Goal: Ask a question: Seek information or help from site administrators or community

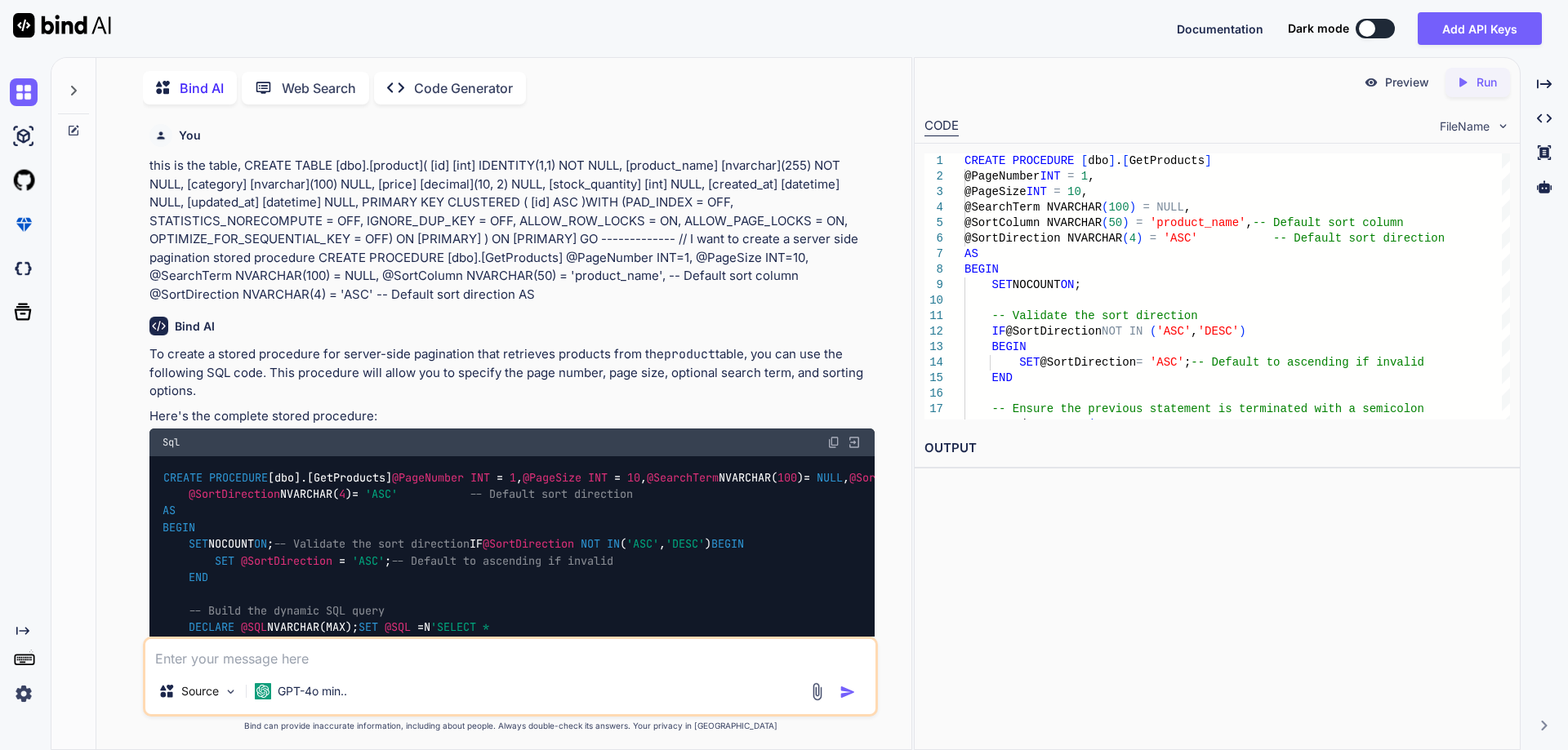
scroll to position [13111, 0]
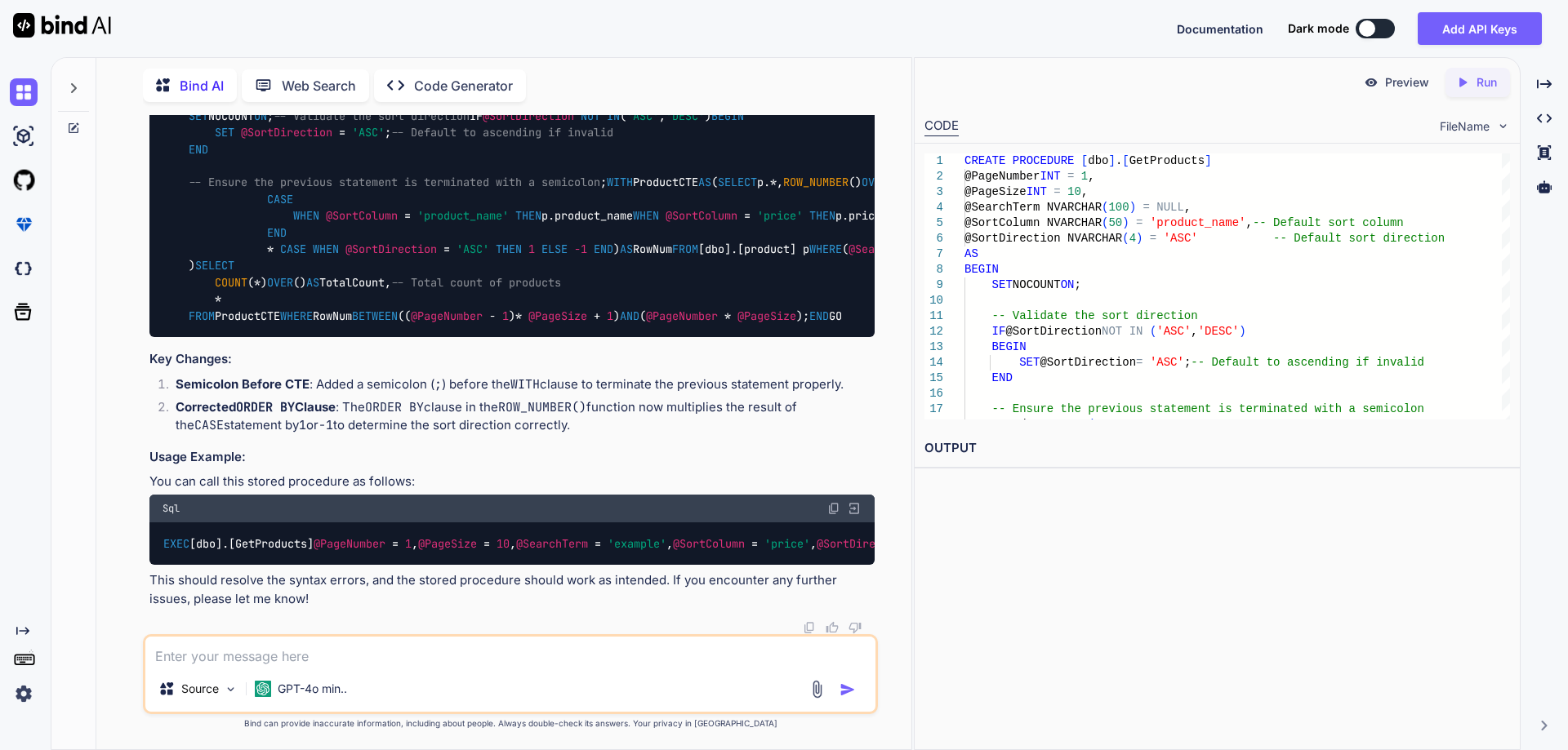
click at [472, 651] on textarea at bounding box center [509, 652] width 730 height 29
click at [69, 81] on icon at bounding box center [74, 88] width 13 height 13
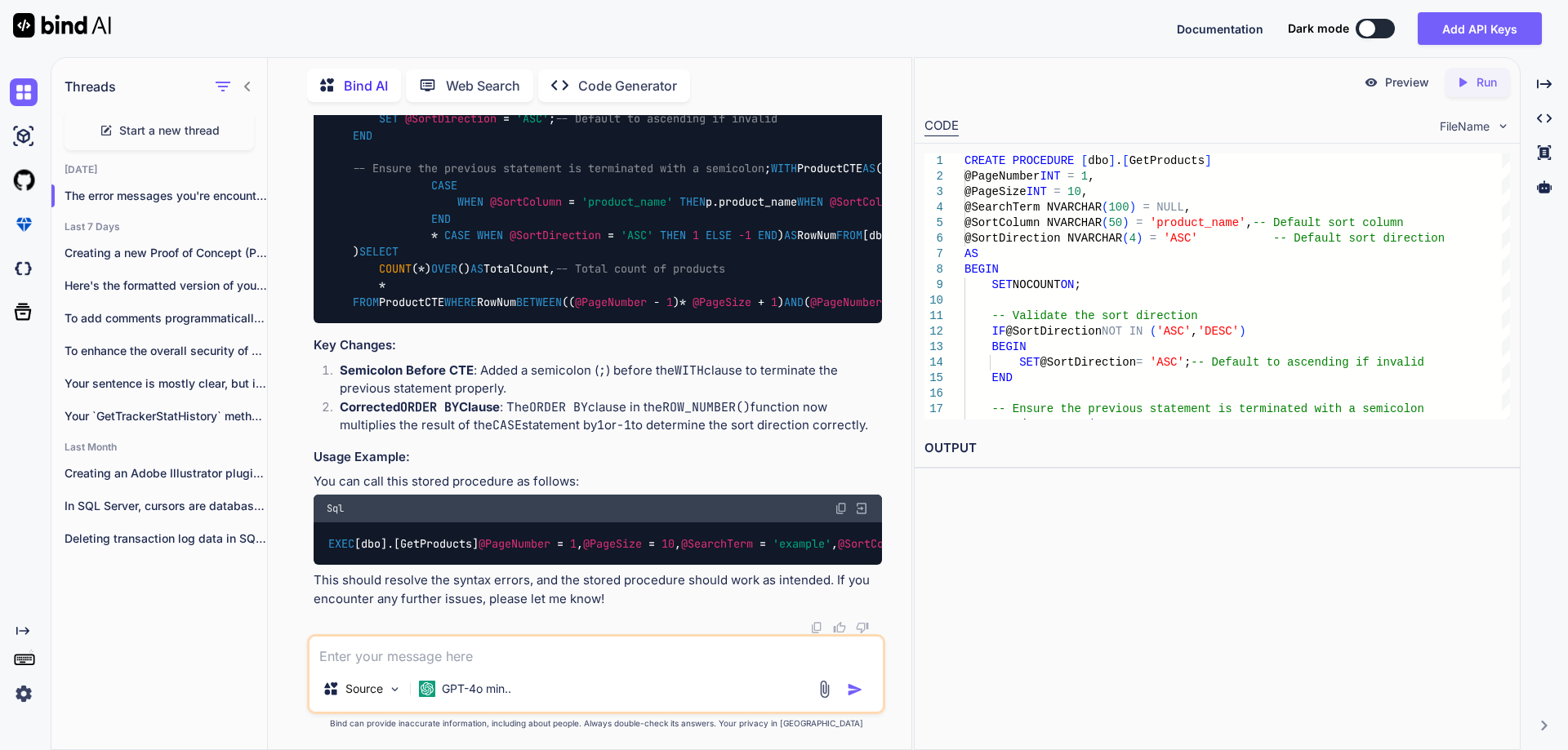
click at [176, 129] on span "Start a new thread" at bounding box center [169, 130] width 100 height 16
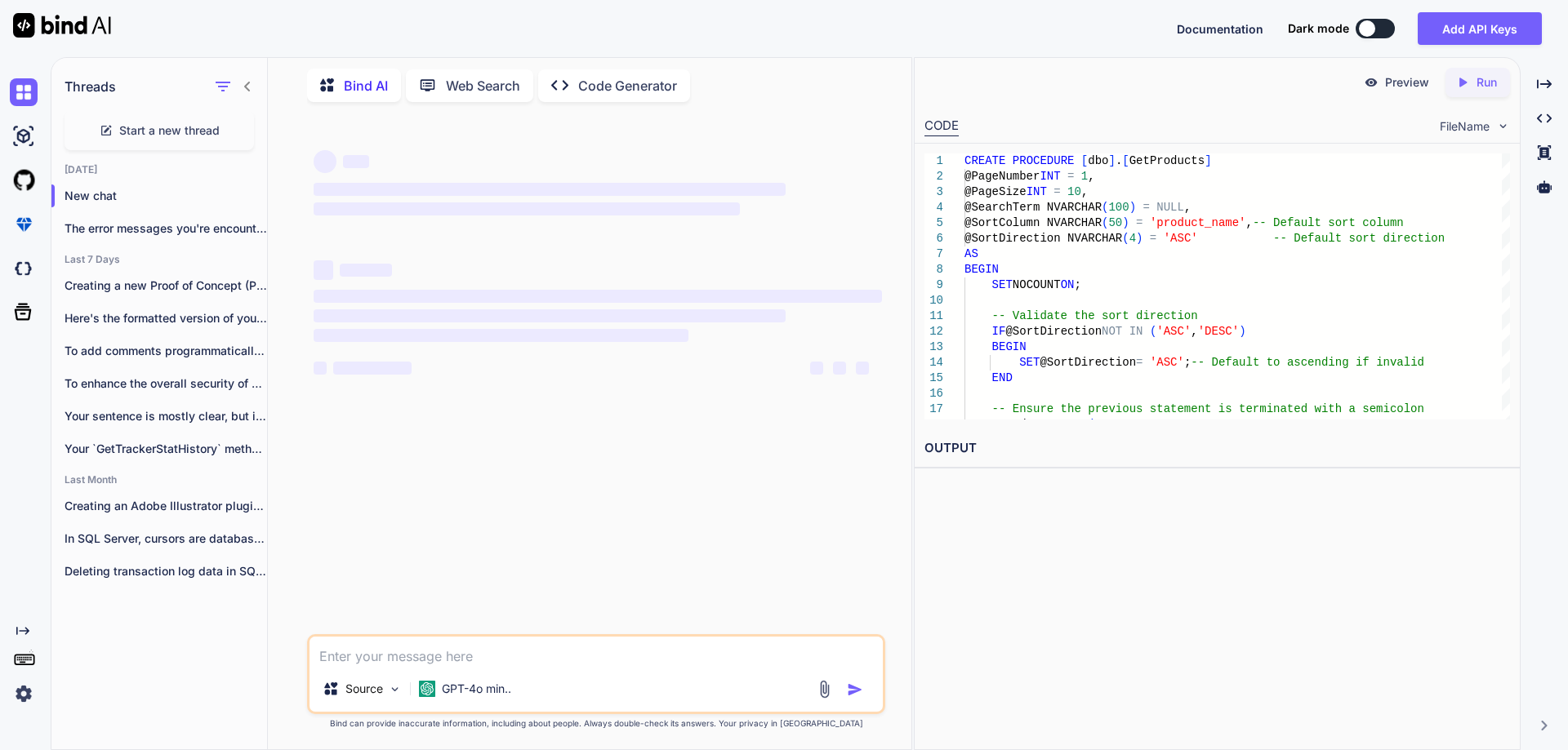
scroll to position [0, 0]
click at [442, 653] on textarea at bounding box center [596, 652] width 573 height 29
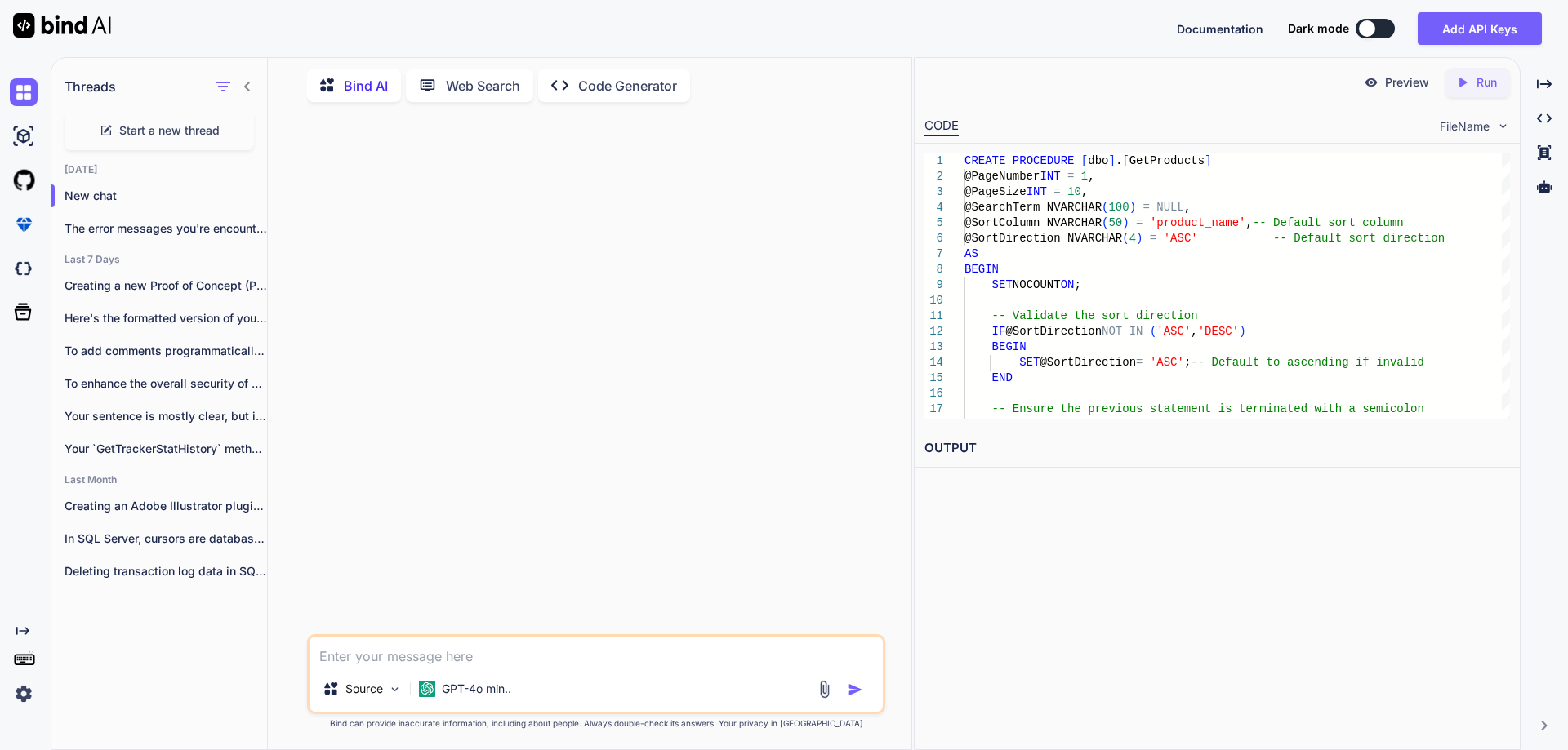
type textarea "x"
type textarea "e"
type textarea "x"
type textarea "ex"
type textarea "x"
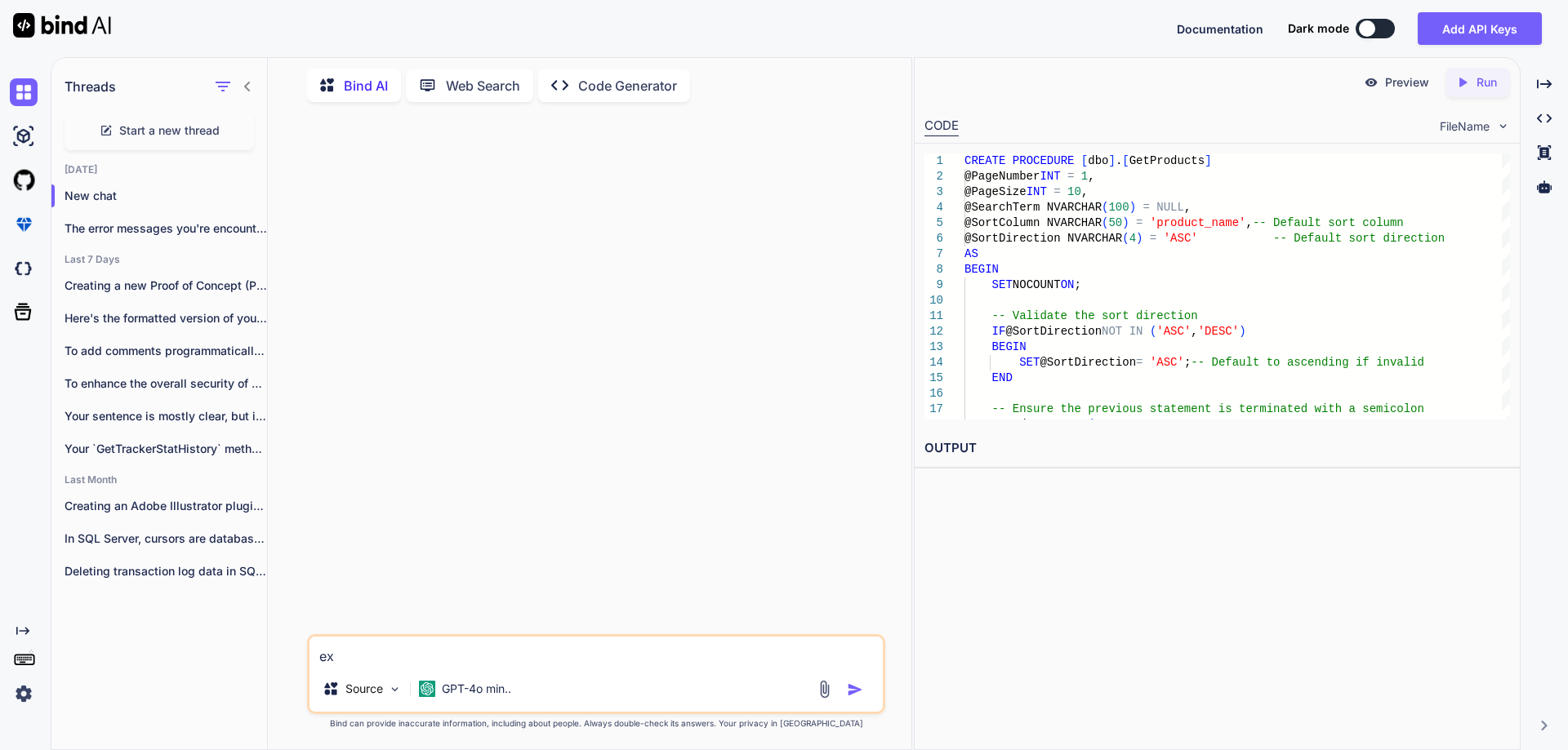
type textarea "e"
type textarea "x"
type textarea "H"
type textarea "x"
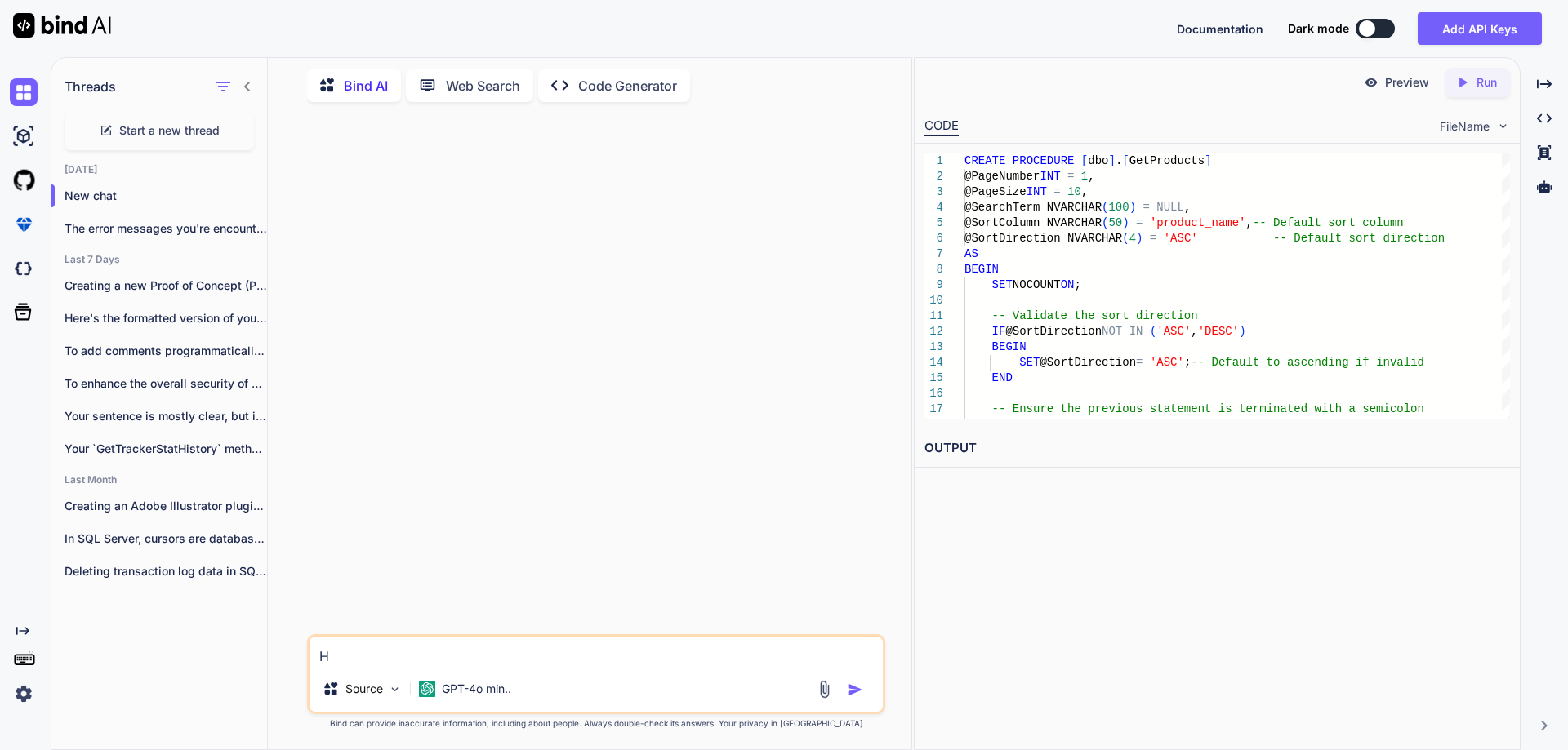
type textarea "Ho"
type textarea "x"
type textarea "How"
type textarea "x"
type textarea "How"
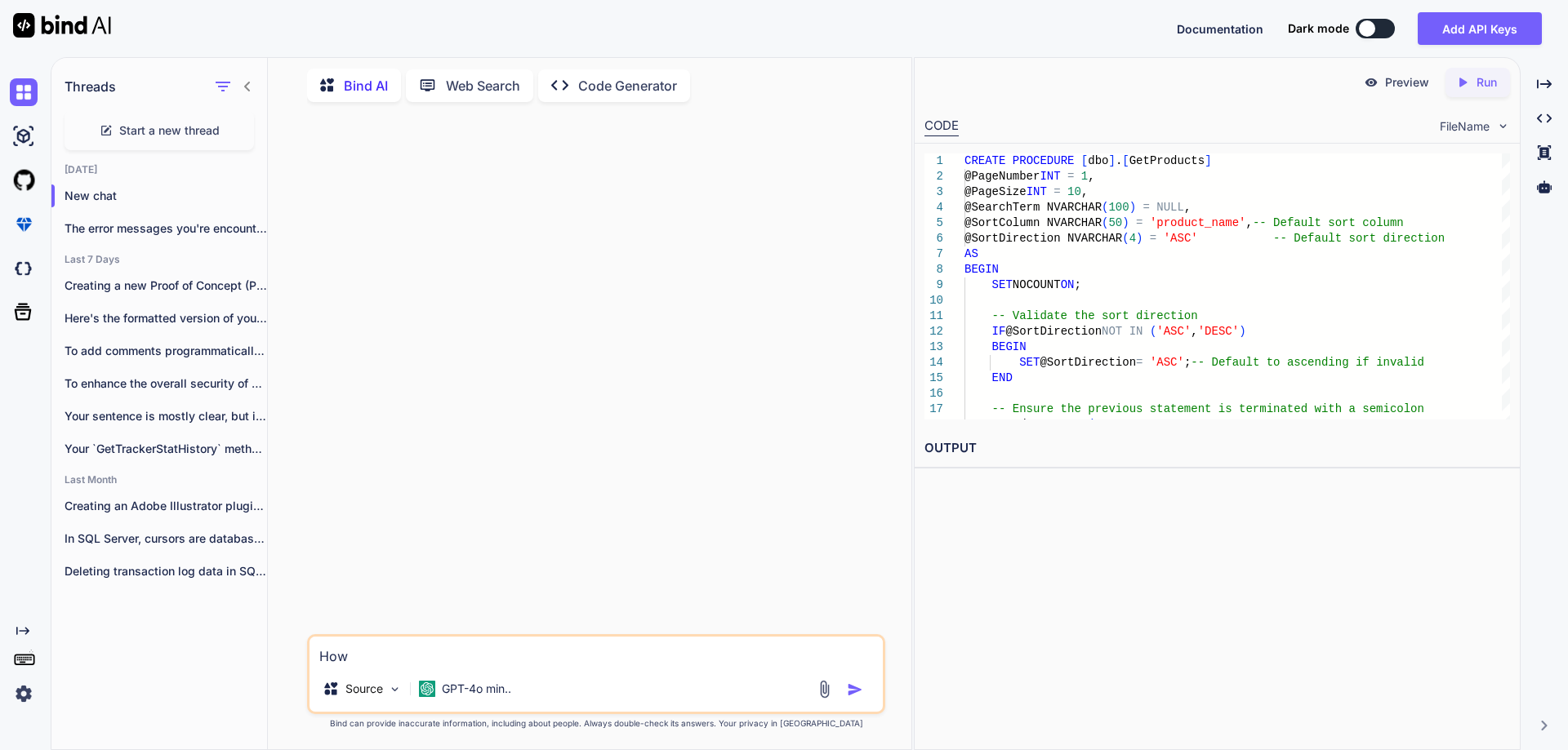
type textarea "x"
type textarea "How t"
type textarea "x"
type textarea "How to"
type textarea "x"
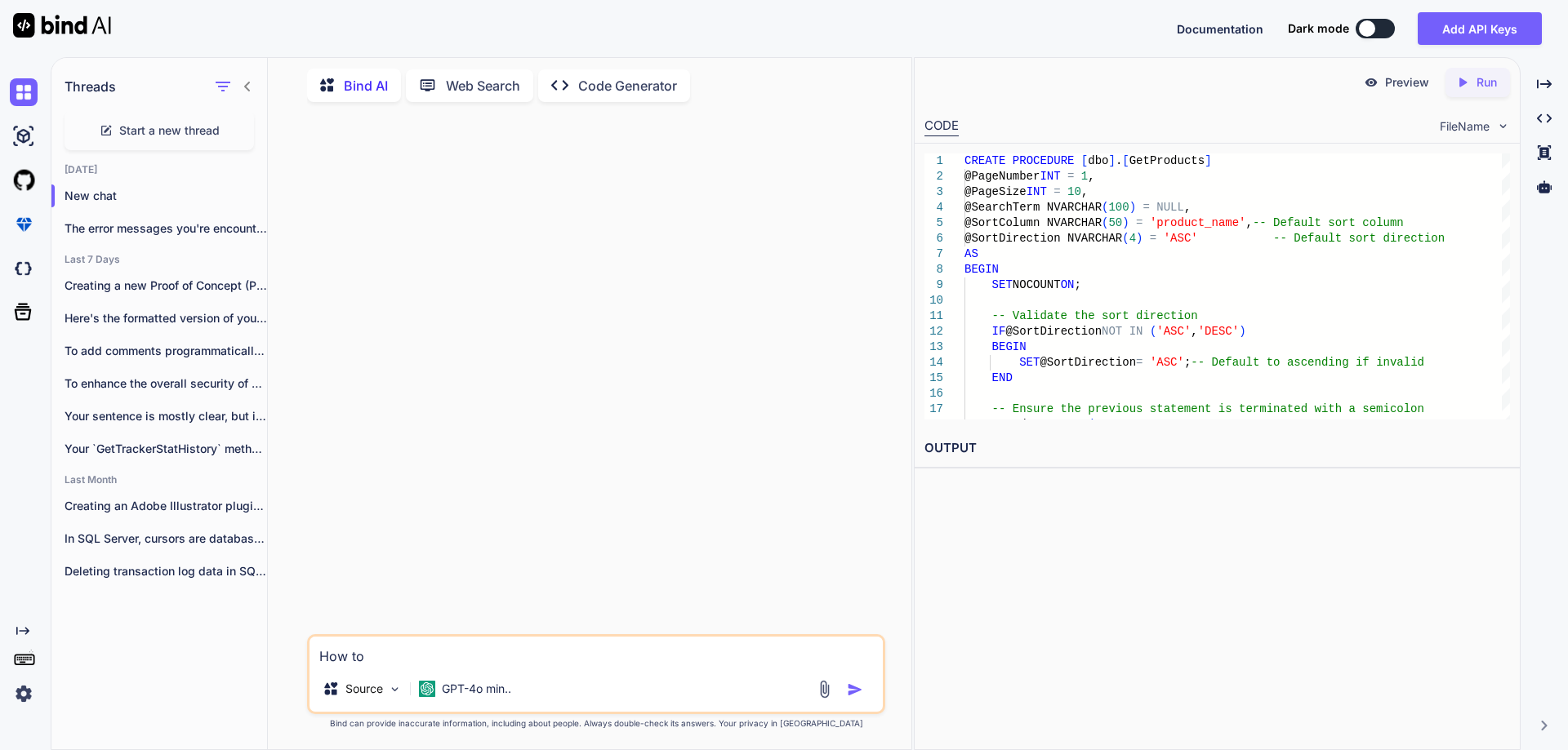
type textarea "How to"
type textarea "x"
type textarea "How to u"
type textarea "x"
type textarea "How to un"
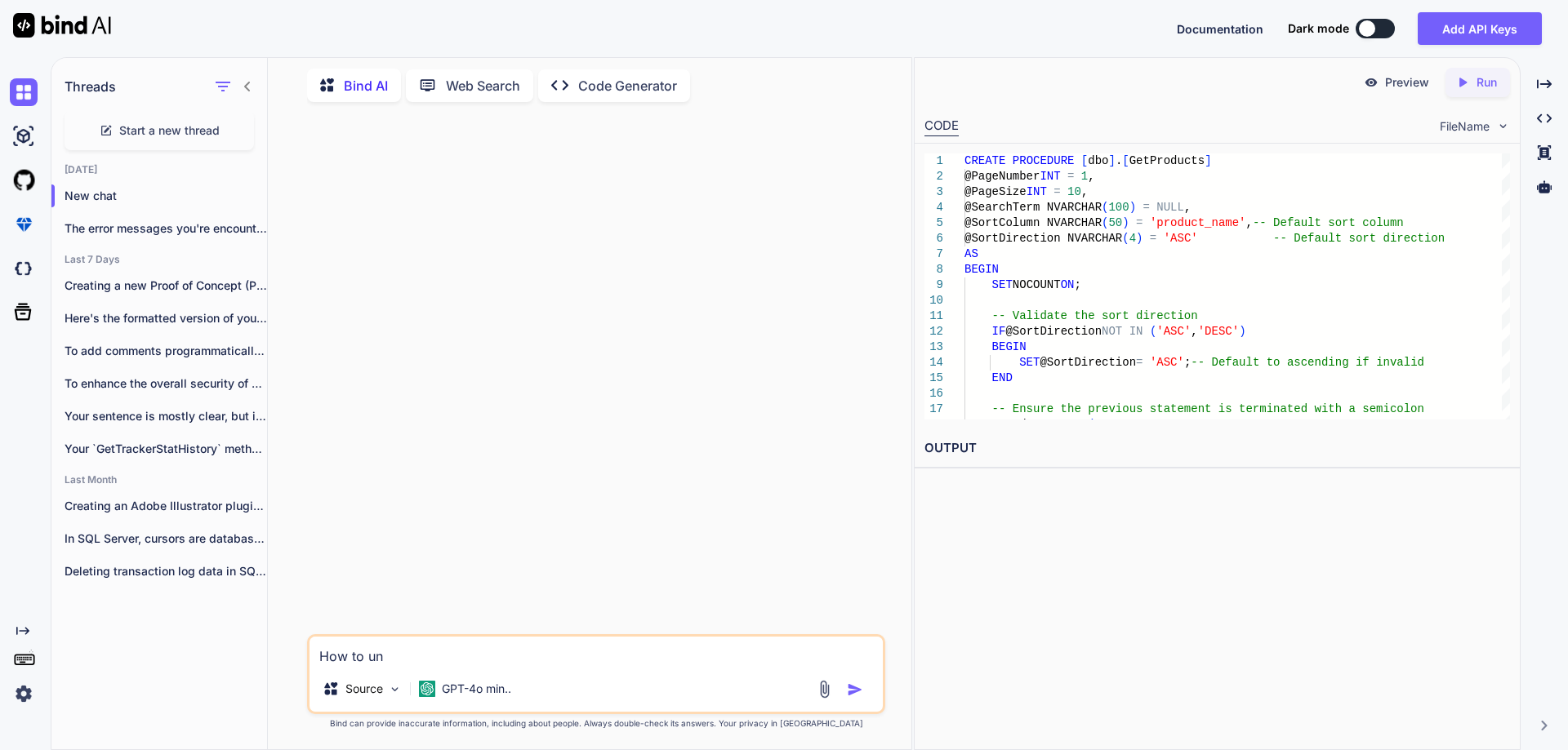
type textarea "x"
type textarea "How to und"
type textarea "x"
type textarea "How to unde"
type textarea "x"
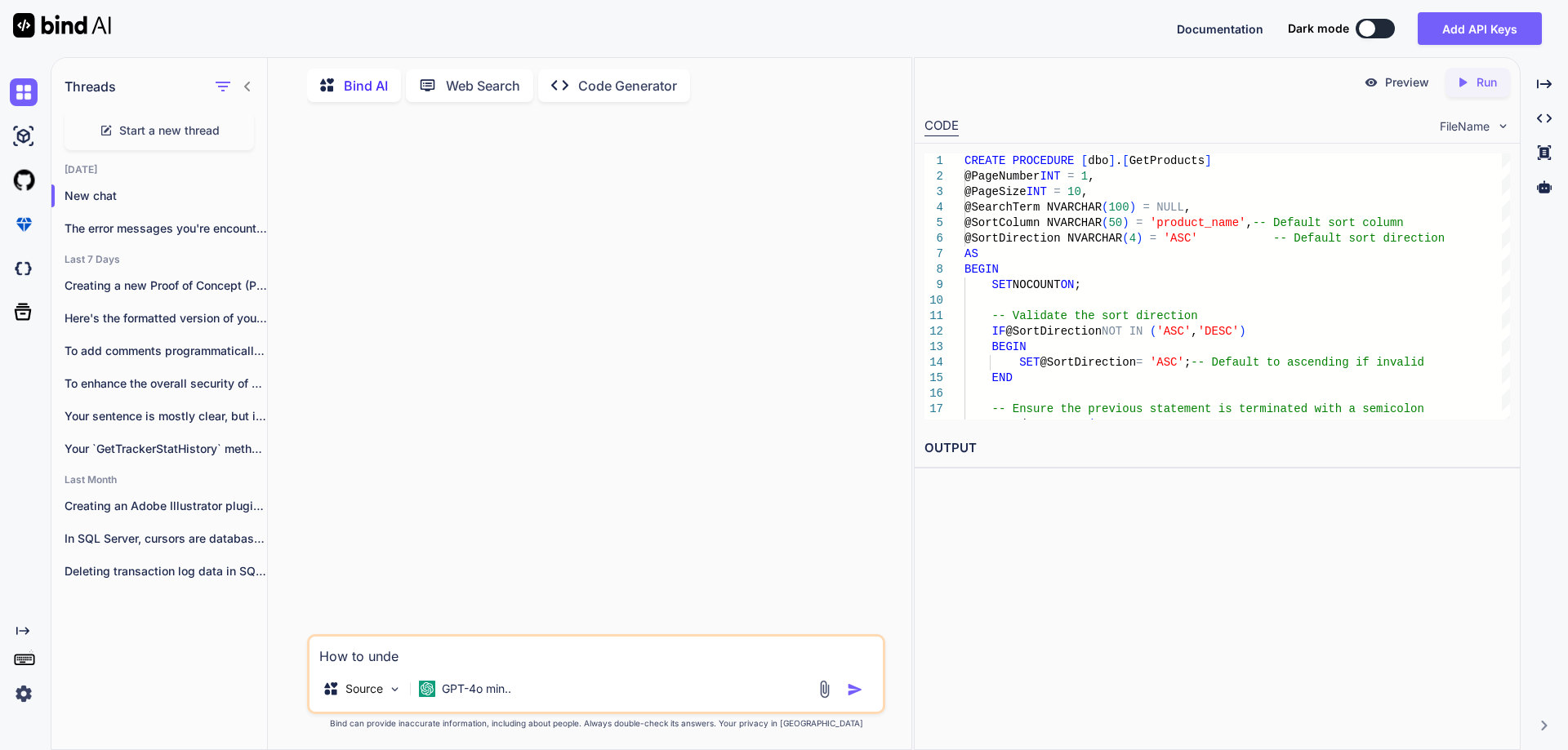
type textarea "How to under"
type textarea "x"
type textarea "How to unders"
type textarea "x"
type textarea "How to underst"
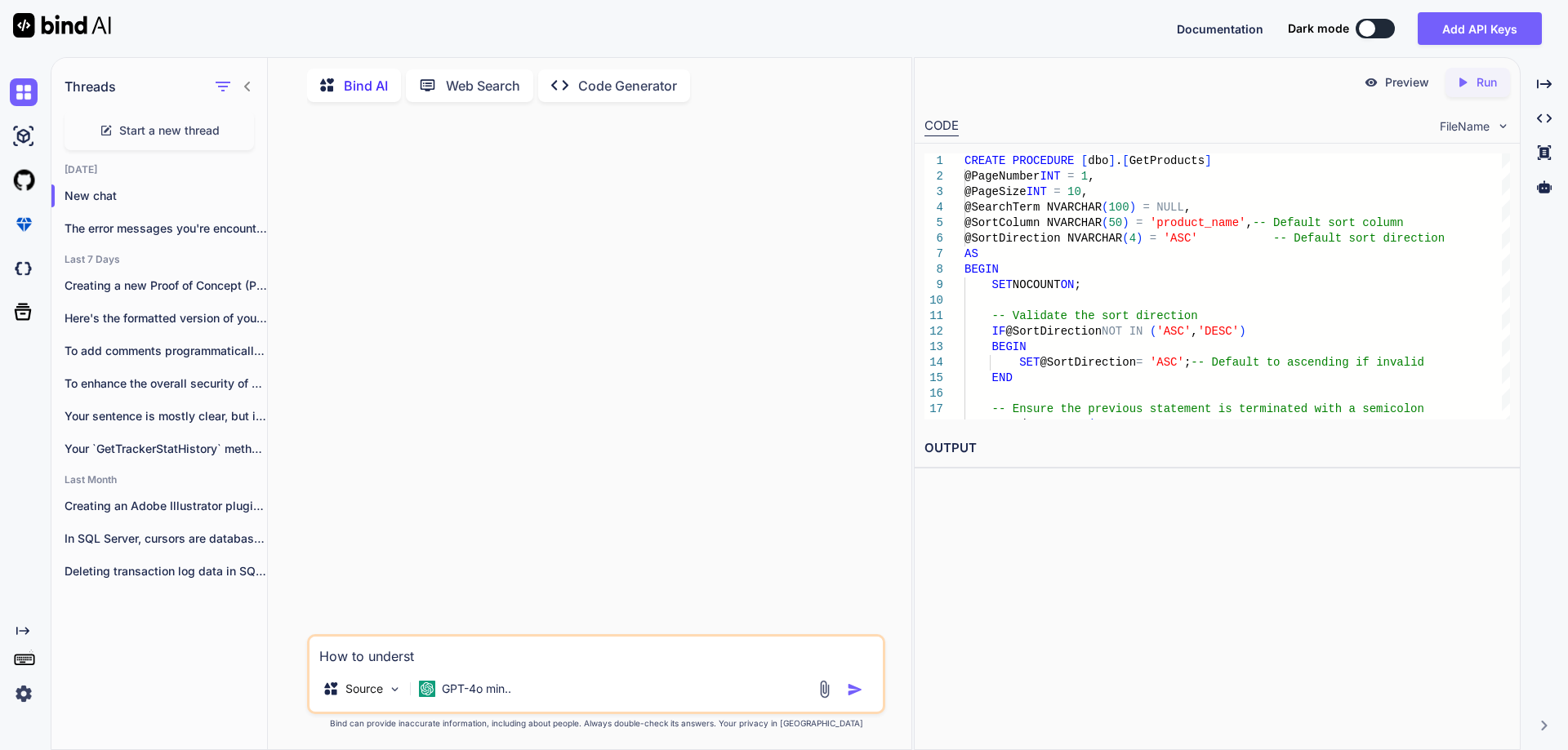
type textarea "x"
type textarea "How to understa"
type textarea "x"
type textarea "How to understan"
type textarea "x"
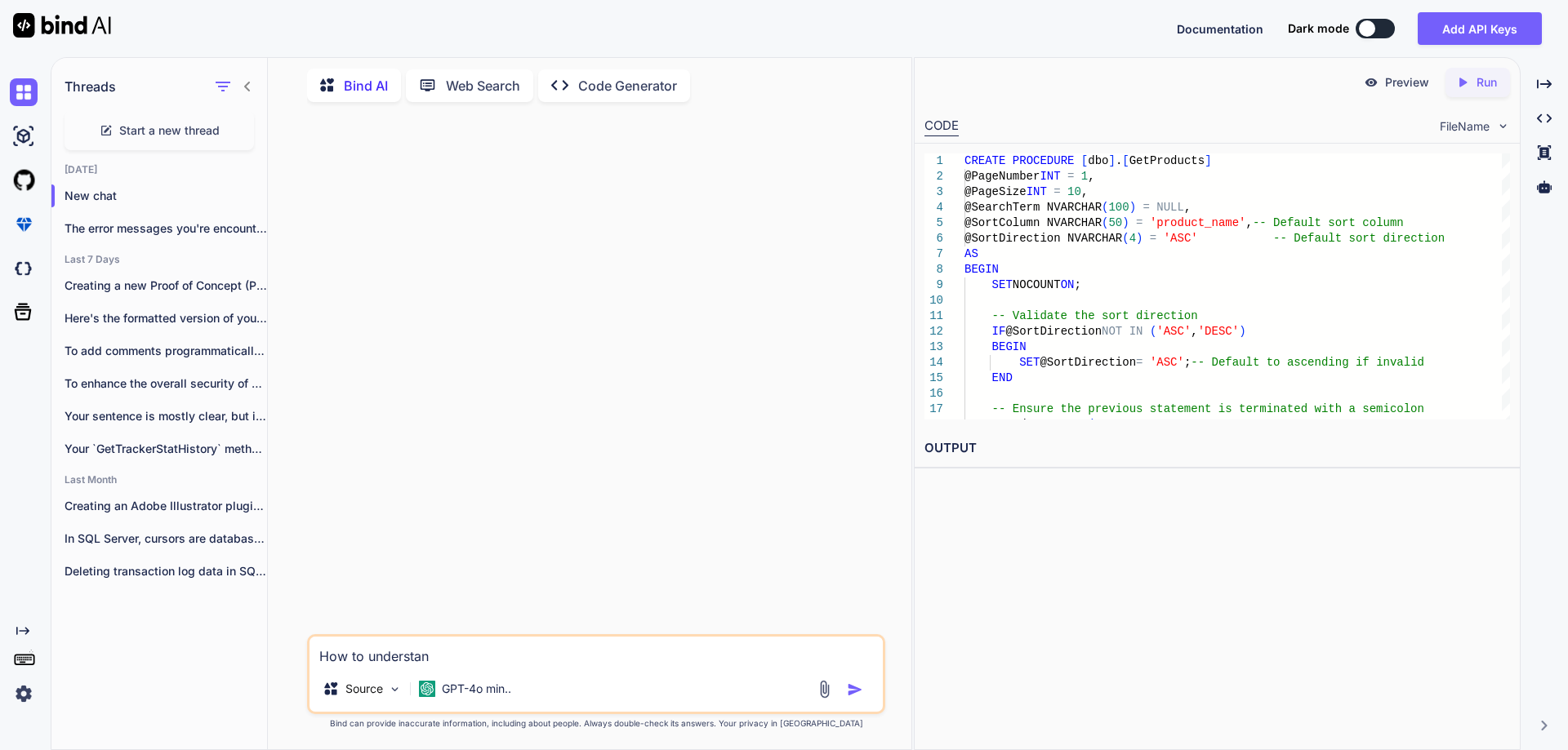
type textarea "How to understand"
type textarea "x"
type textarea "How to understand"
type textarea "x"
type textarea "How to understand"
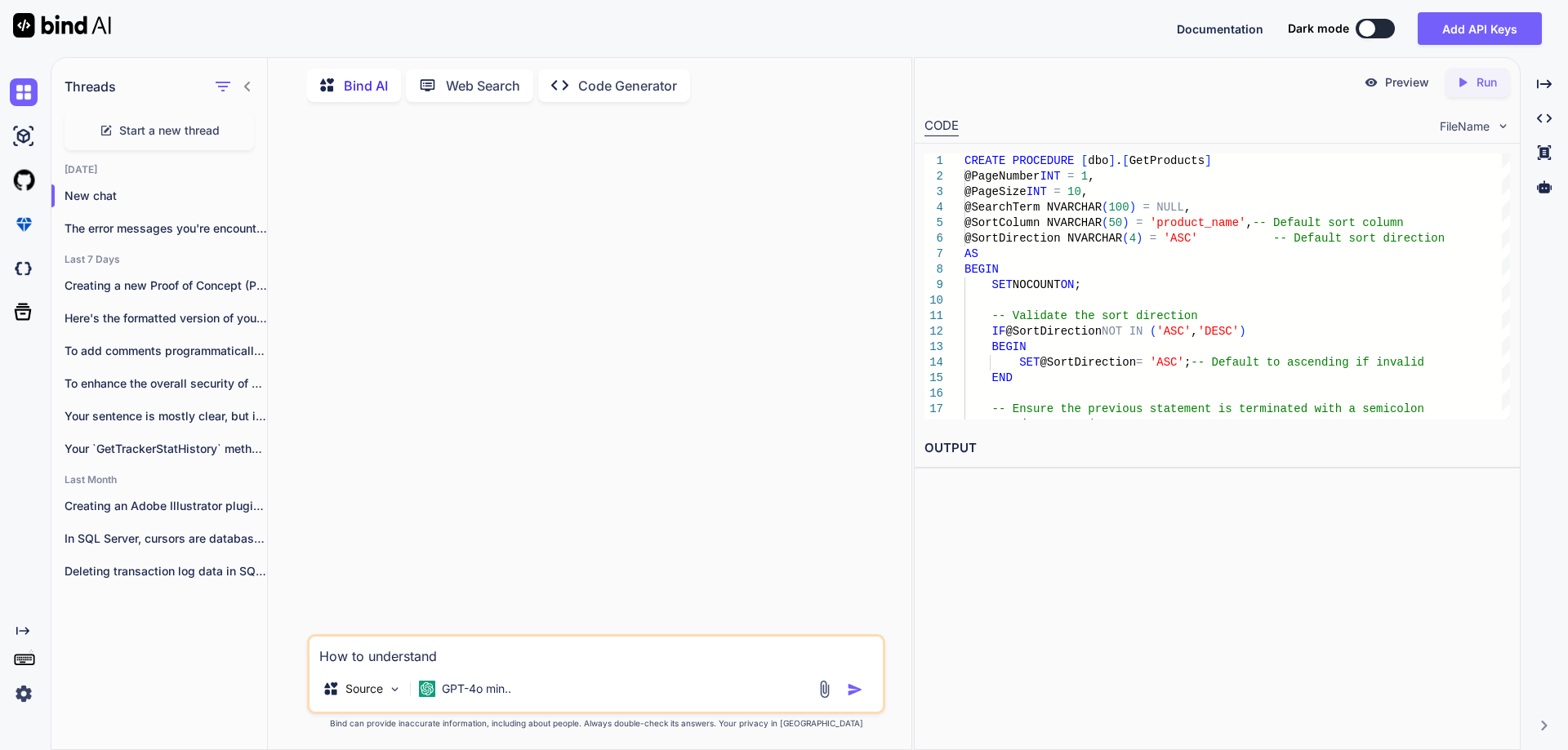
type textarea "x"
type textarea "How to understan"
type textarea "x"
type textarea "How to understa"
type textarea "x"
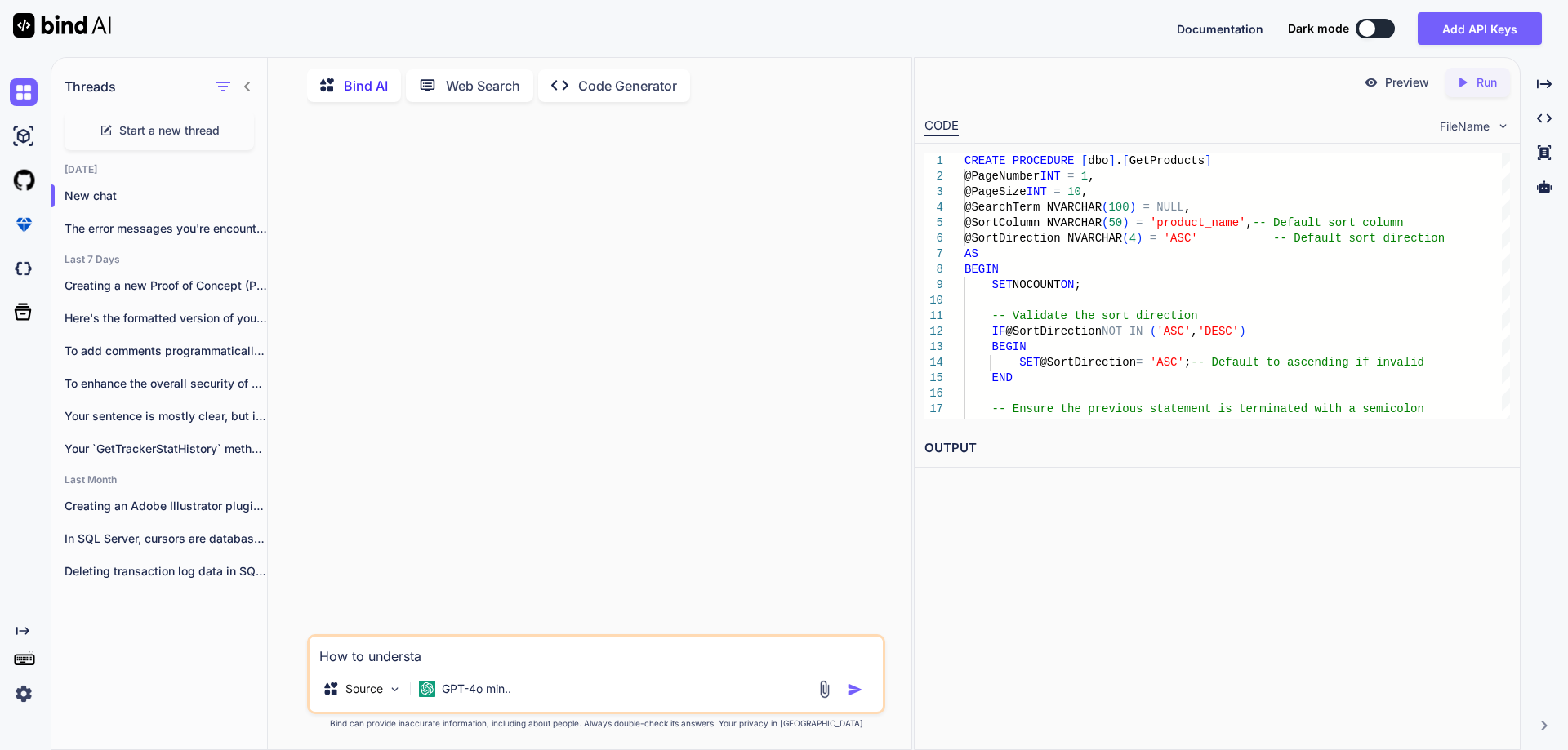
type textarea "How to underst"
type textarea "x"
type textarea "How to unders"
type textarea "x"
type textarea "How to under"
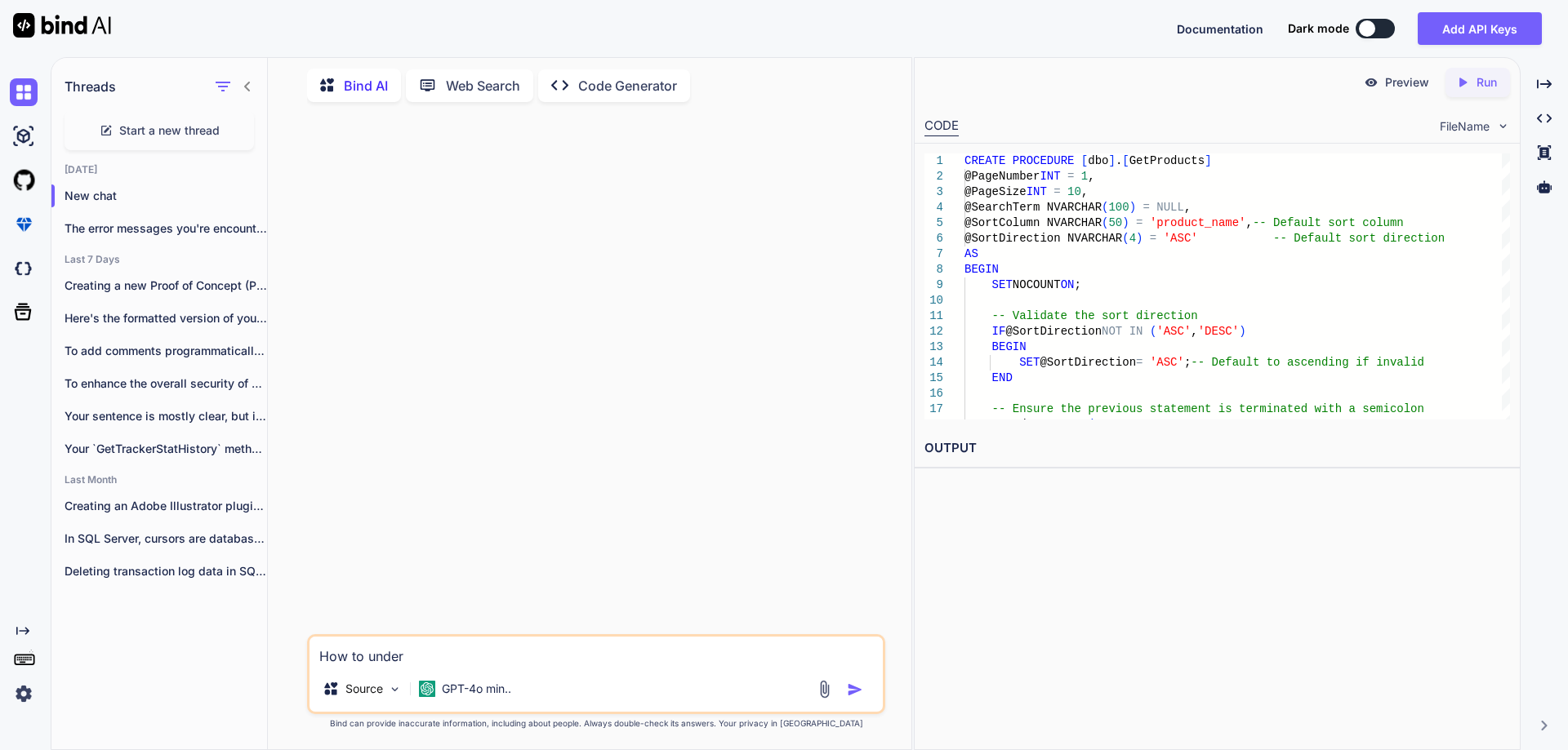
type textarea "x"
type textarea "How to unde"
type textarea "x"
type textarea "How to und"
type textarea "x"
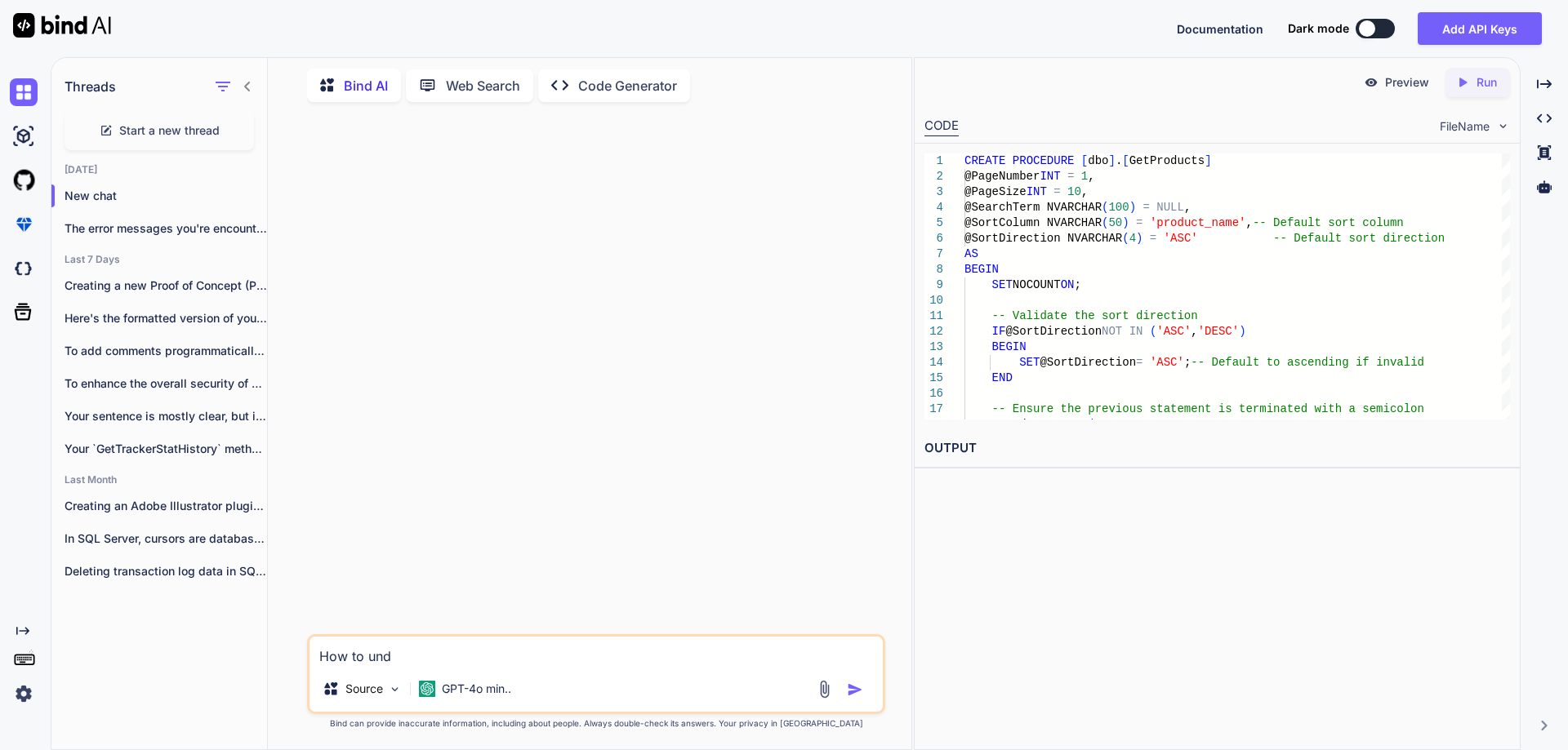
type textarea "How to un"
type textarea "x"
type textarea "How to u"
type textarea "x"
type textarea "How to"
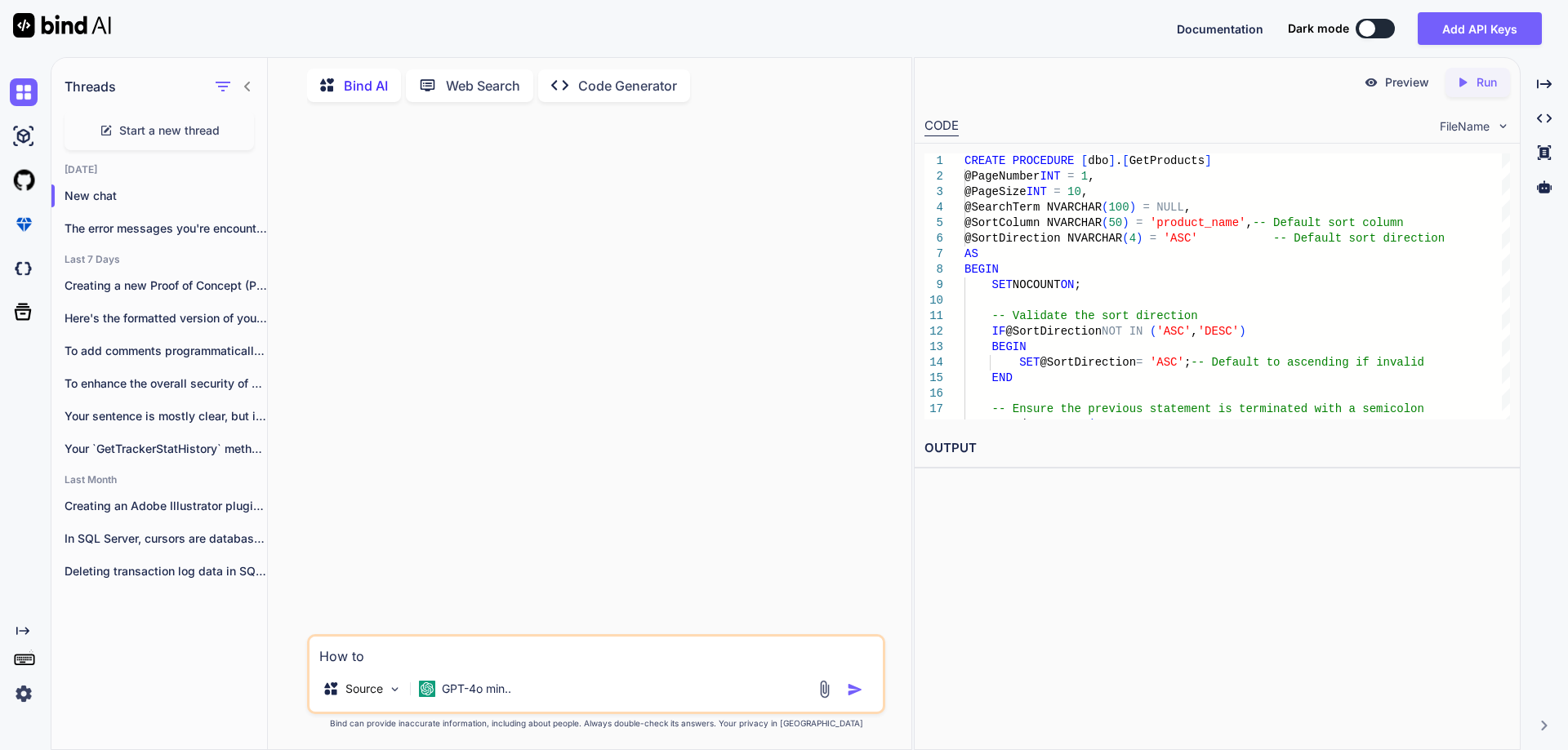
type textarea "x"
type textarea "How to"
type textarea "x"
type textarea "How t"
type textarea "x"
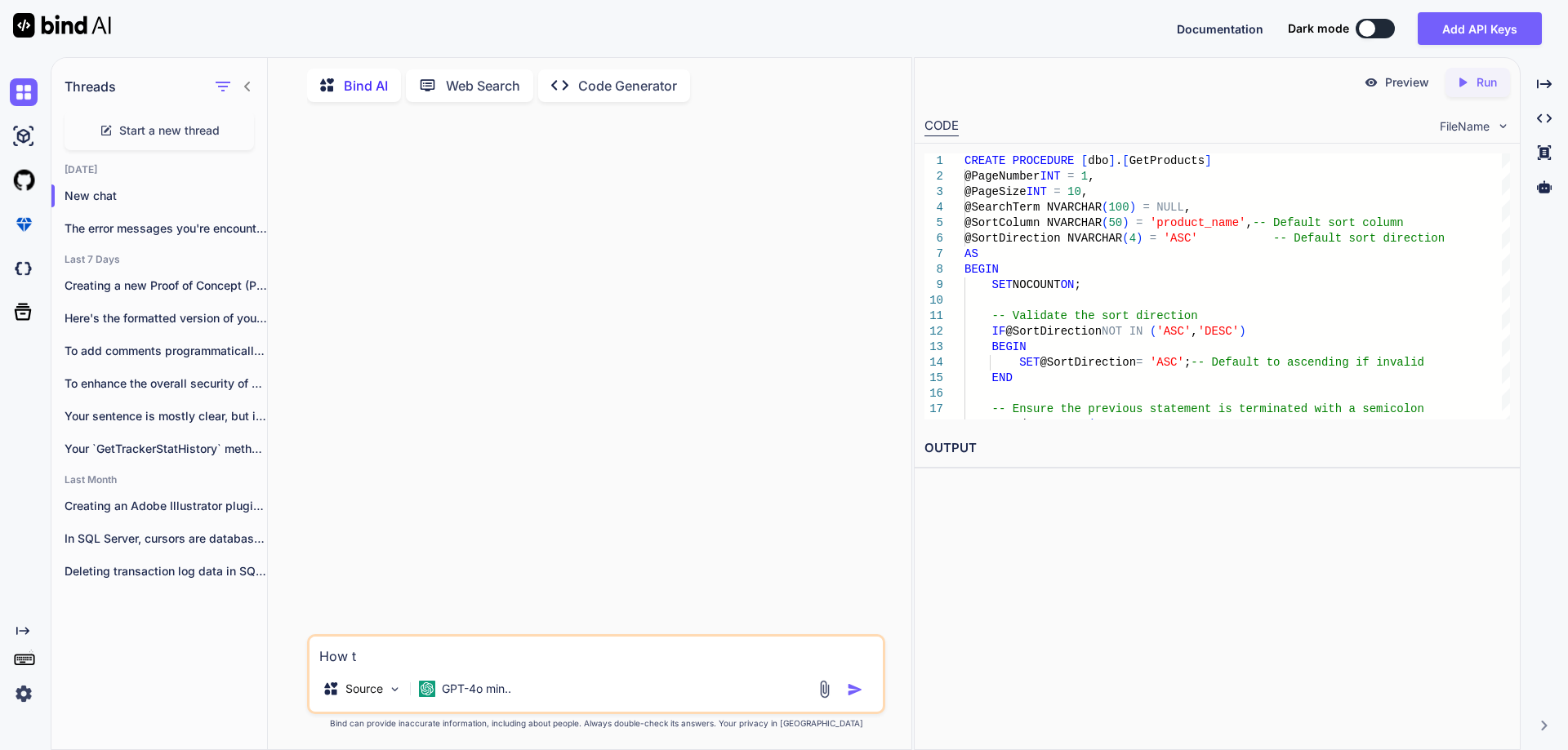
type textarea "How"
type textarea "x"
type textarea "How"
type textarea "x"
type textarea "Ho"
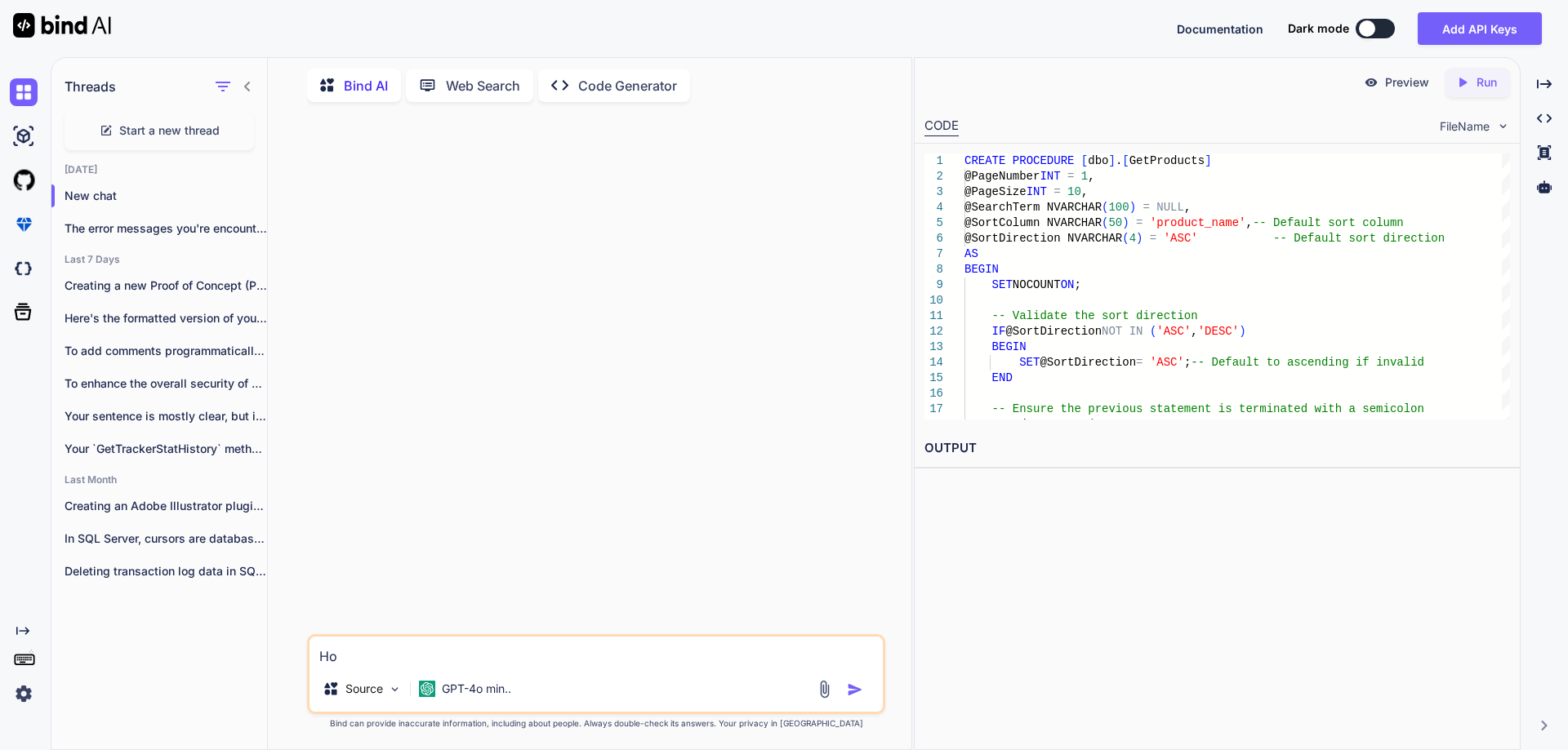
type textarea "x"
type textarea "H"
type textarea "x"
type textarea "P"
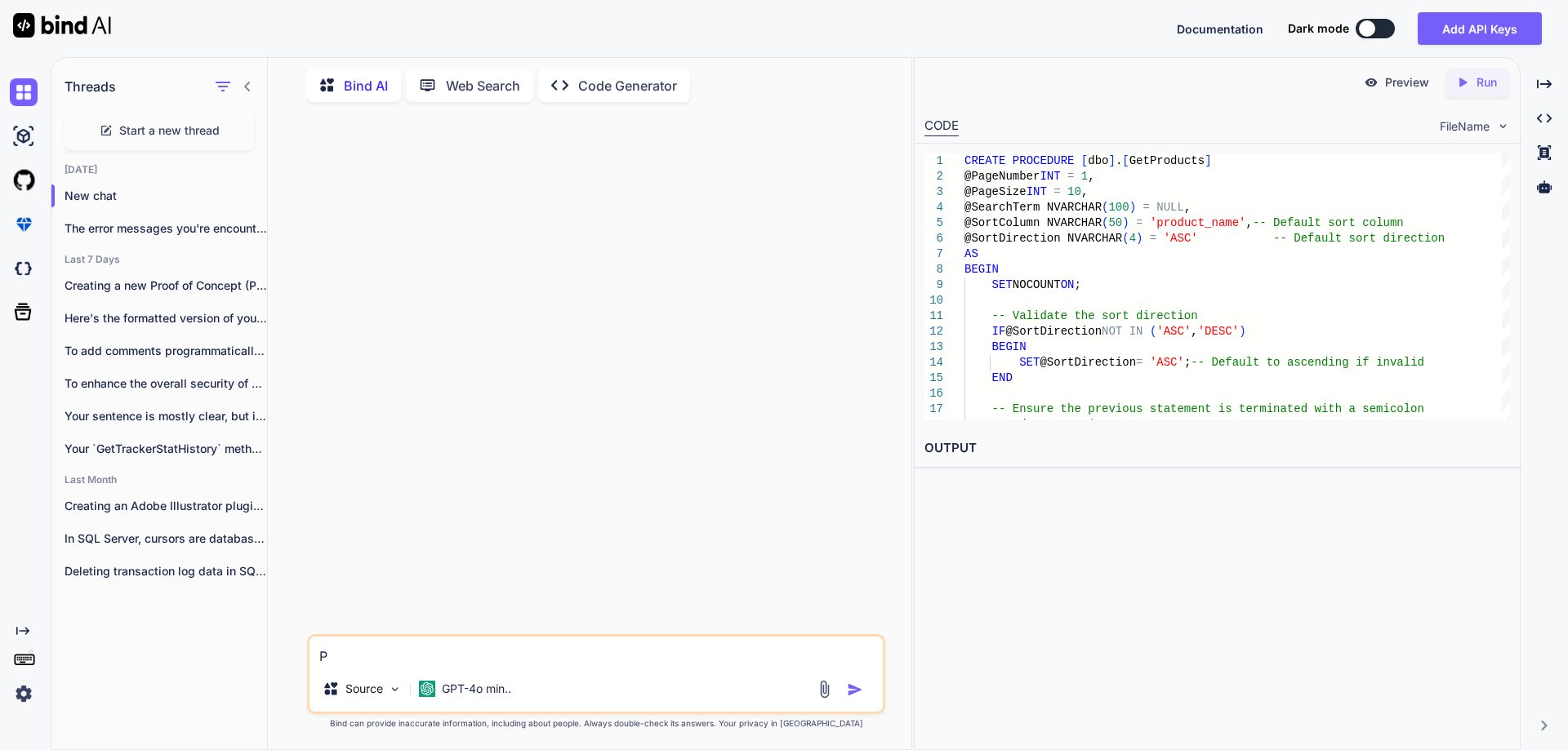
type textarea "x"
type textarea "Pr"
type textarea "x"
type textarea "Pro"
type textarea "x"
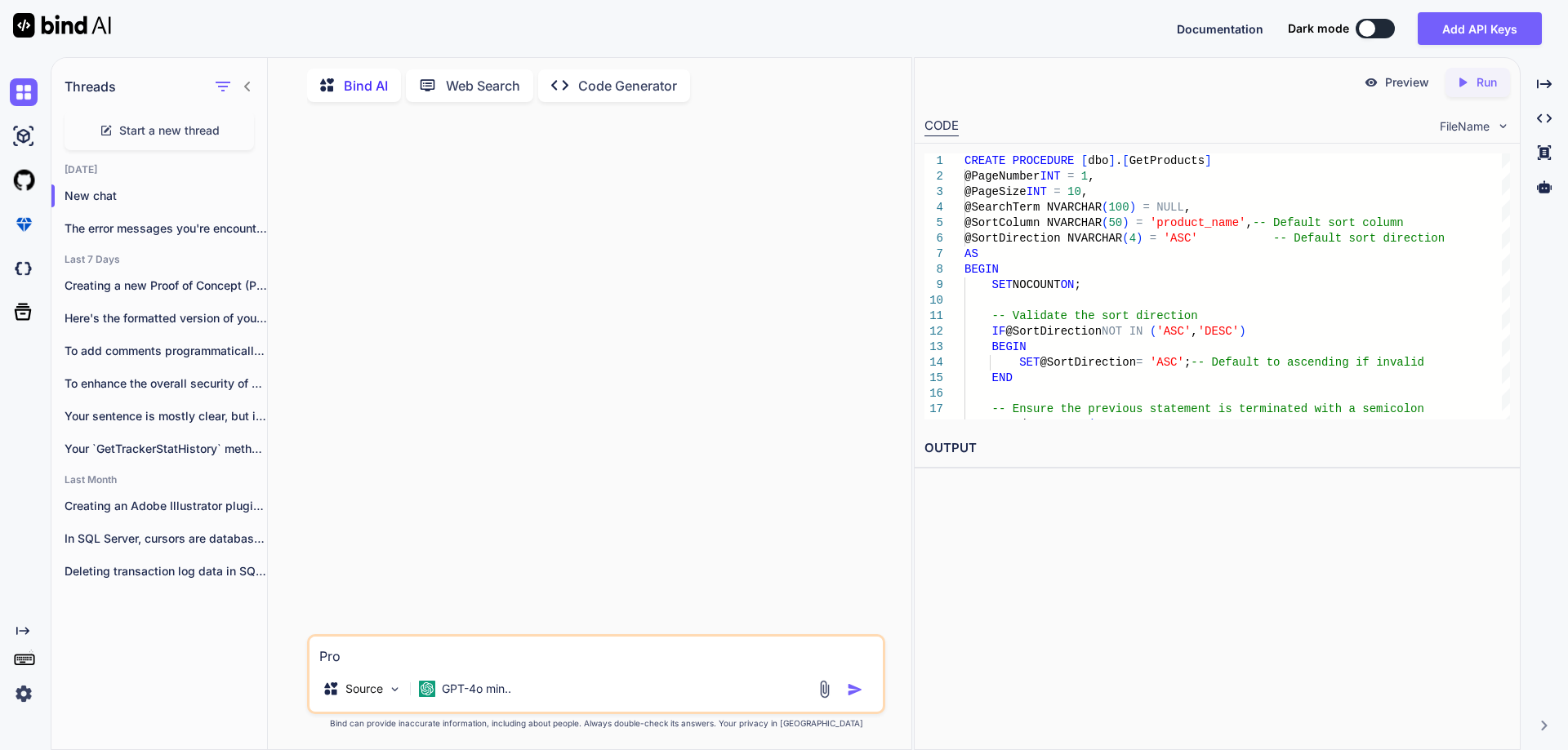
type textarea "Prov"
type textarea "x"
type textarea "Provi"
type textarea "x"
type textarea "Provid"
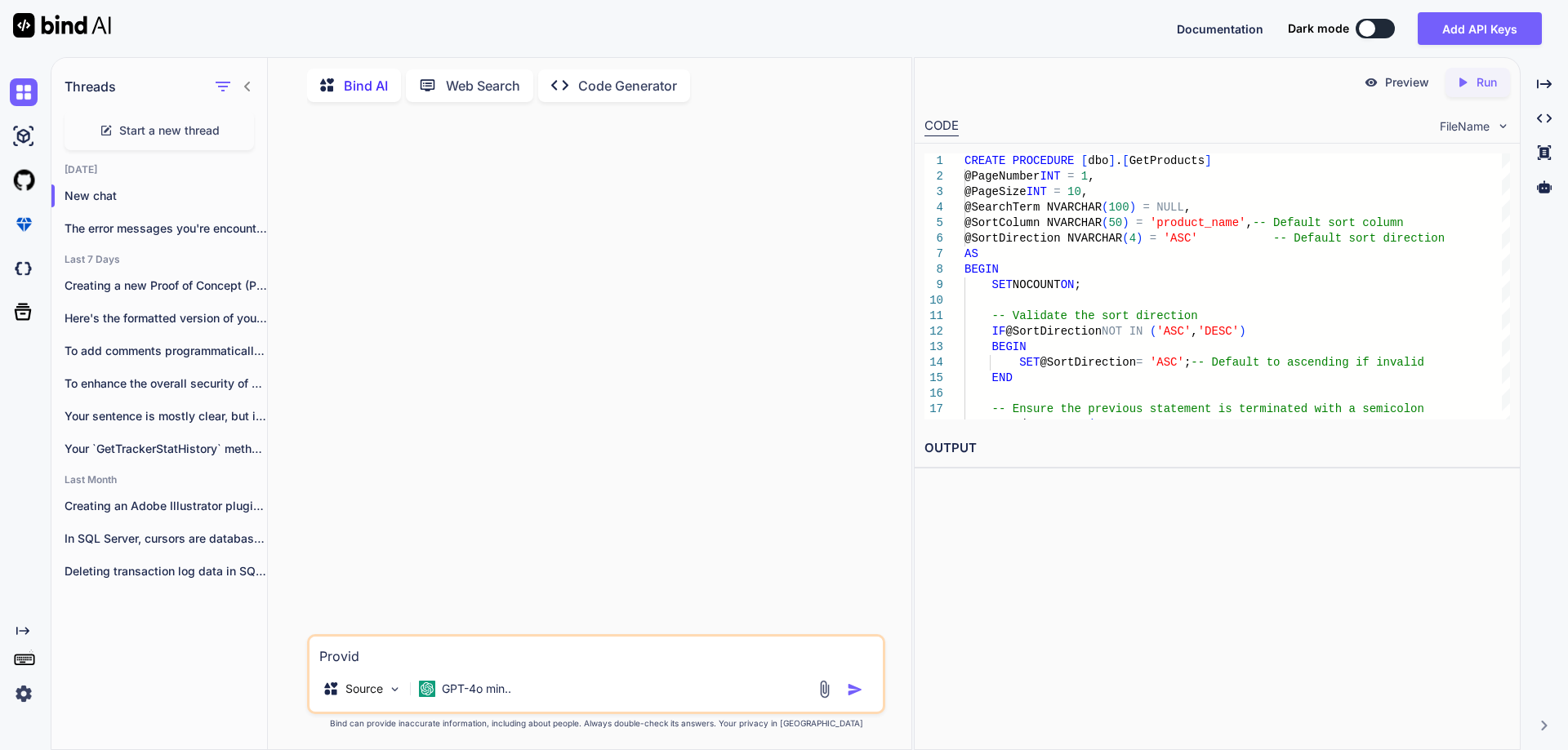
type textarea "x"
type textarea "Provide"
type textarea "x"
type textarea "Provide"
type textarea "x"
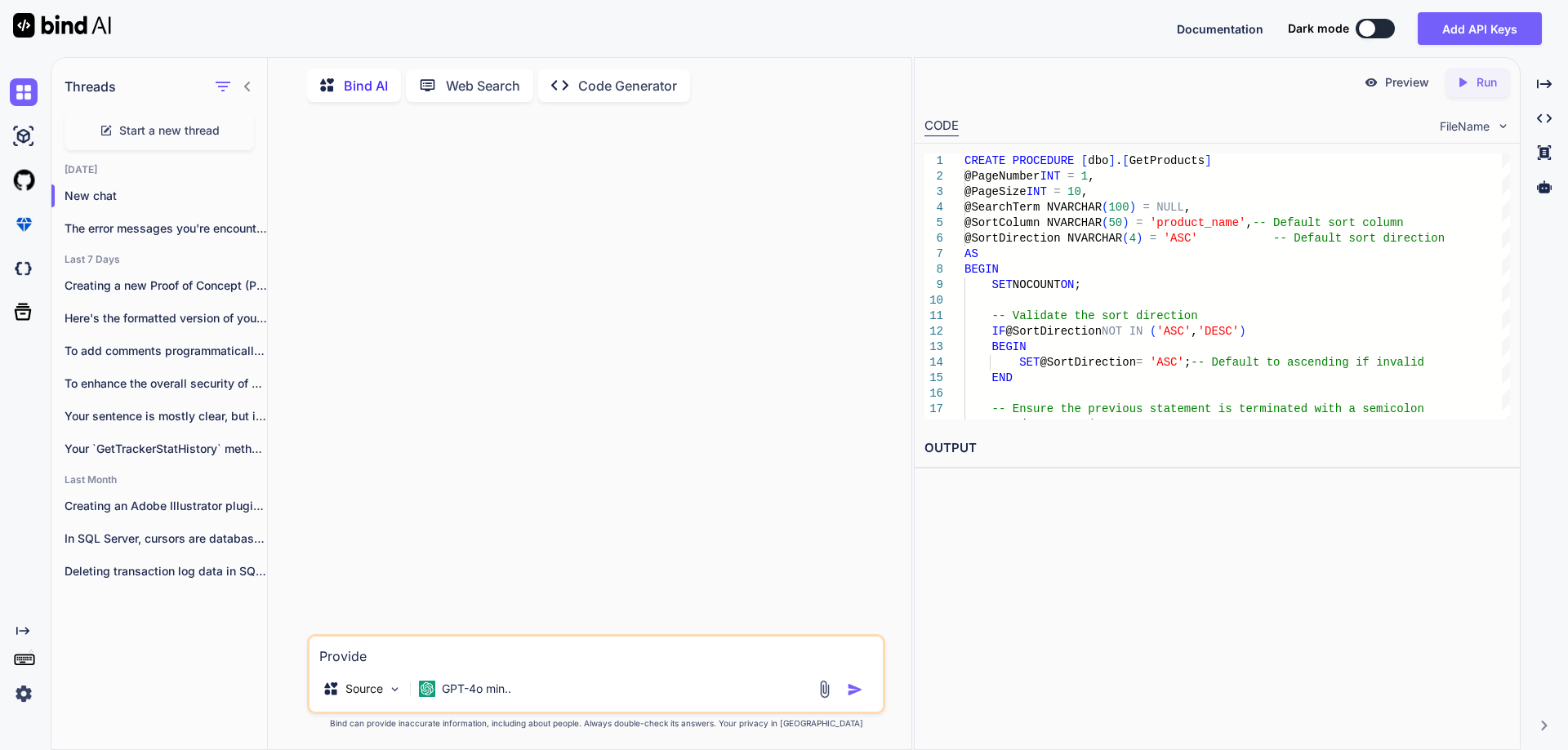
type textarea "Provide m"
type textarea "x"
type textarea "Provide me"
type textarea "x"
type textarea "Provide me"
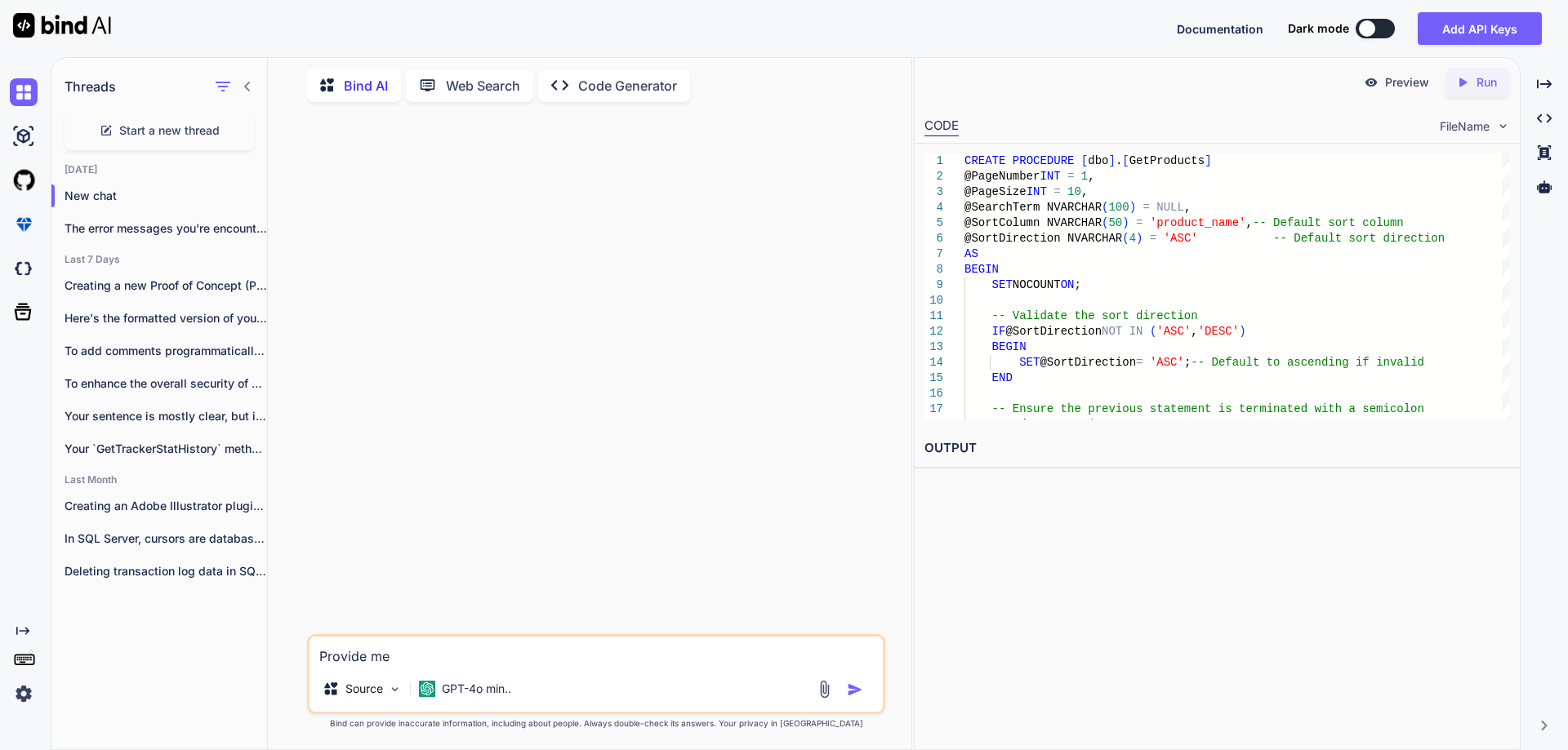
type textarea "x"
type textarea "Provide me s"
type textarea "x"
type textarea "Provide me st"
type textarea "x"
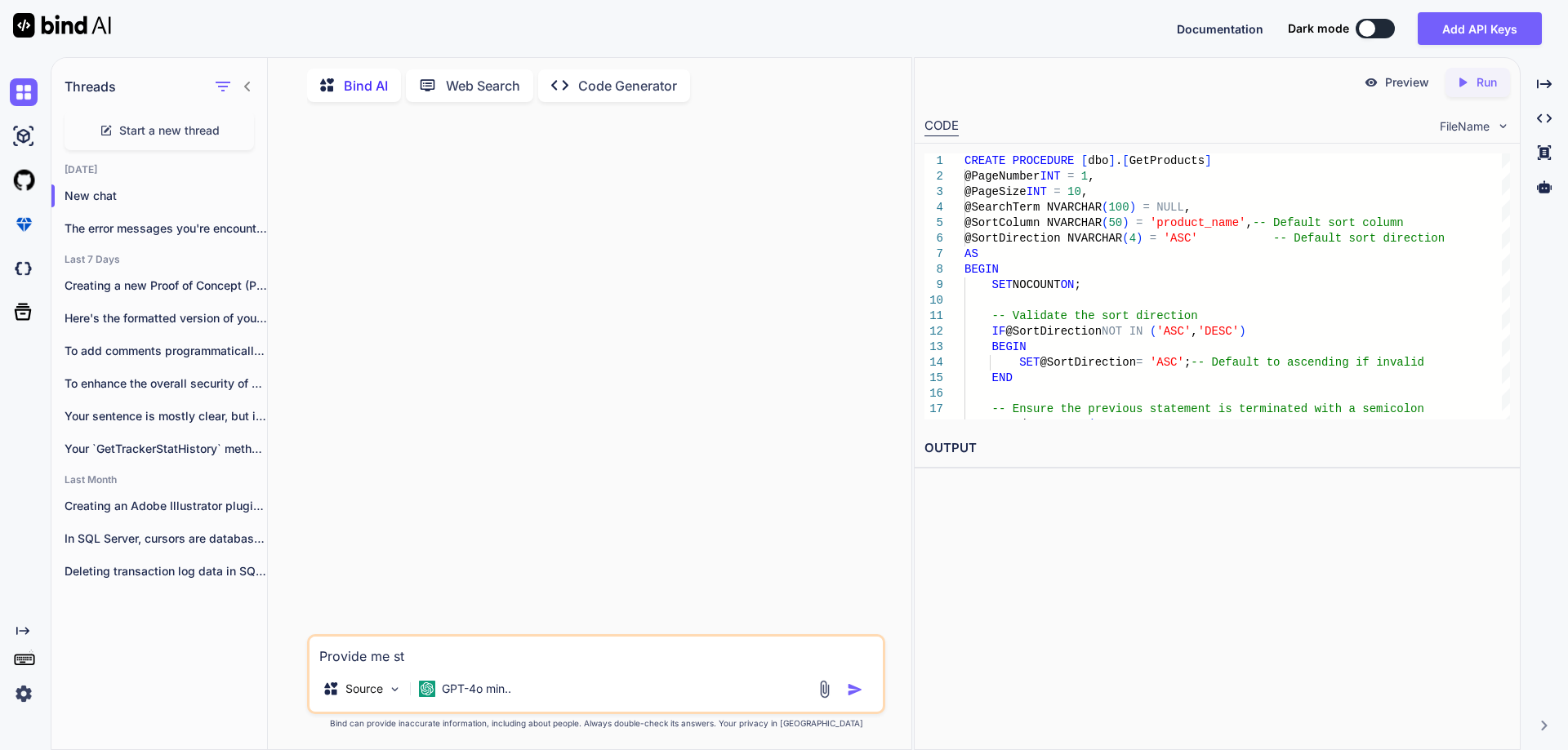
type textarea "Provide me ste"
type textarea "x"
type textarea "Provide me step"
type textarea "x"
type textarea "Provide me steps"
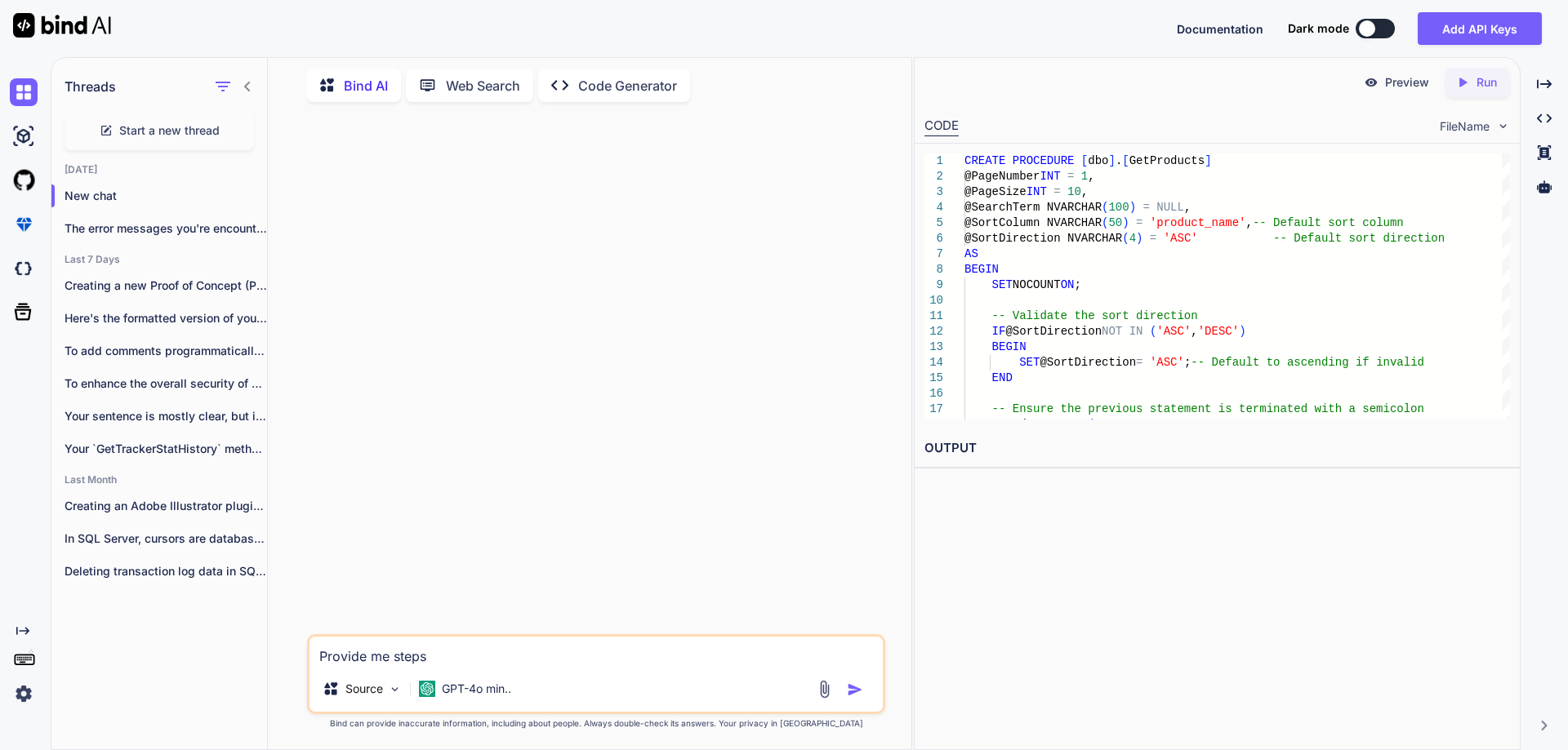
type textarea "x"
type textarea "Provide me steps"
type textarea "x"
type textarea "Provide me steps t"
type textarea "x"
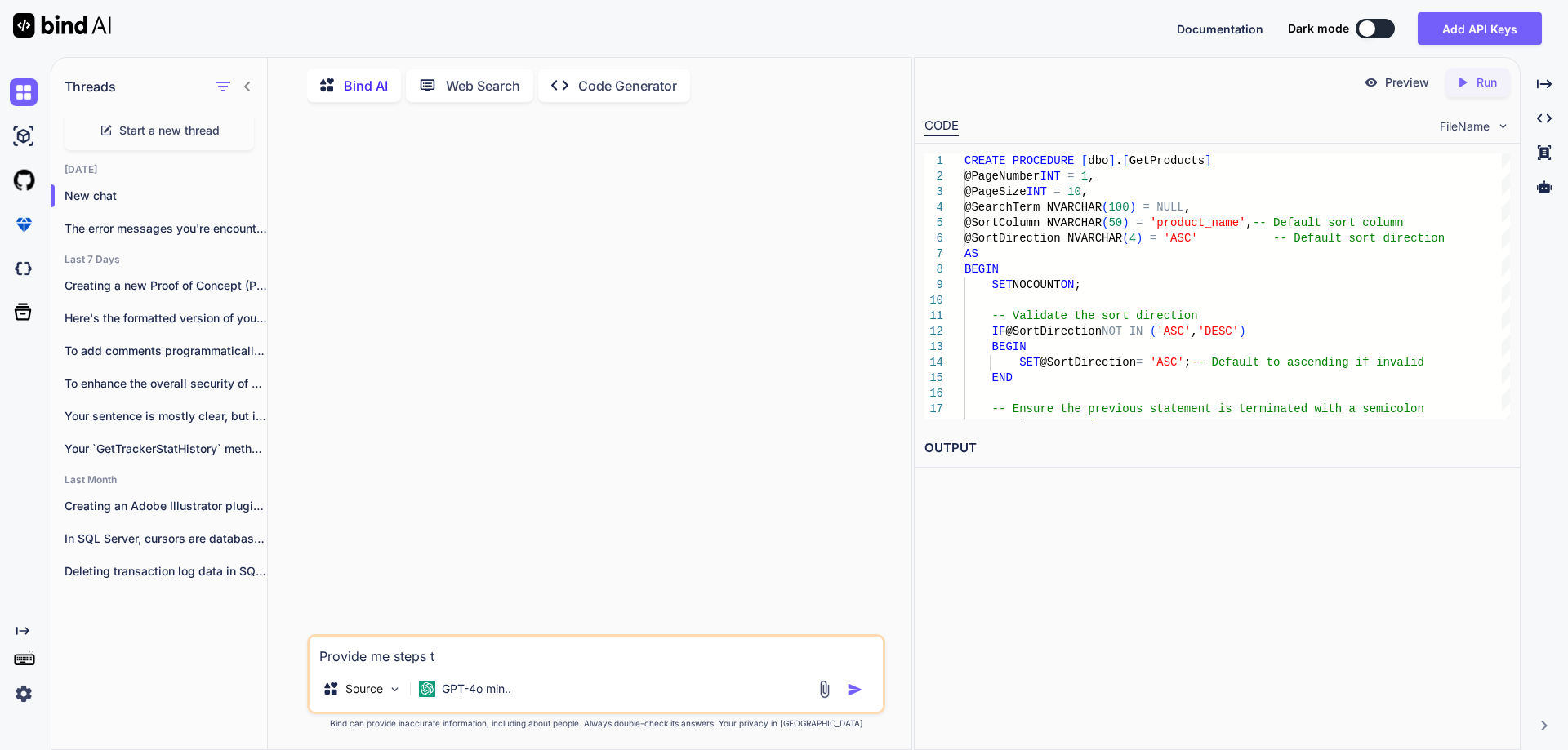
type textarea "Provide me steps th"
type textarea "x"
type textarea "Provide me steps tha"
type textarea "x"
type textarea "Provide me steps that"
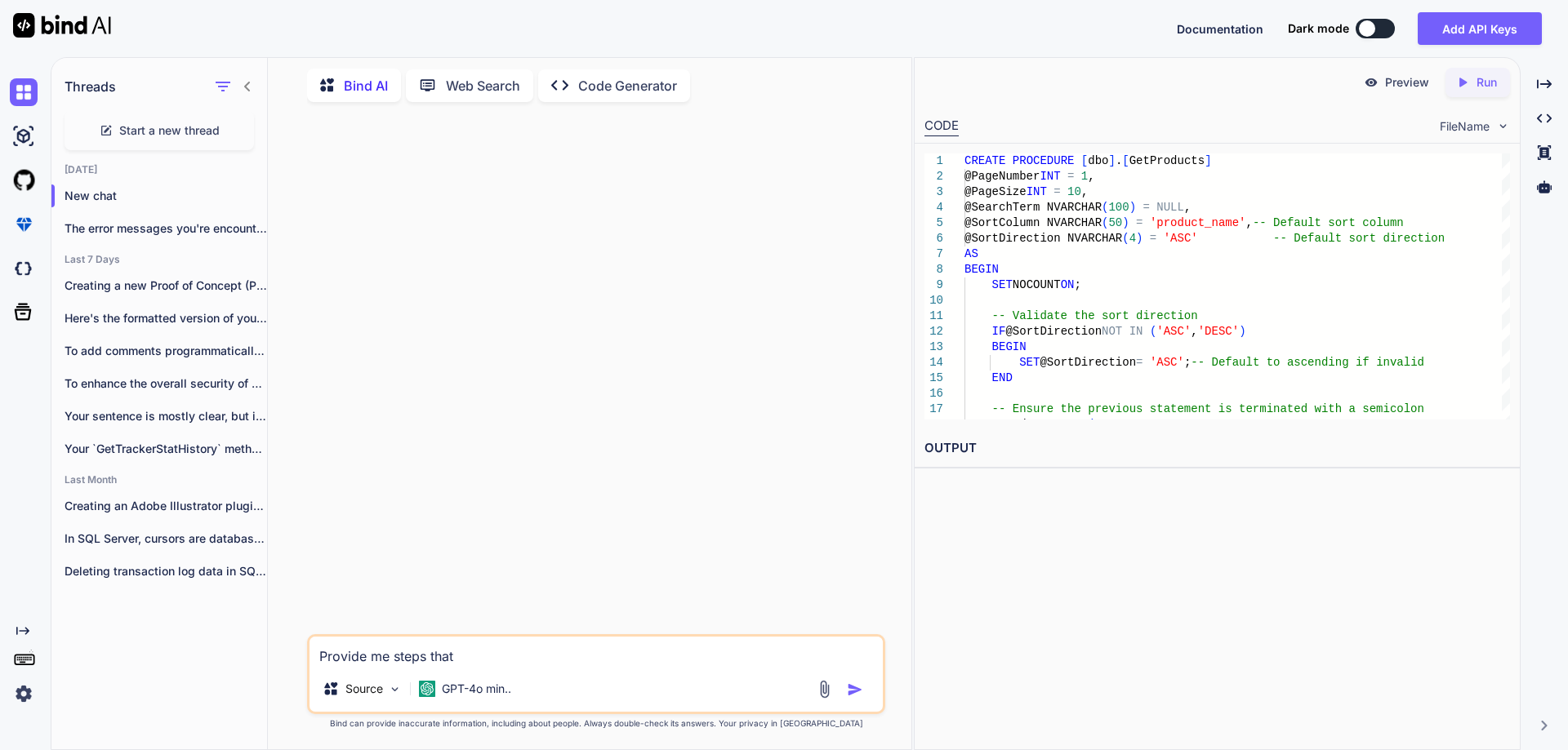
type textarea "x"
type textarea "Provide me steps that"
type textarea "x"
type textarea "Provide me steps that"
type textarea "x"
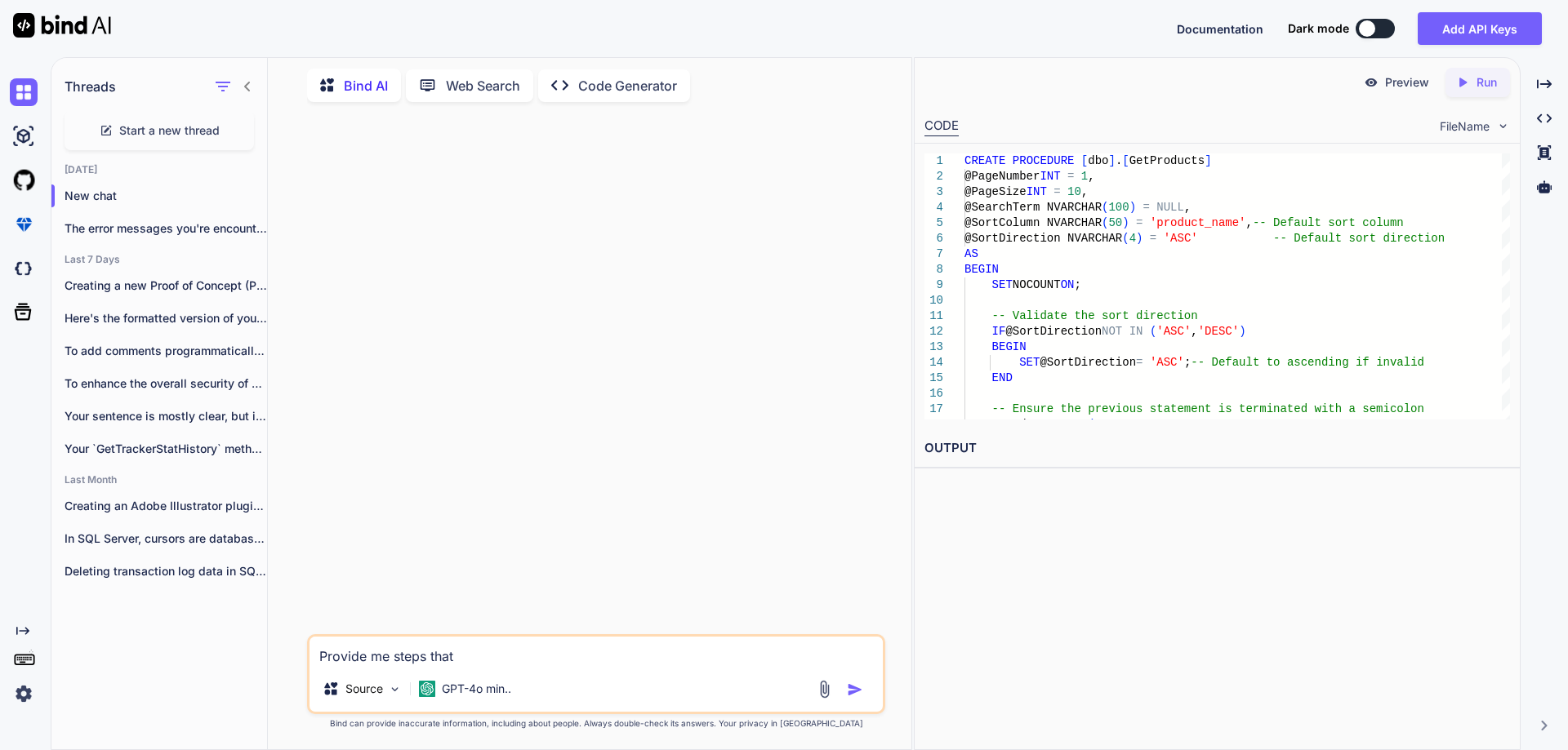
type textarea "Provide me steps tha"
type textarea "x"
type textarea "Provide me steps th"
type textarea "x"
type textarea "Provide me steps t"
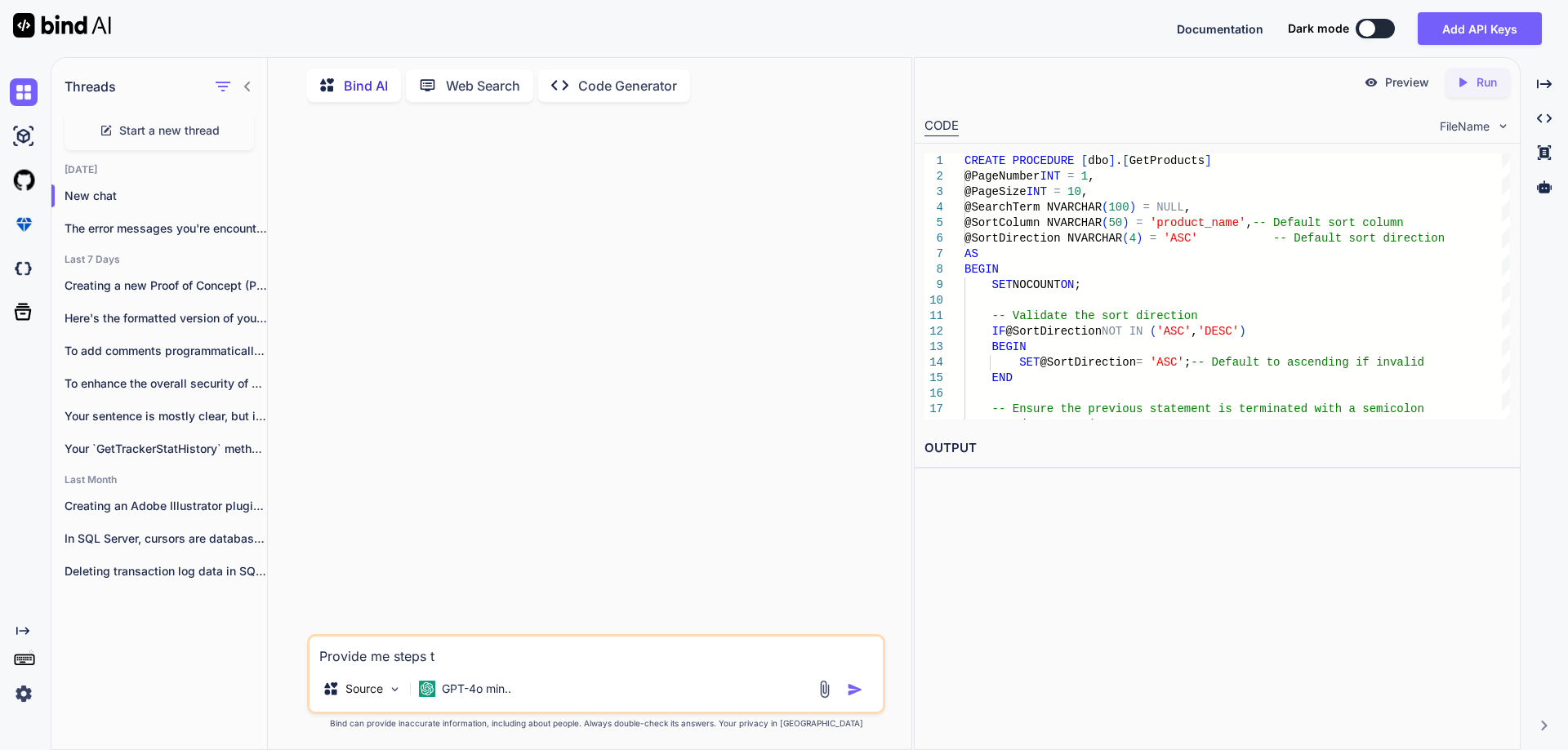
type textarea "x"
type textarea "Provide me steps"
type textarea "x"
type textarea "Provide me steps o"
type textarea "x"
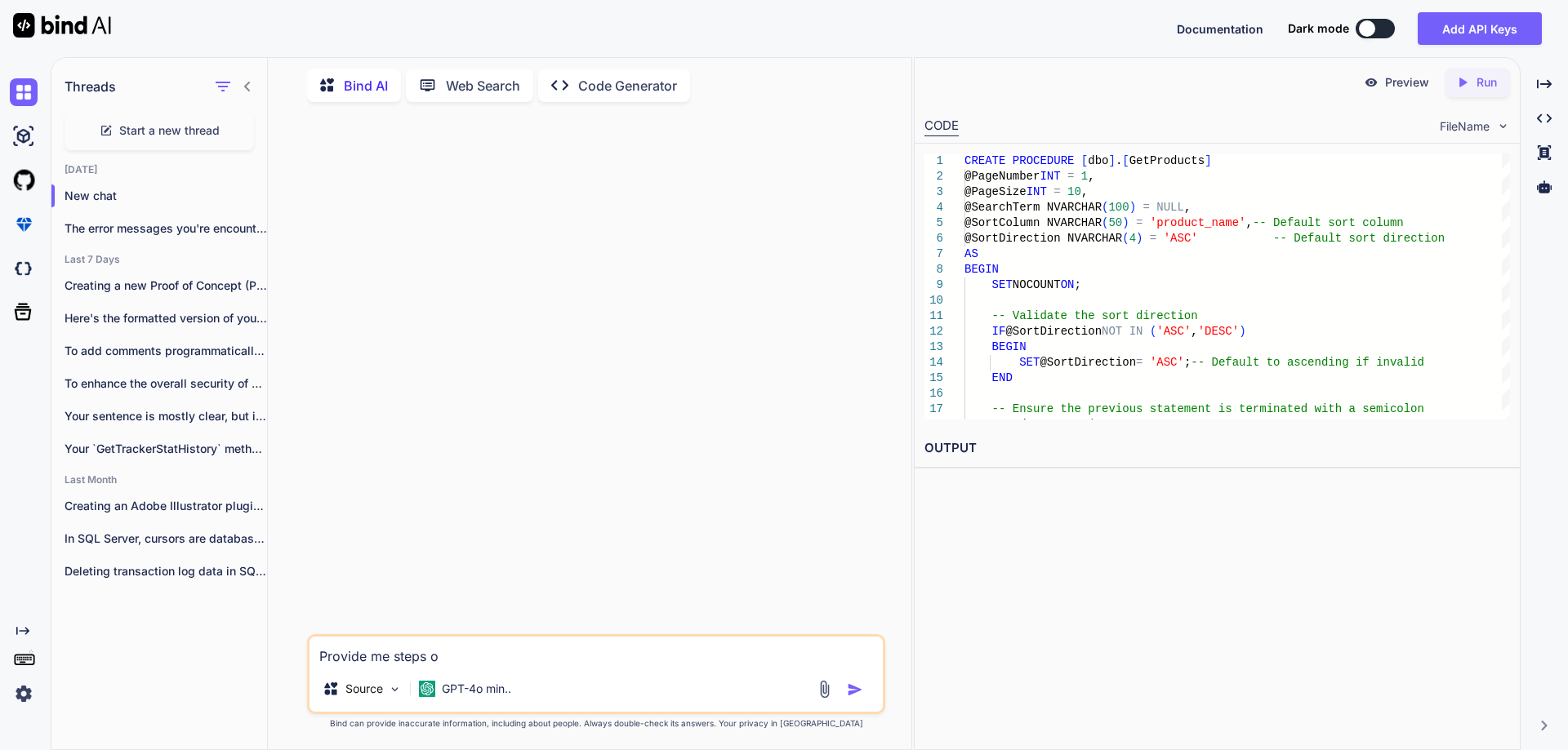
type textarea "Provide me steps of"
type textarea "x"
type textarea "Provide me steps of"
type textarea "x"
type textarea "Provide me steps of t"
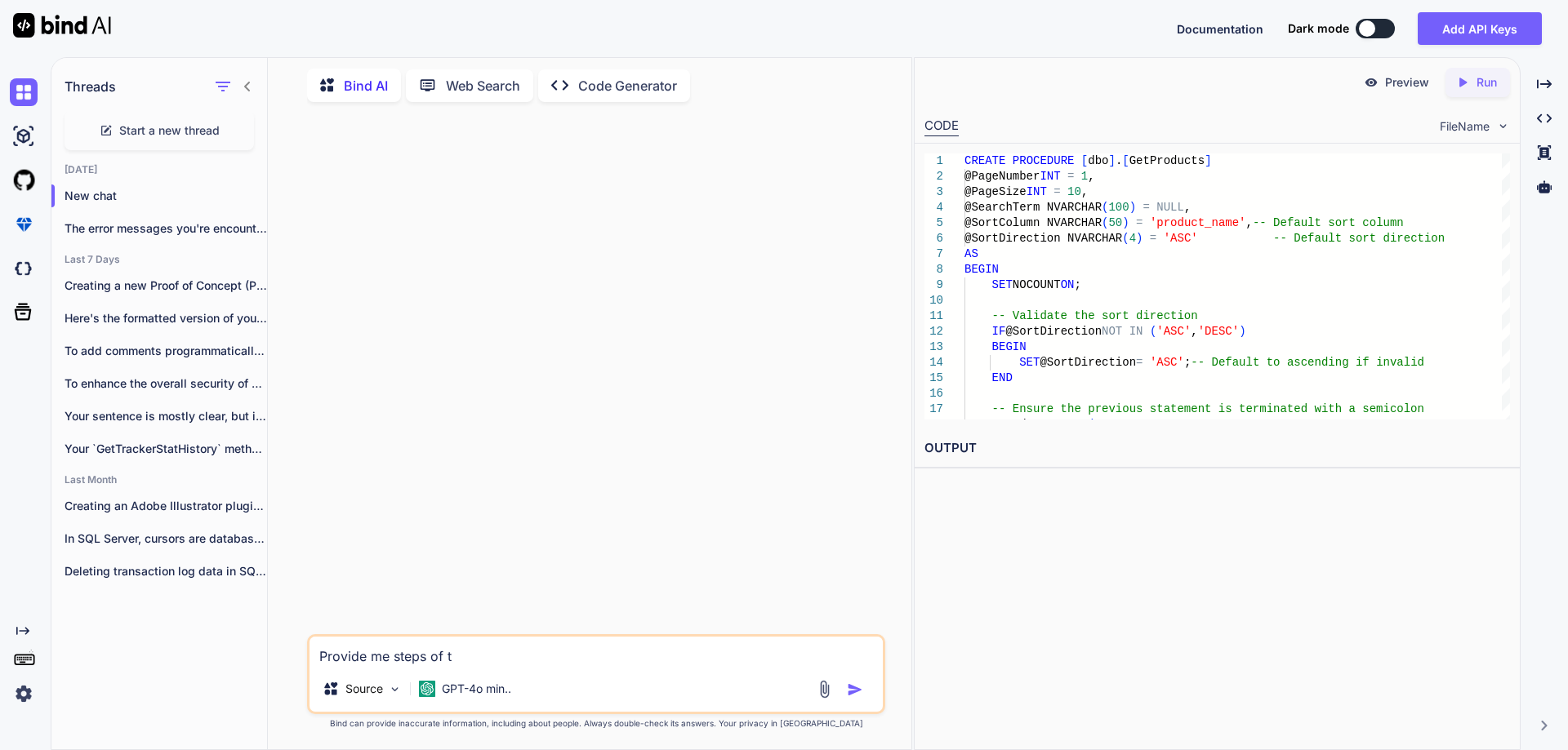
type textarea "x"
type textarea "Provide me steps of th"
type textarea "x"
type textarea "Provide me steps of the"
type textarea "x"
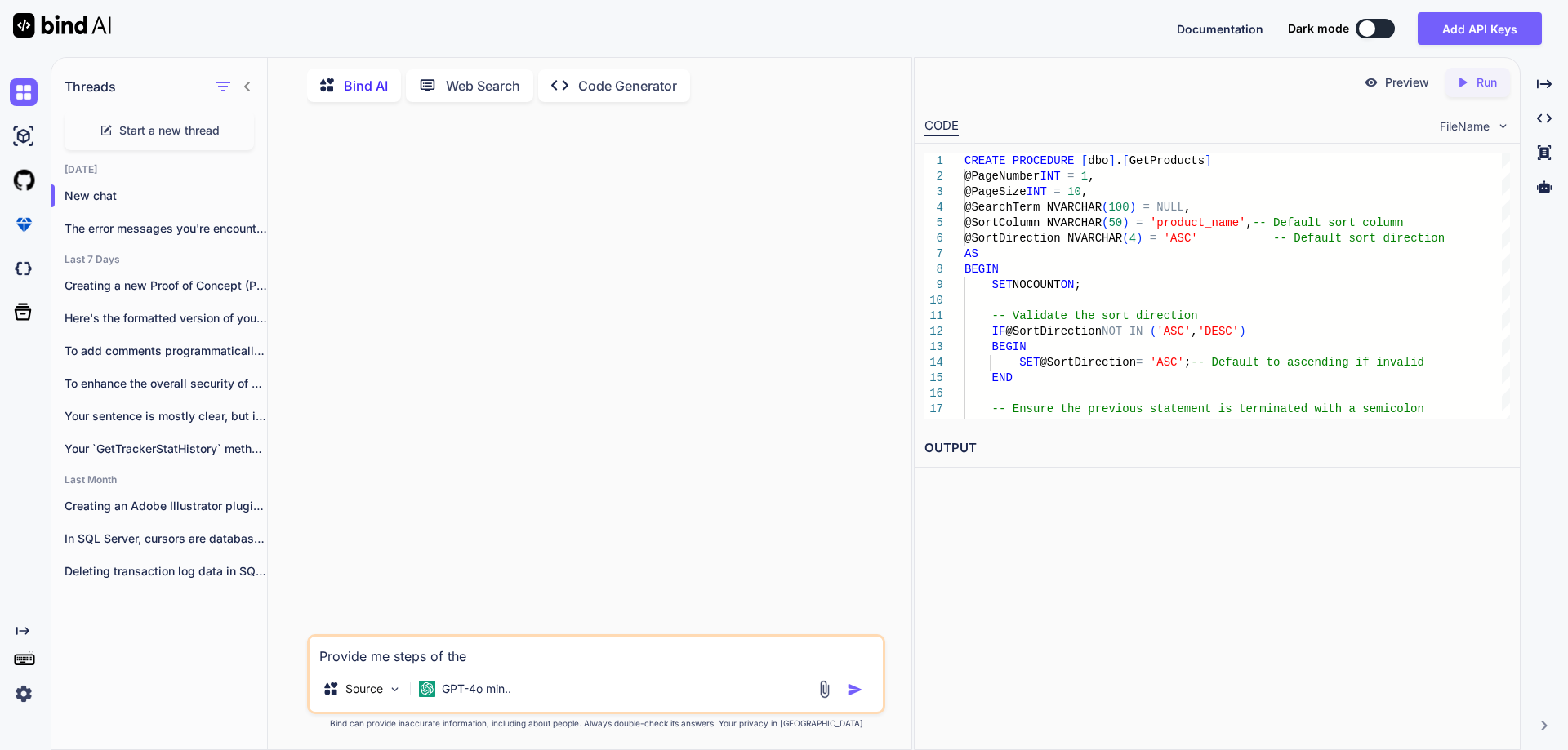
type textarea "Provide me steps of the"
type textarea "x"
type textarea "Provide me steps of the i"
type textarea "x"
type textarea "Provide me steps of the im"
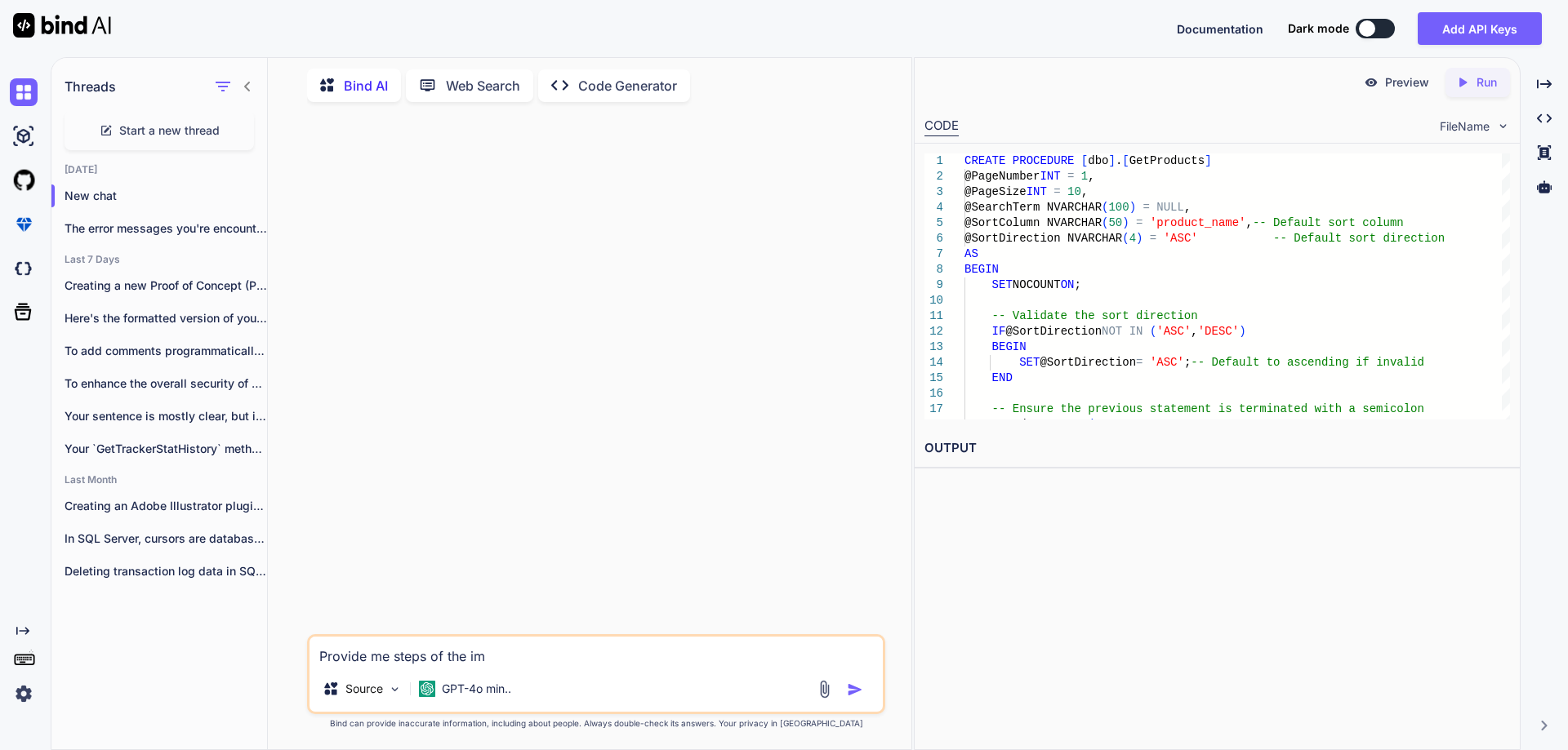
type textarea "x"
type textarea "Provide me steps of the imp"
type textarea "x"
type textarea "Provide me steps of the impl"
type textarea "x"
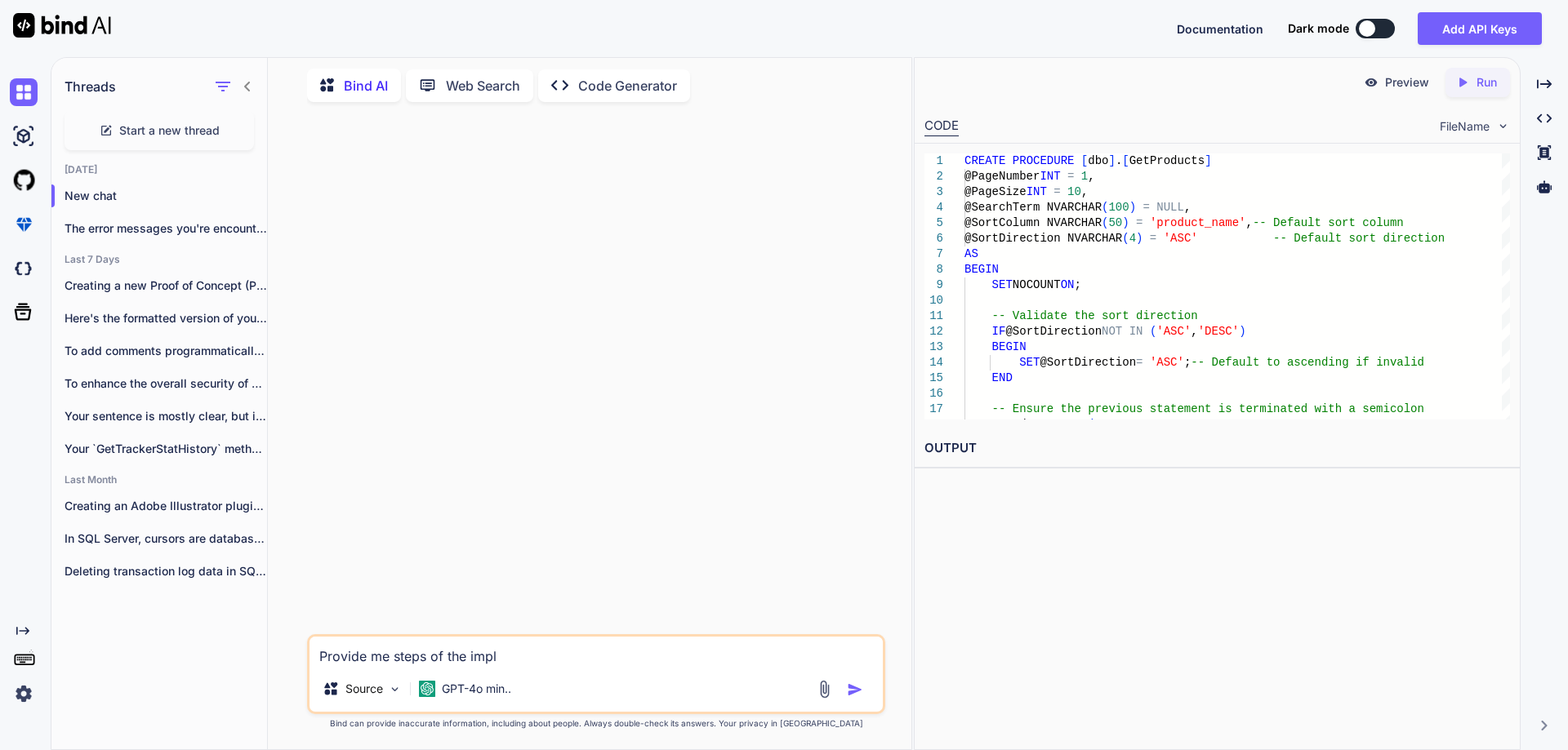
type textarea "Provide me steps of the imple"
type textarea "x"
type textarea "Provide me steps of the implem"
type textarea "x"
type textarea "Provide me steps of the impleme"
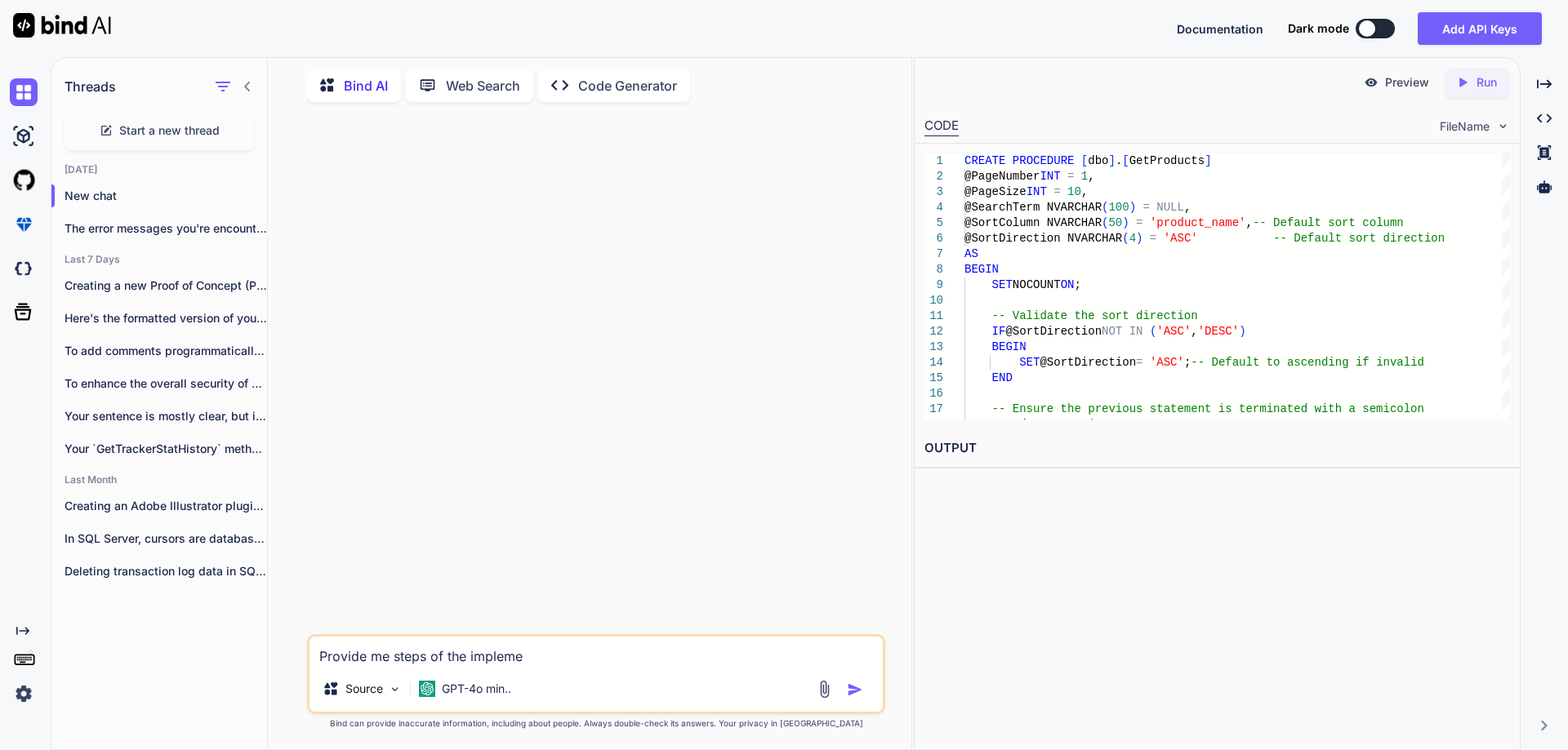
type textarea "x"
type textarea "Provide me steps of the implemen"
type textarea "x"
type textarea "Provide me steps of the implement"
type textarea "x"
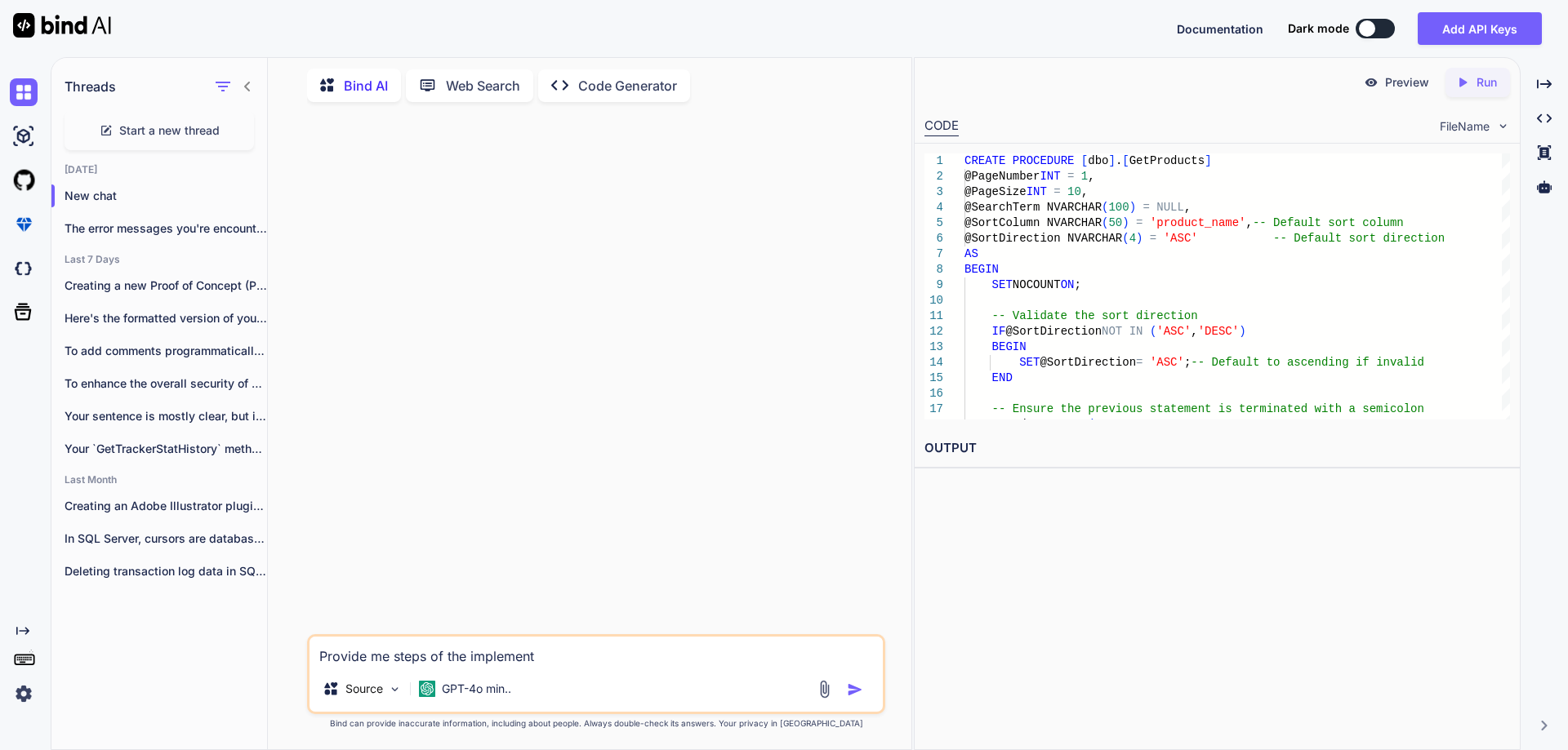
type textarea "Provide me steps of the implemente"
type textarea "x"
type textarea "Provide me steps of the implemented"
type textarea "x"
type textarea "Provide me steps of the implemented"
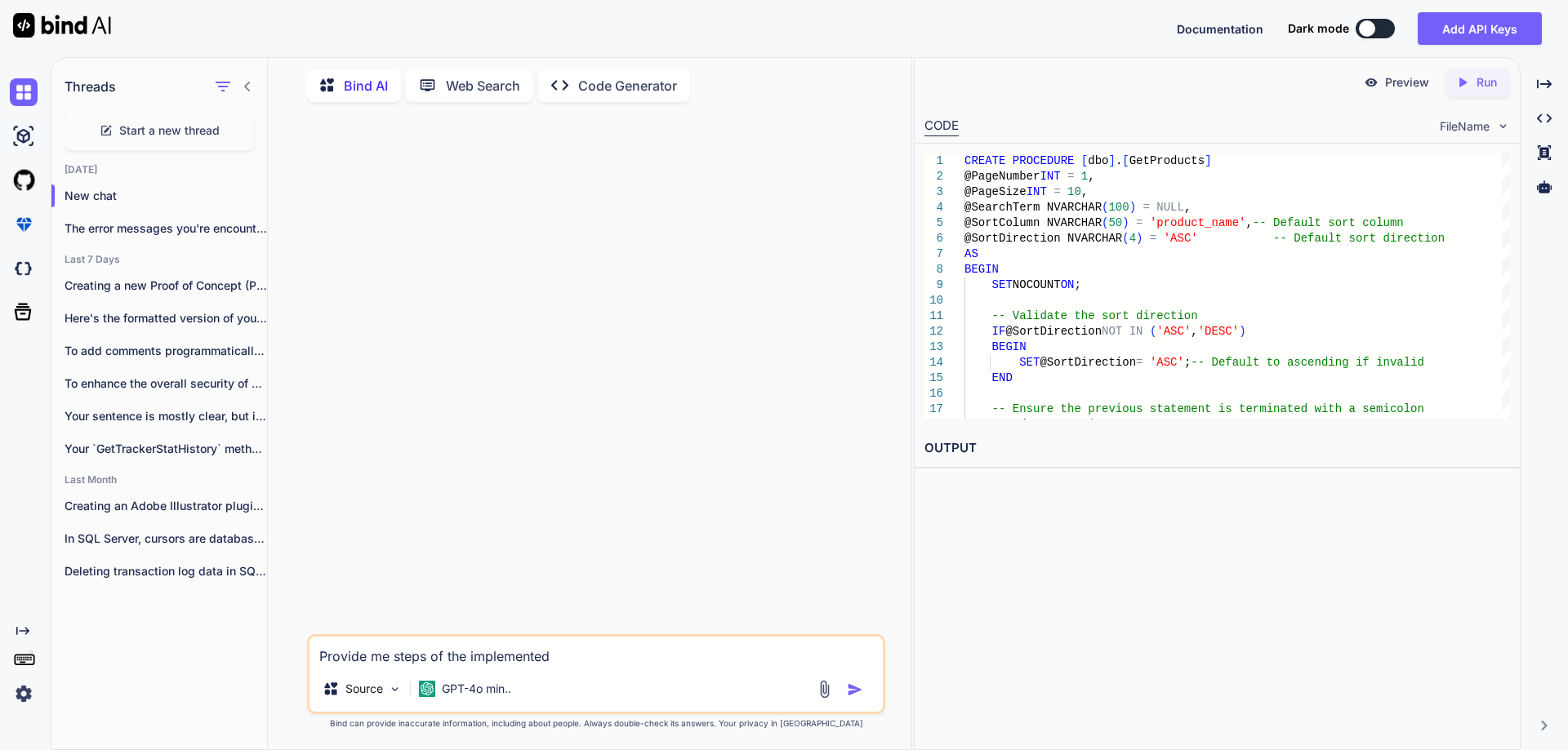
type textarea "x"
type textarea "Provide me steps of the implemented l"
type textarea "x"
type textarea "Provide me steps of the implemented lo"
type textarea "x"
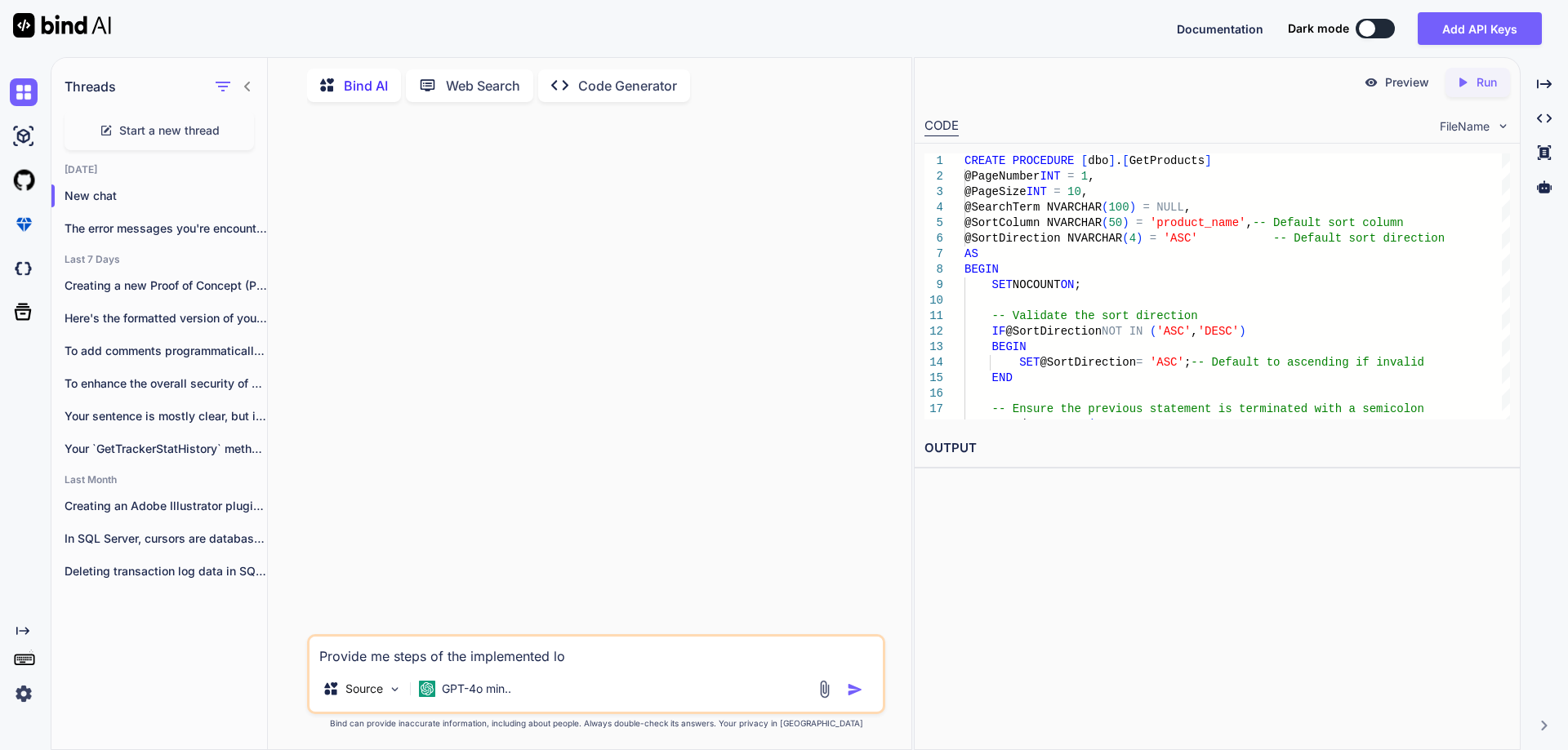
type textarea "Provide me steps of the implemented log"
type textarea "x"
type textarea "Provide me steps of the implemented logi"
type textarea "x"
type textarea "Provide me steps of the implemented logic"
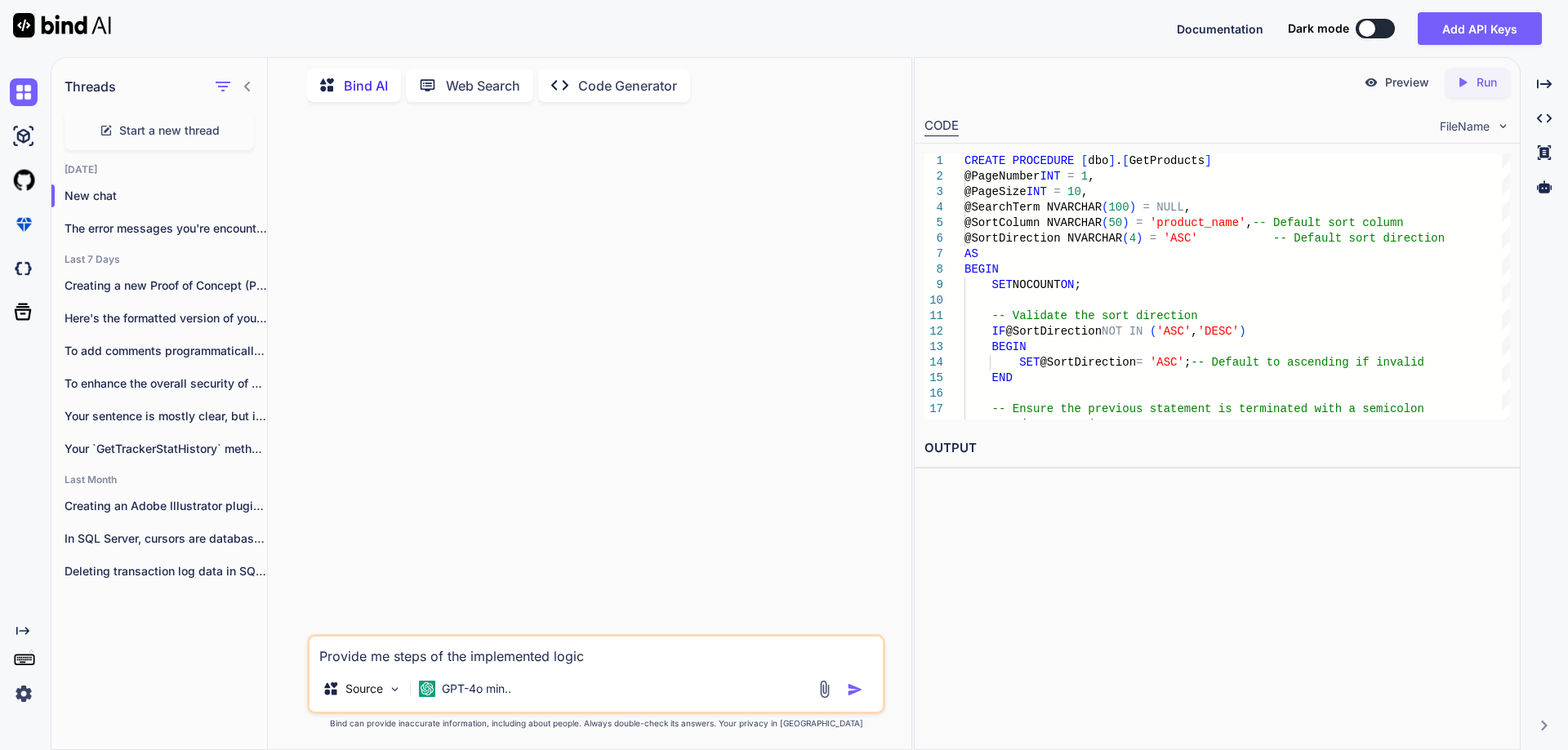
type textarea "x"
type textarea "Provide me steps of the implemented logic"
type textarea "x"
type textarea "Provide me steps of the implemented logic i"
type textarea "x"
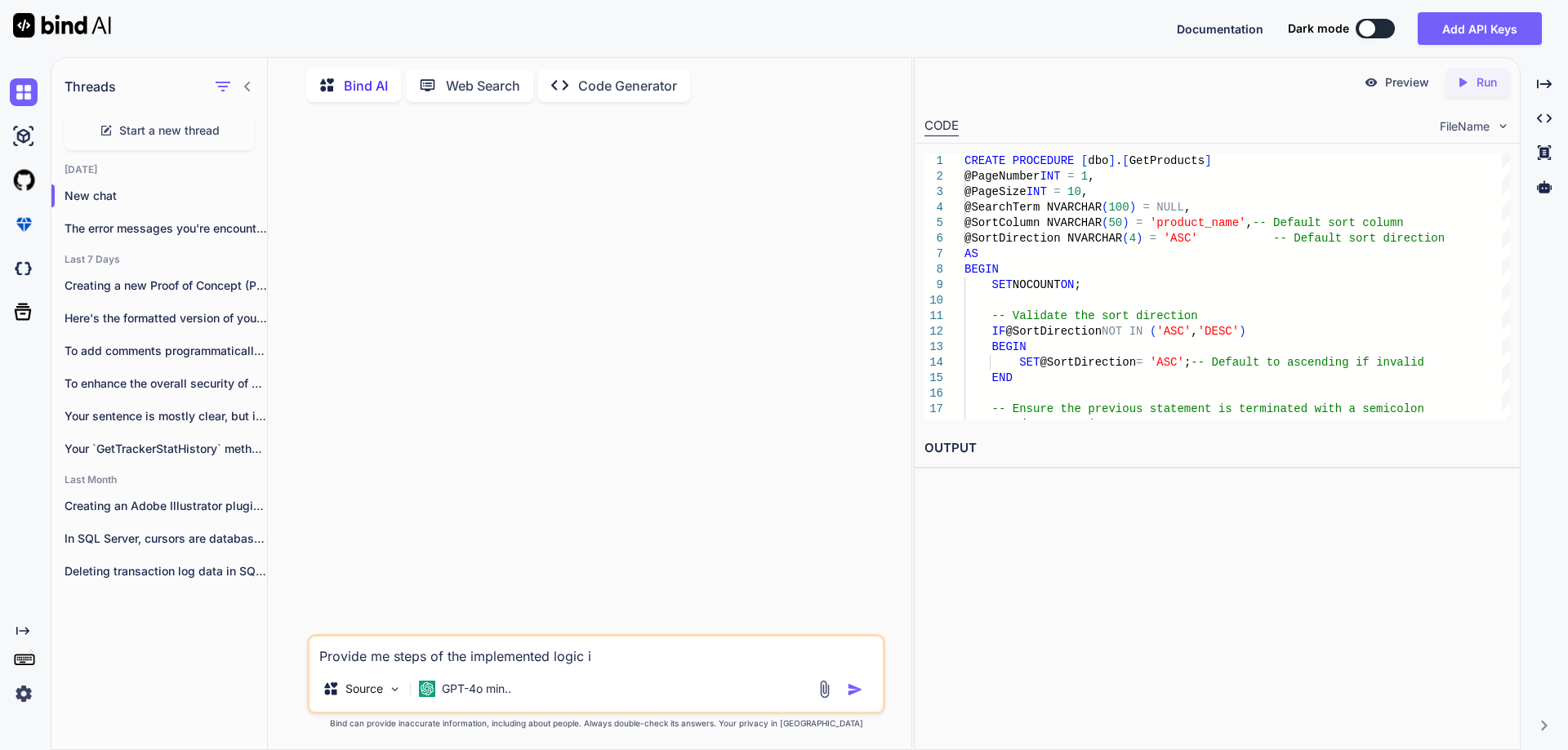
type textarea "Provide me steps of the implemented logic in"
type textarea "x"
type textarea "Provide me steps of the implemented logic in"
type textarea "x"
type textarea "Provide me steps of the implemented logic in t"
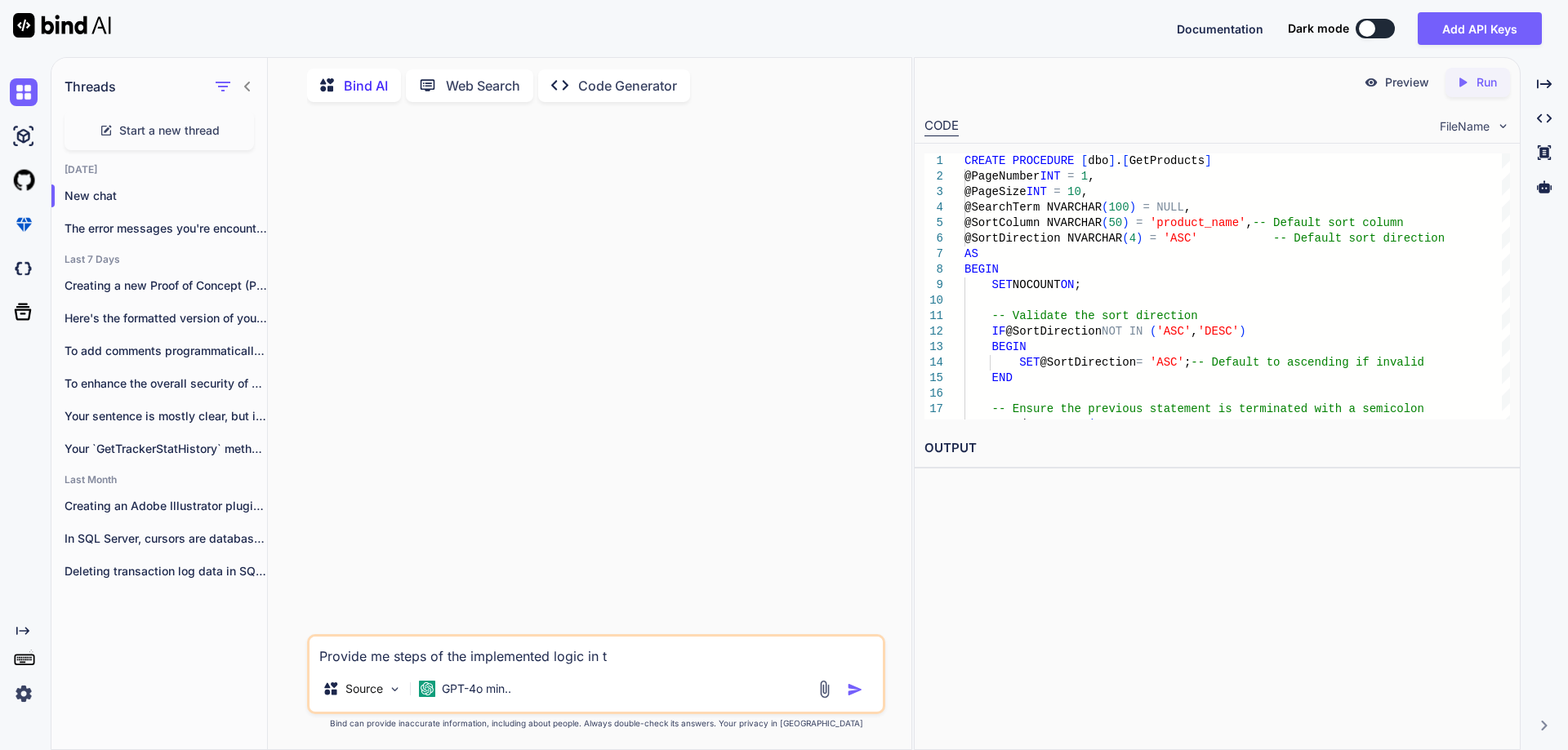
type textarea "x"
type textarea "Provide me steps of the implemented logic in th"
type textarea "x"
type textarea "Provide me steps of the implemented logic in the"
type textarea "x"
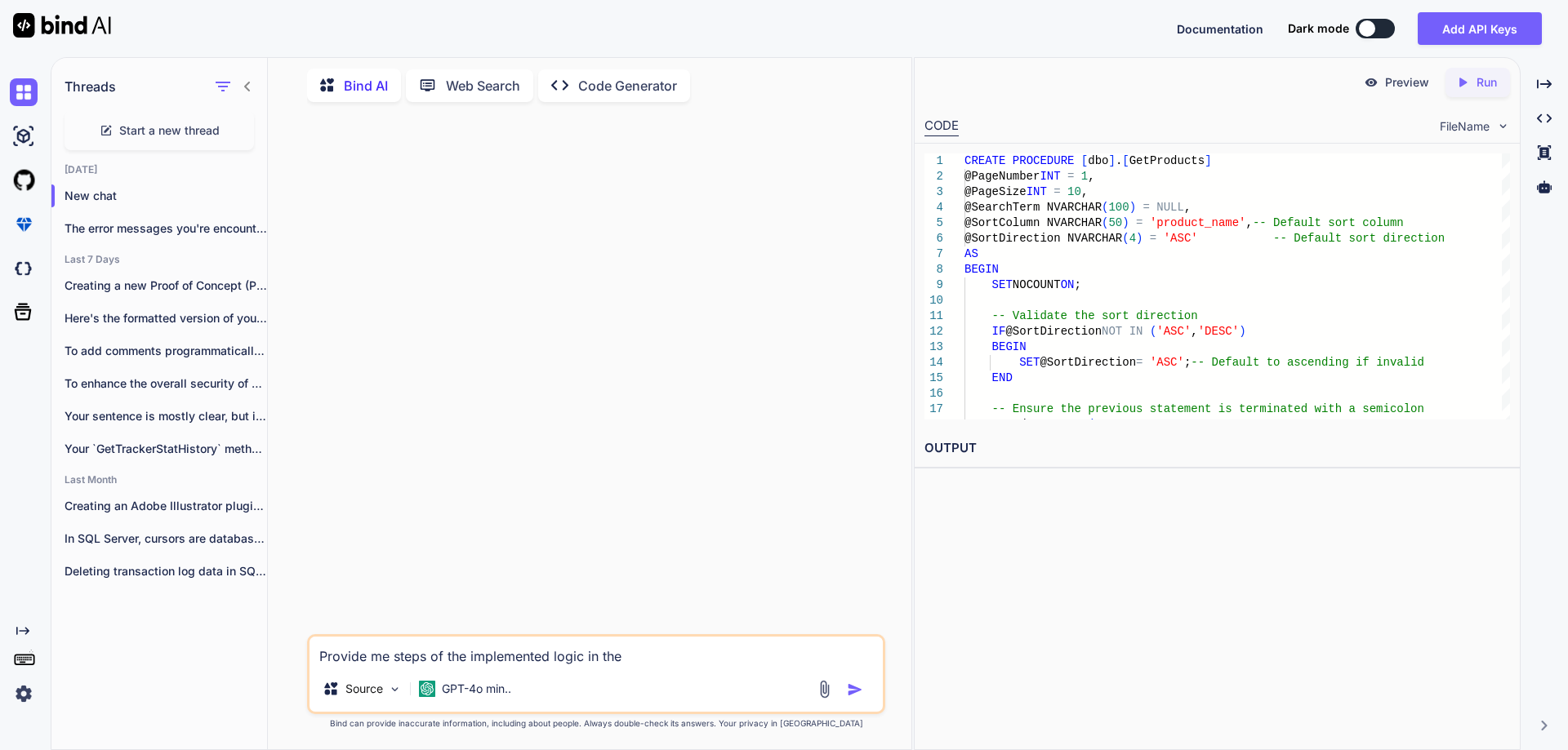
type textarea "Provide me steps of the implemented logic in the"
type textarea "x"
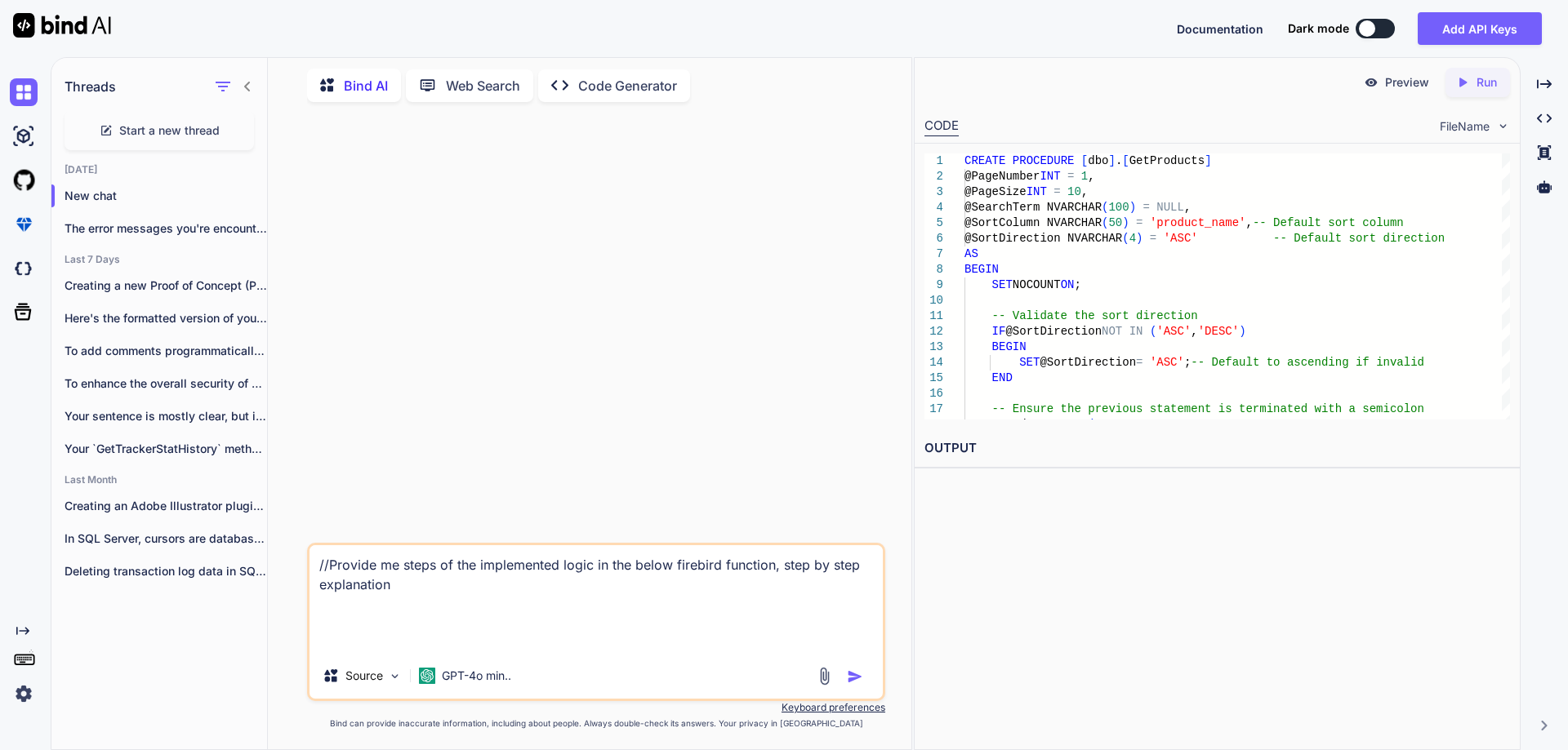
paste textarea "CREATE OR REPLACE FUNCTION public.recalc_saldos_art_in( v_articulo_id integer) …"
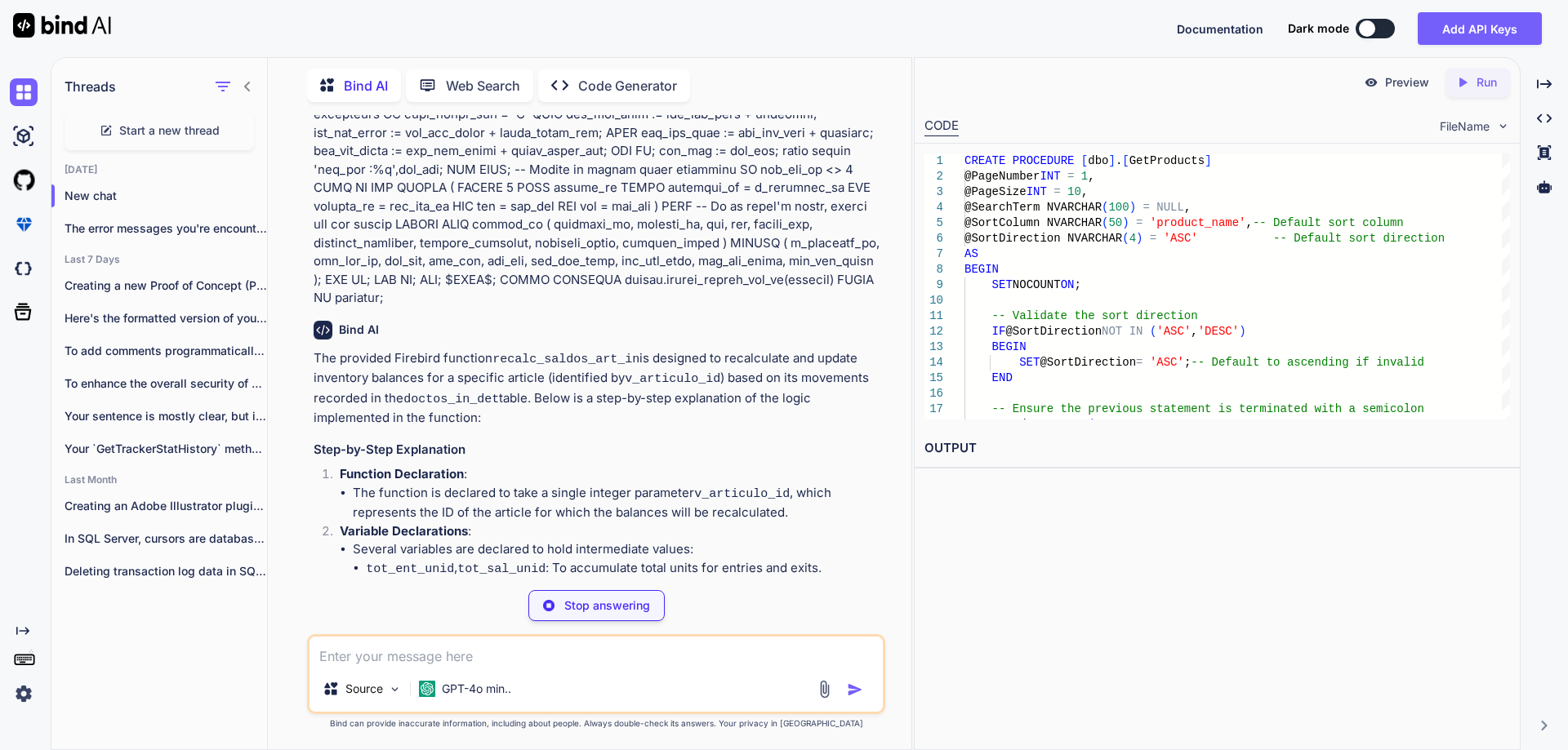
scroll to position [531, 0]
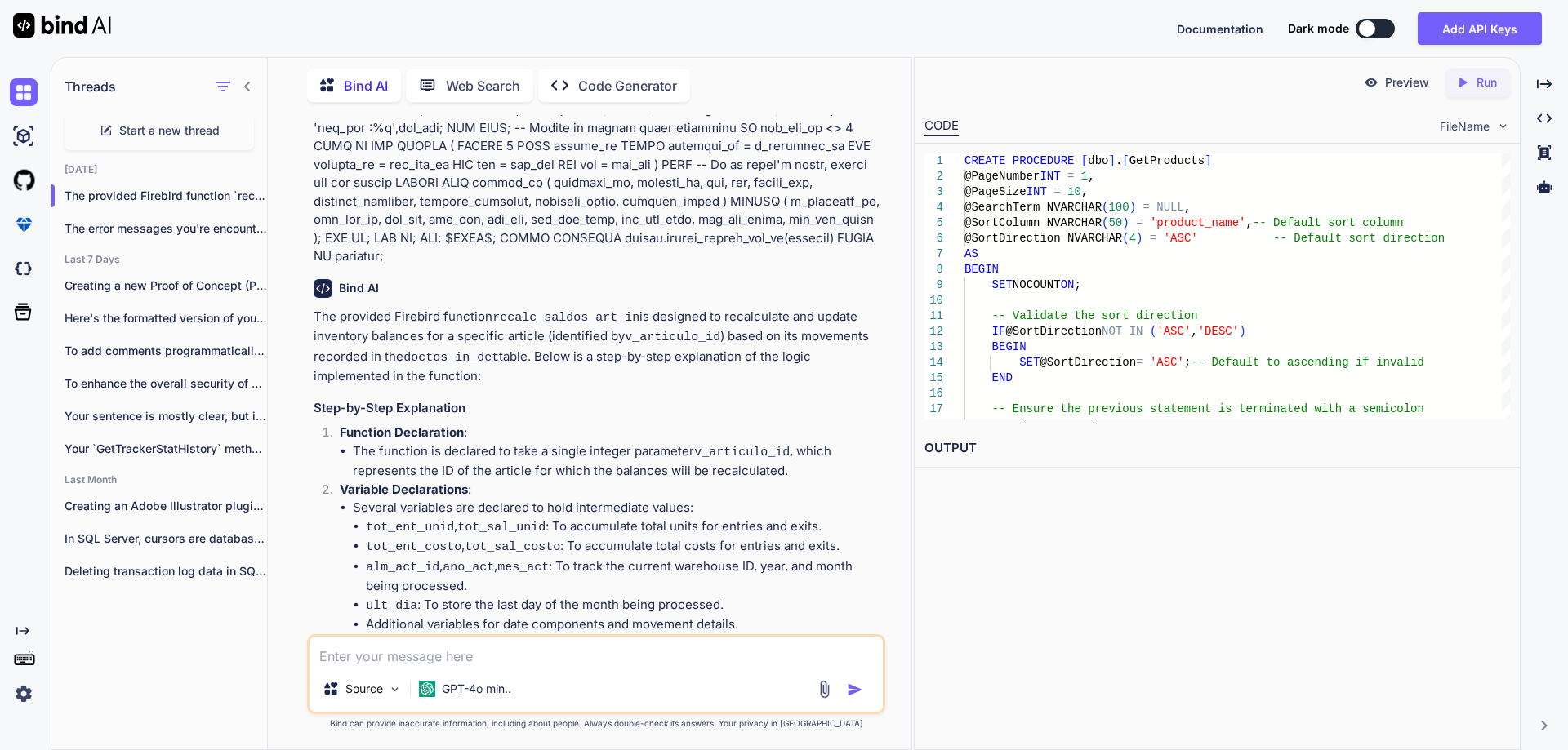
click at [421, 316] on p "The provided Firebird function recalc_saldos_art_in is designed to recalculate …" at bounding box center [597, 347] width 568 height 79
drag, startPoint x: 539, startPoint y: 317, endPoint x: 374, endPoint y: 314, distance: 165.0
click at [374, 314] on p "The provided Firebird function recalc_saldos_art_in is designed to recalculate …" at bounding box center [597, 347] width 568 height 79
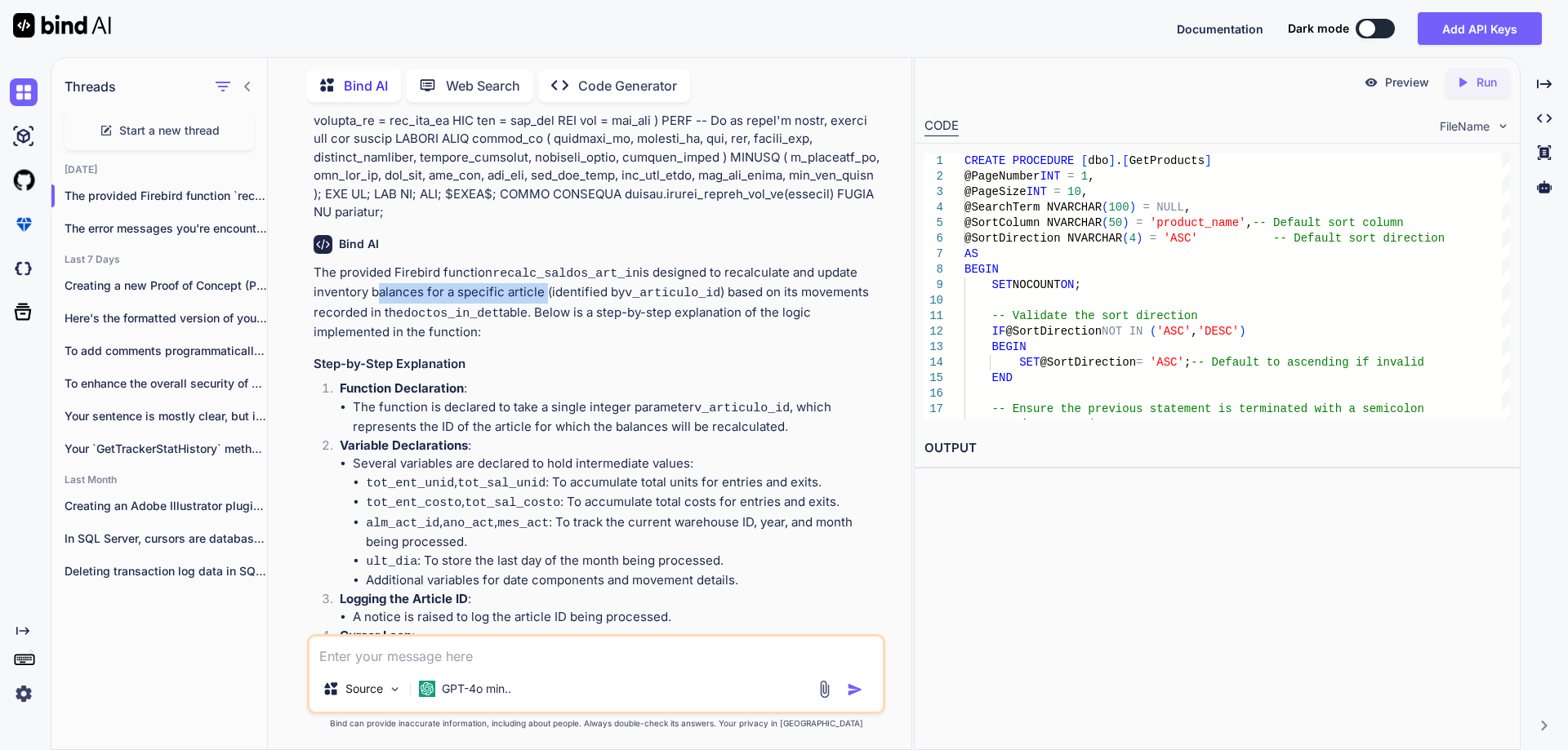
scroll to position [614, 0]
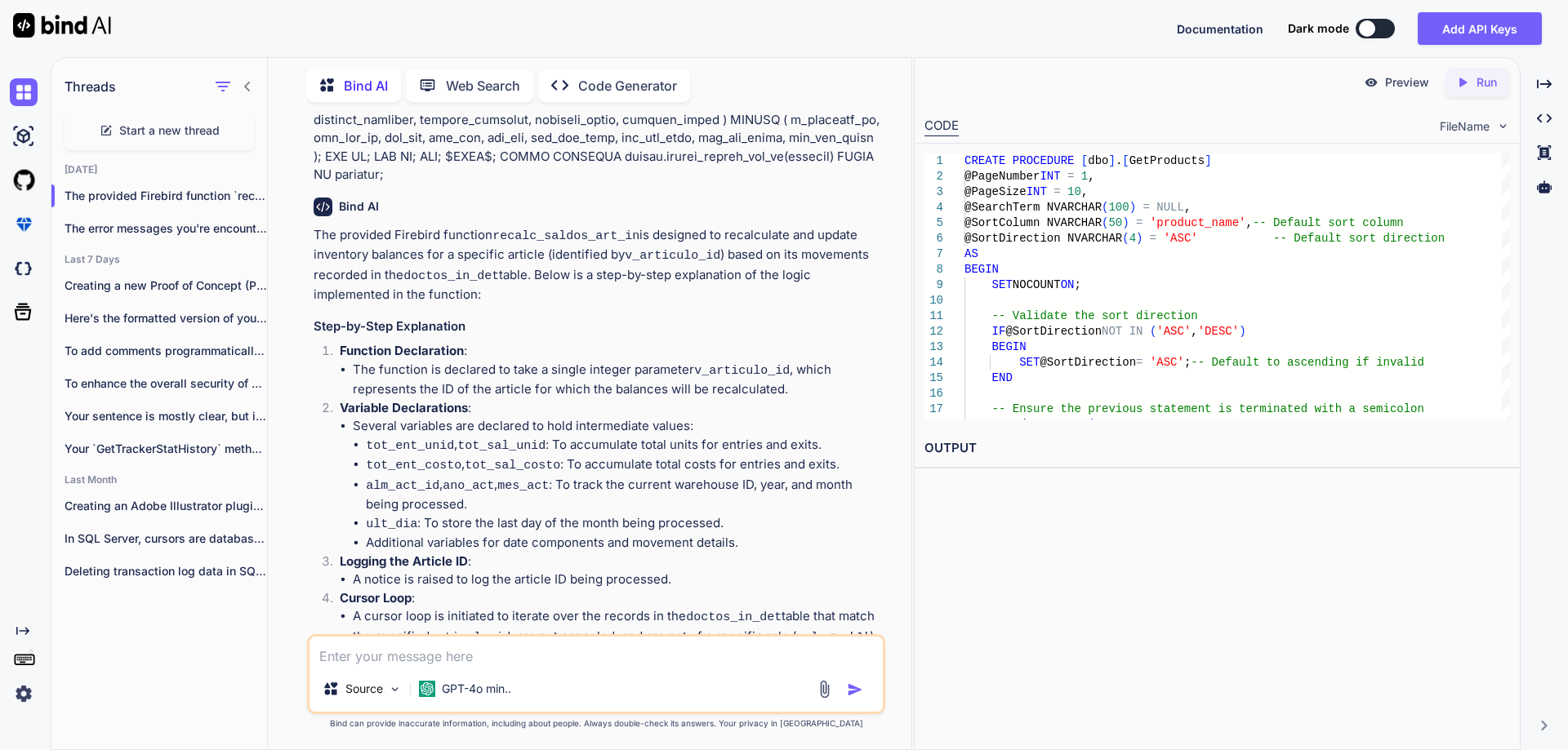
click at [512, 363] on li "The function is declared to take a single integer parameter v_articulo_id , whi…" at bounding box center [617, 380] width 529 height 39
click at [156, 131] on span "Start a new thread" at bounding box center [169, 130] width 100 height 16
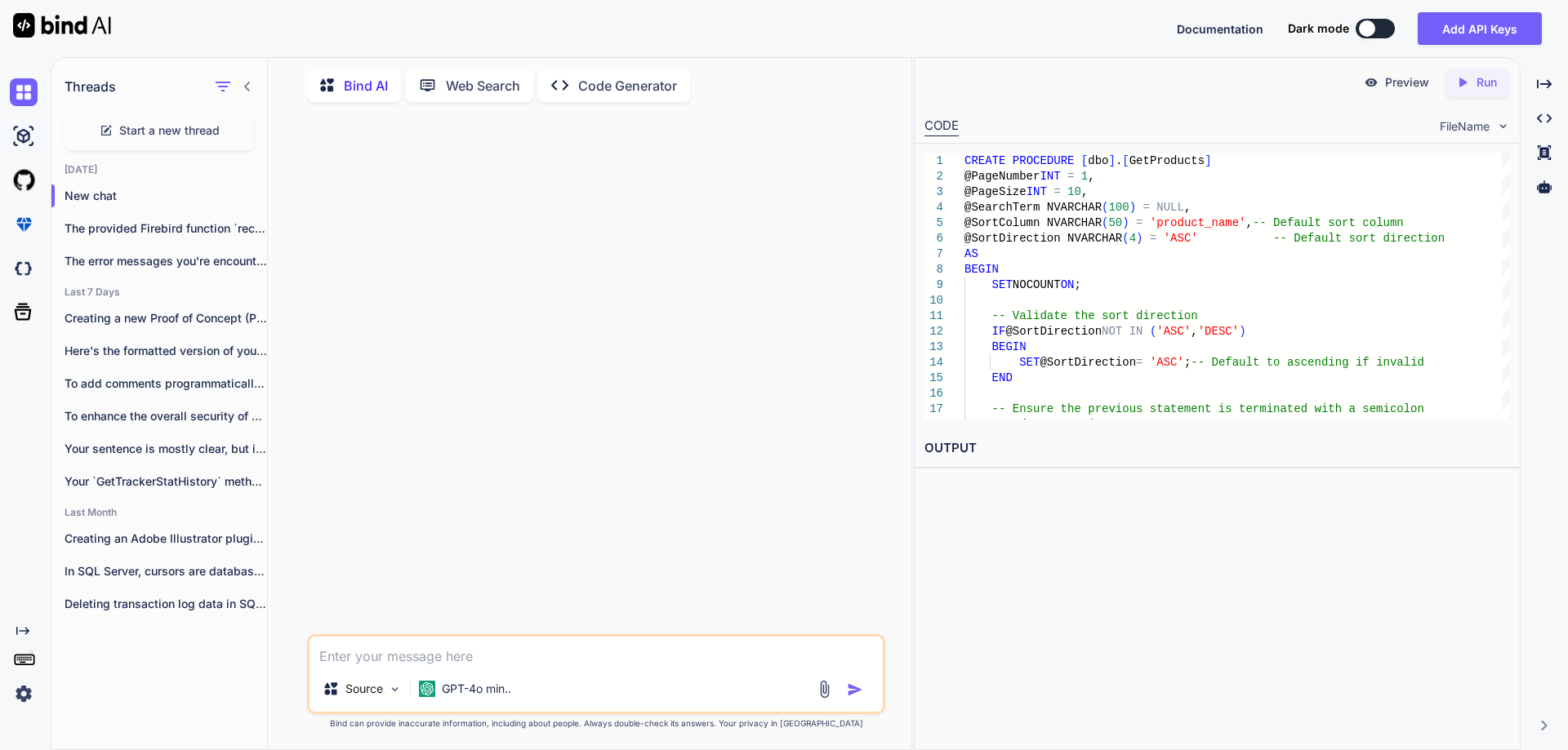
click at [443, 652] on textarea at bounding box center [596, 652] width 573 height 29
paste textarea "Msg 802, Level 17, State 2, Line 1 There is insufficient memory available in th…"
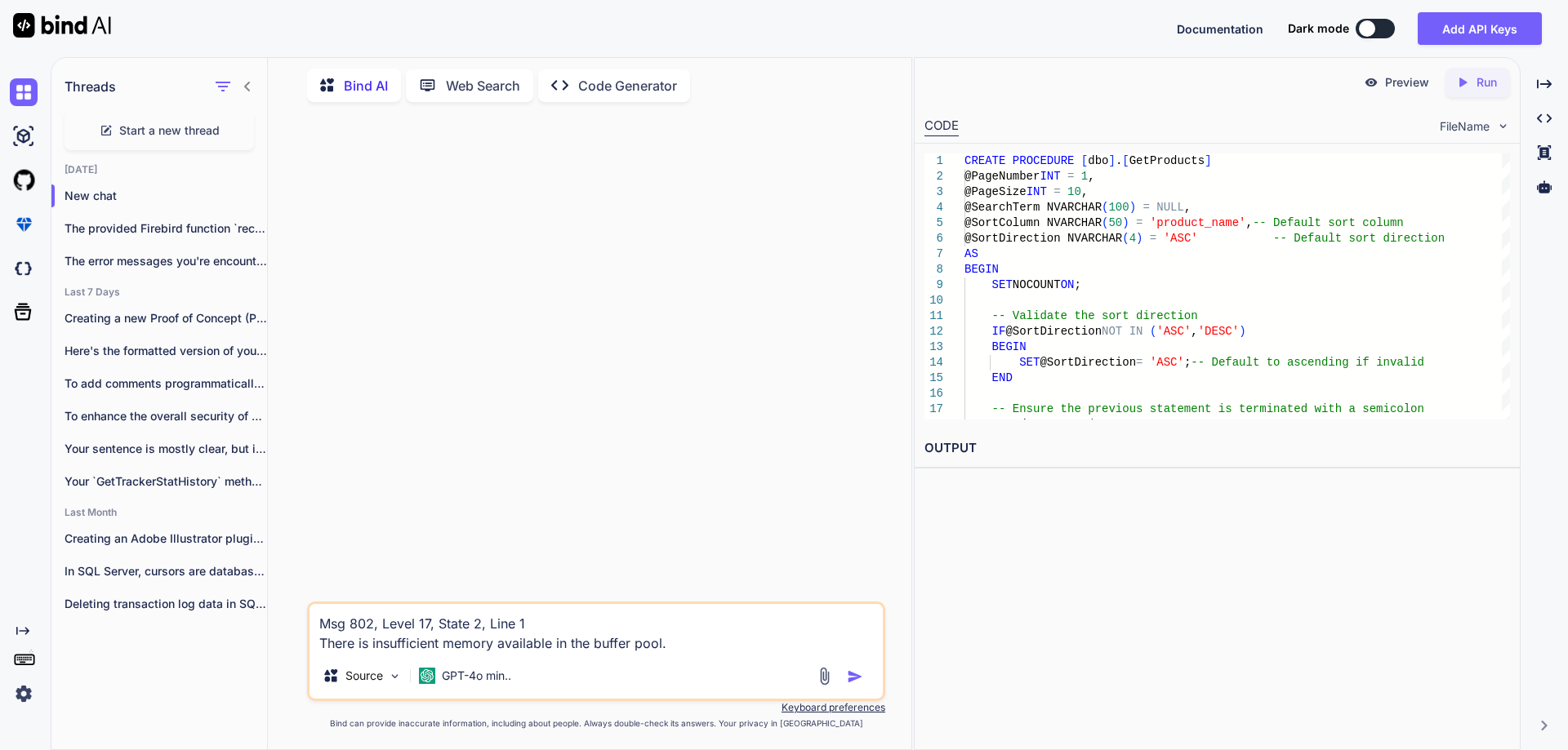
click at [323, 627] on textarea "Msg 802, Level 17, State 2, Line 1 There is insufficient memory available in th…" at bounding box center [596, 629] width 573 height 49
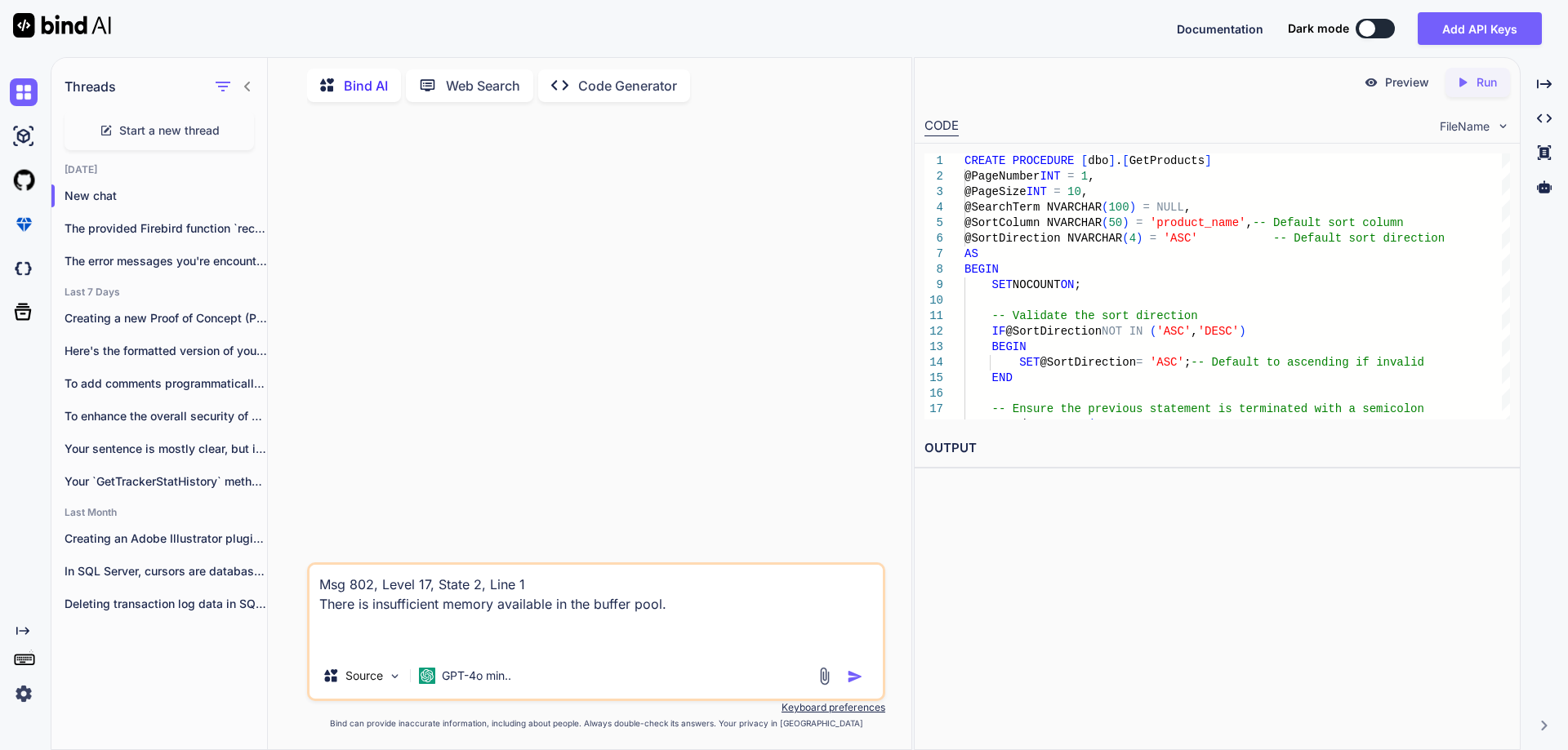
paste textarea "select * from DOCTOS_IN_DET"
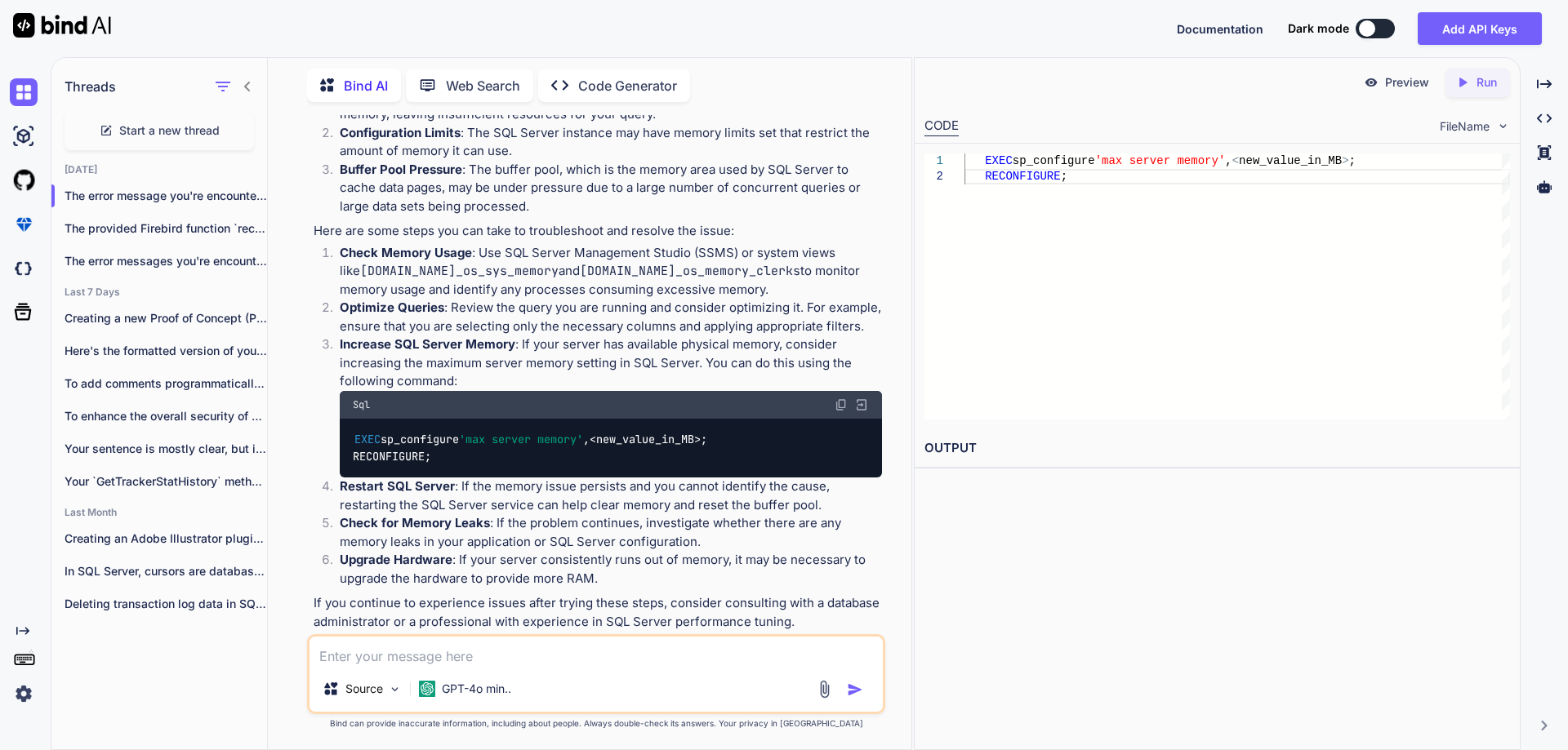
scroll to position [227, 0]
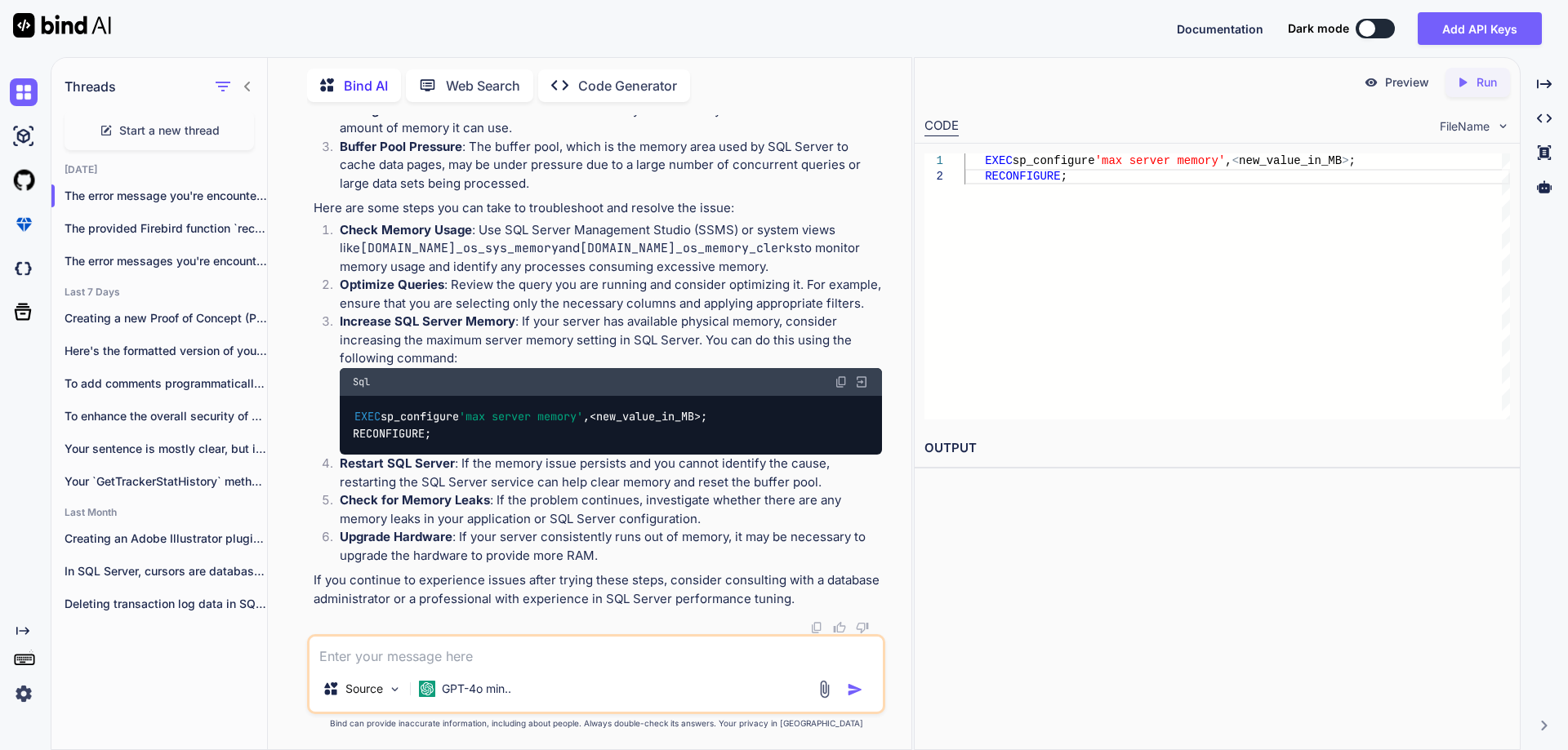
click at [838, 384] on img at bounding box center [841, 383] width 13 height 13
click at [456, 652] on textarea at bounding box center [596, 652] width 573 height 29
paste textarea "new_value_in_MB"
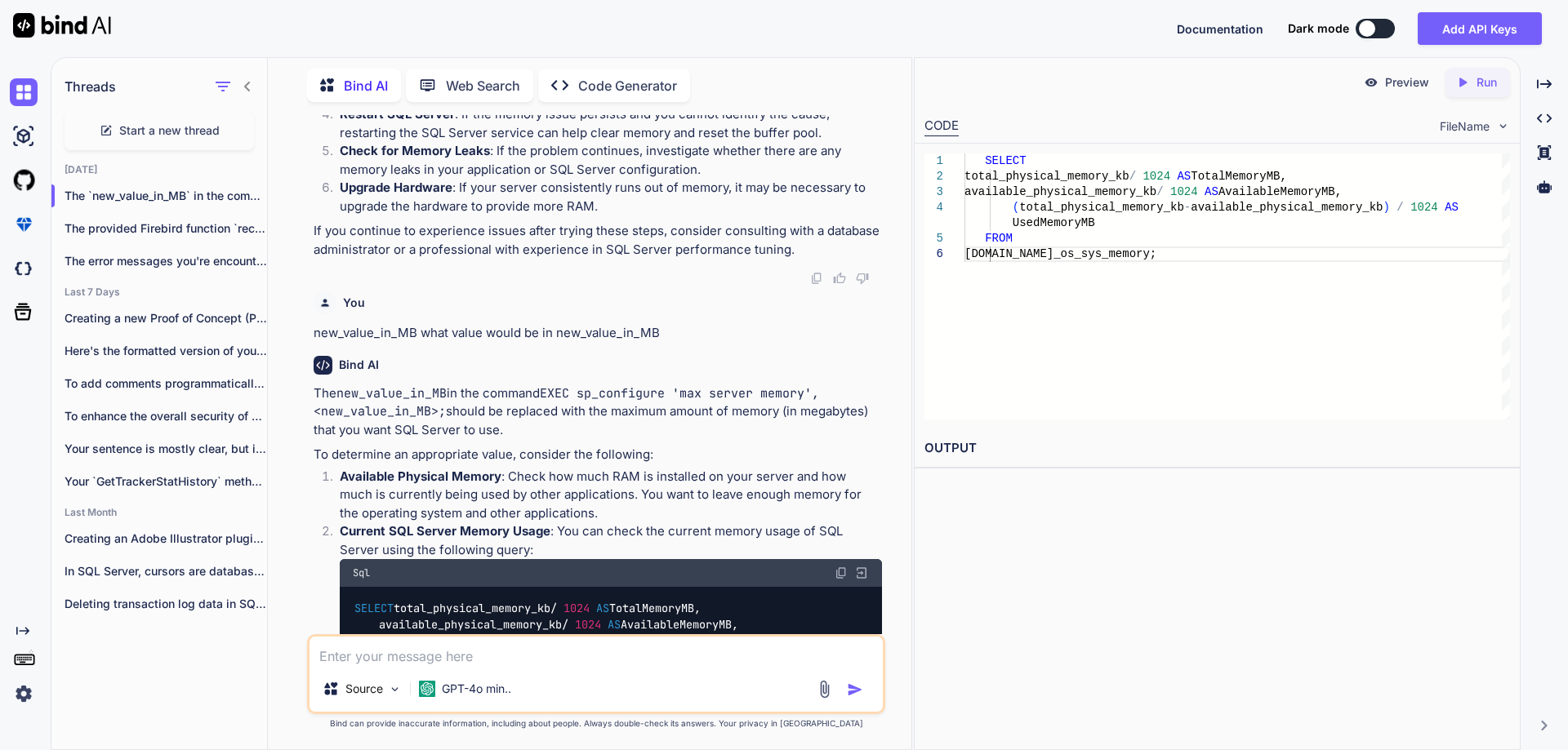
scroll to position [697, 0]
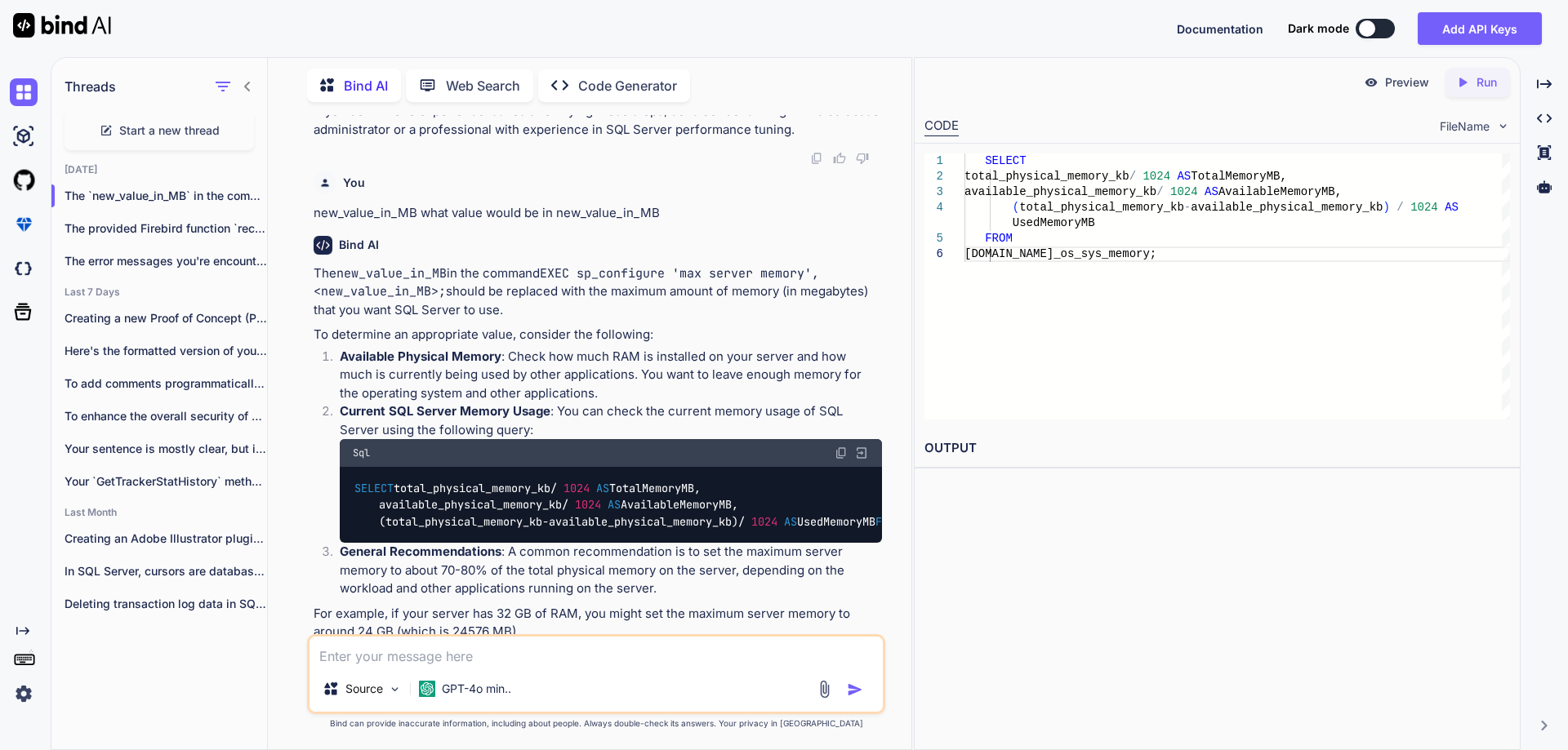
click at [842, 450] on img at bounding box center [841, 454] width 13 height 13
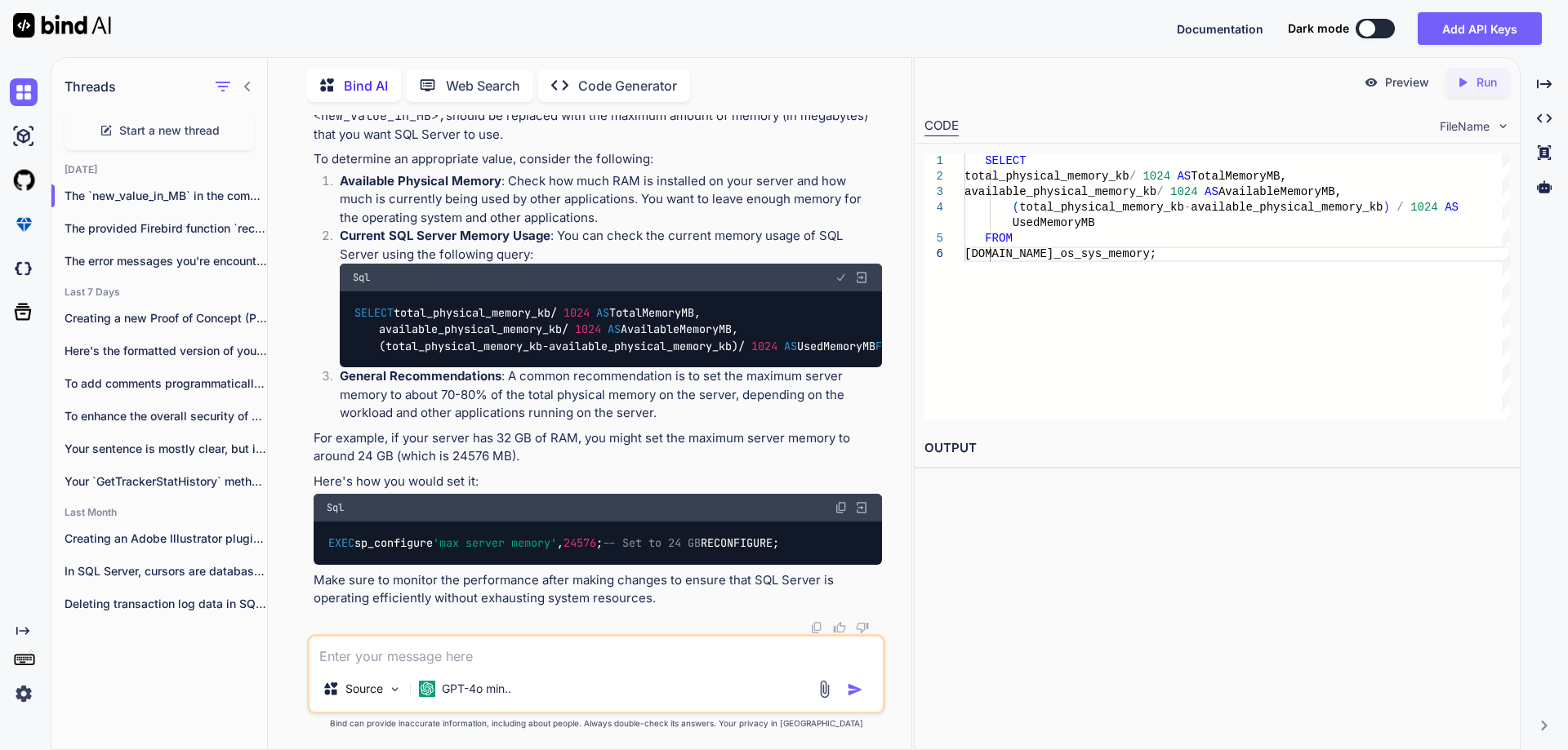
scroll to position [941, 0]
click at [596, 536] on span "24576" at bounding box center [579, 544] width 32 height 15
copy span "24576"
click at [839, 271] on img at bounding box center [841, 277] width 13 height 13
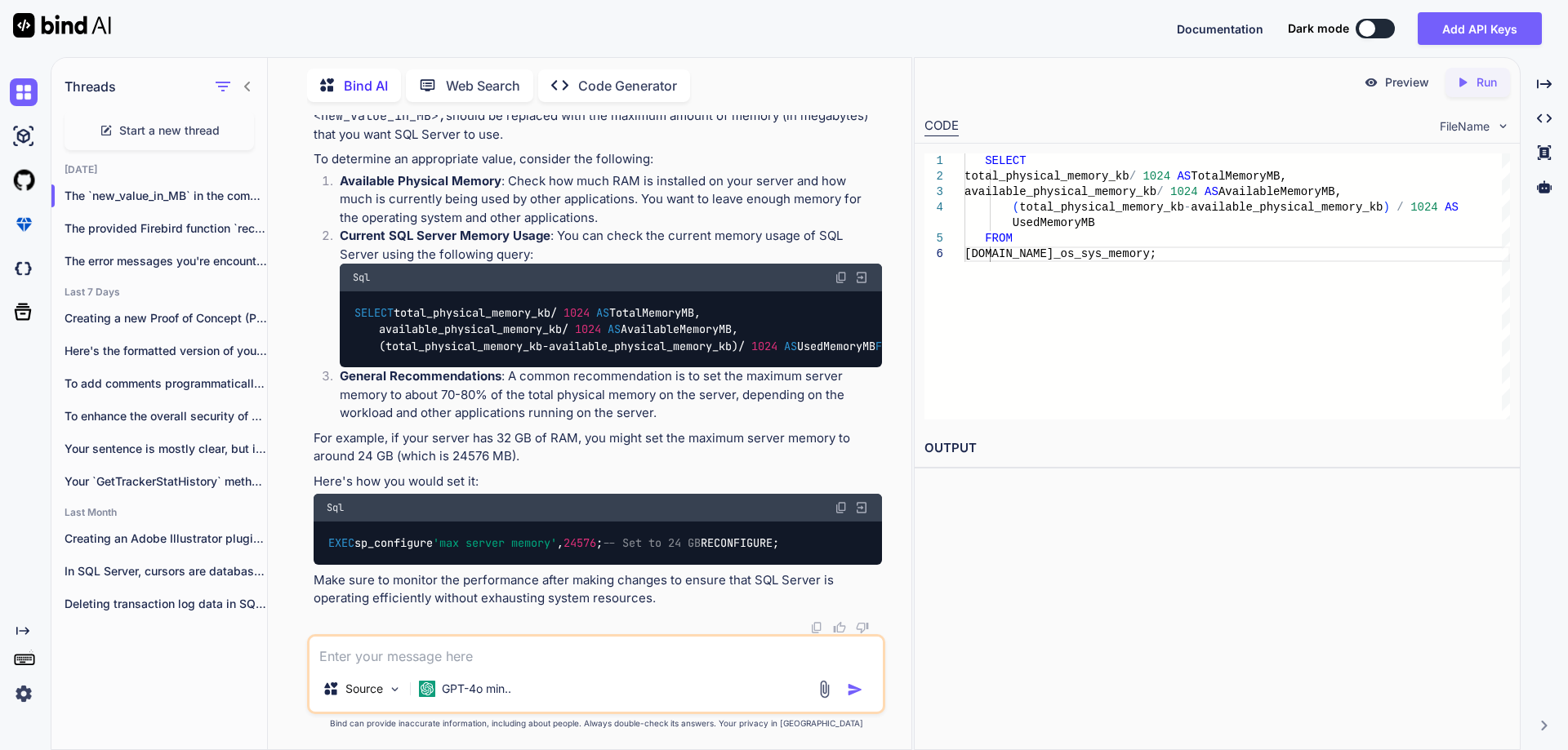
click at [467, 661] on textarea at bounding box center [596, 652] width 573 height 29
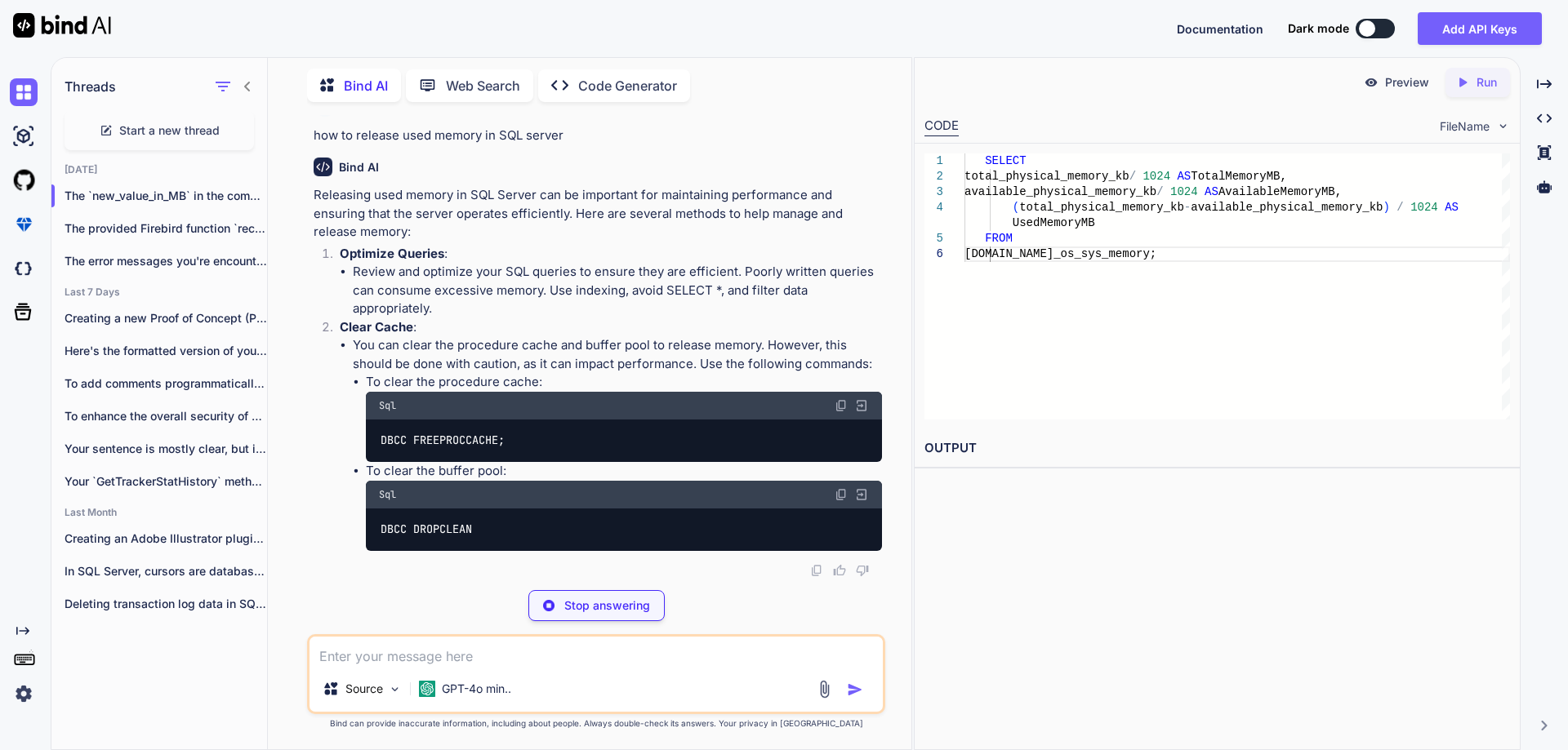
scroll to position [1498, 0]
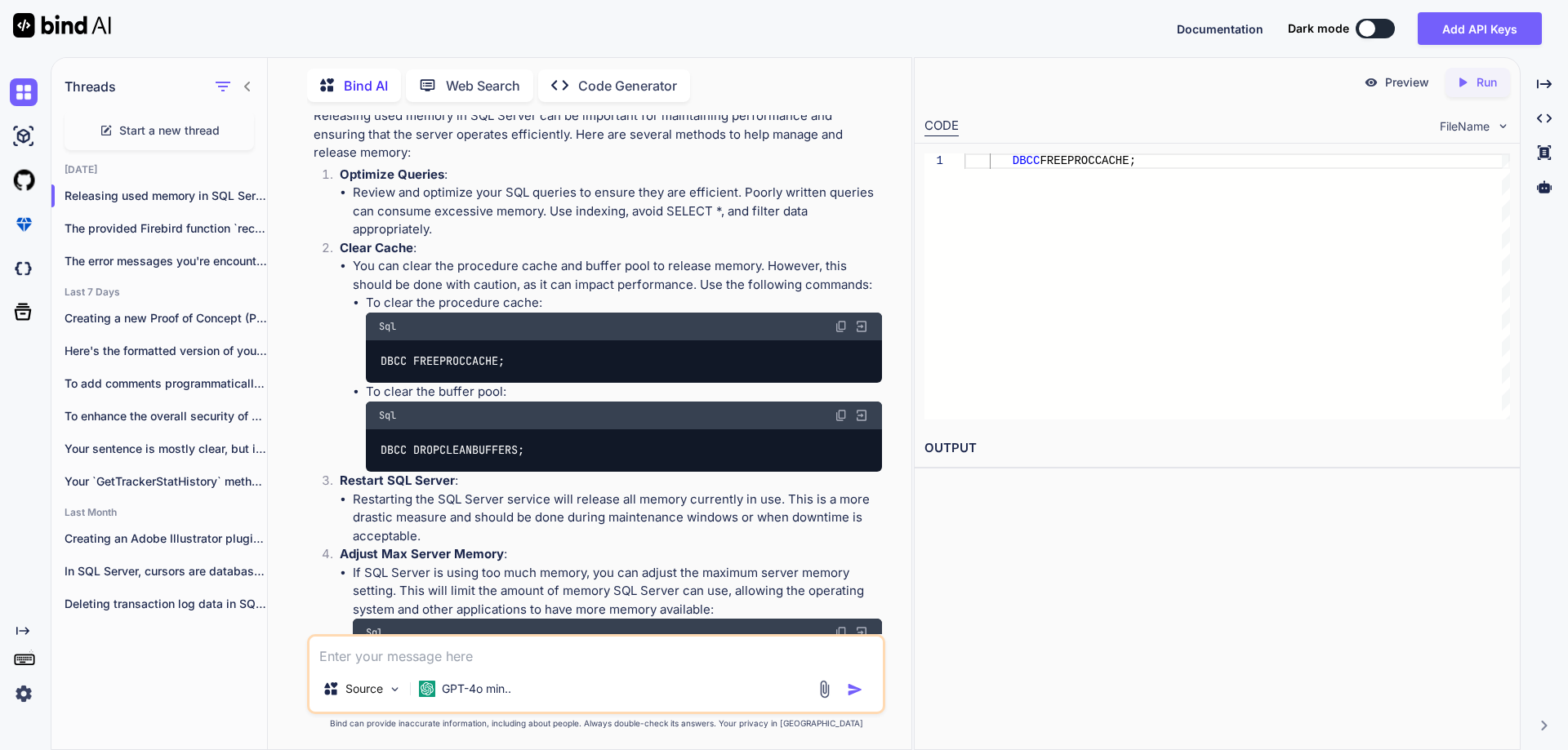
click at [839, 333] on img at bounding box center [841, 327] width 13 height 13
click at [838, 422] on img at bounding box center [841, 416] width 13 height 13
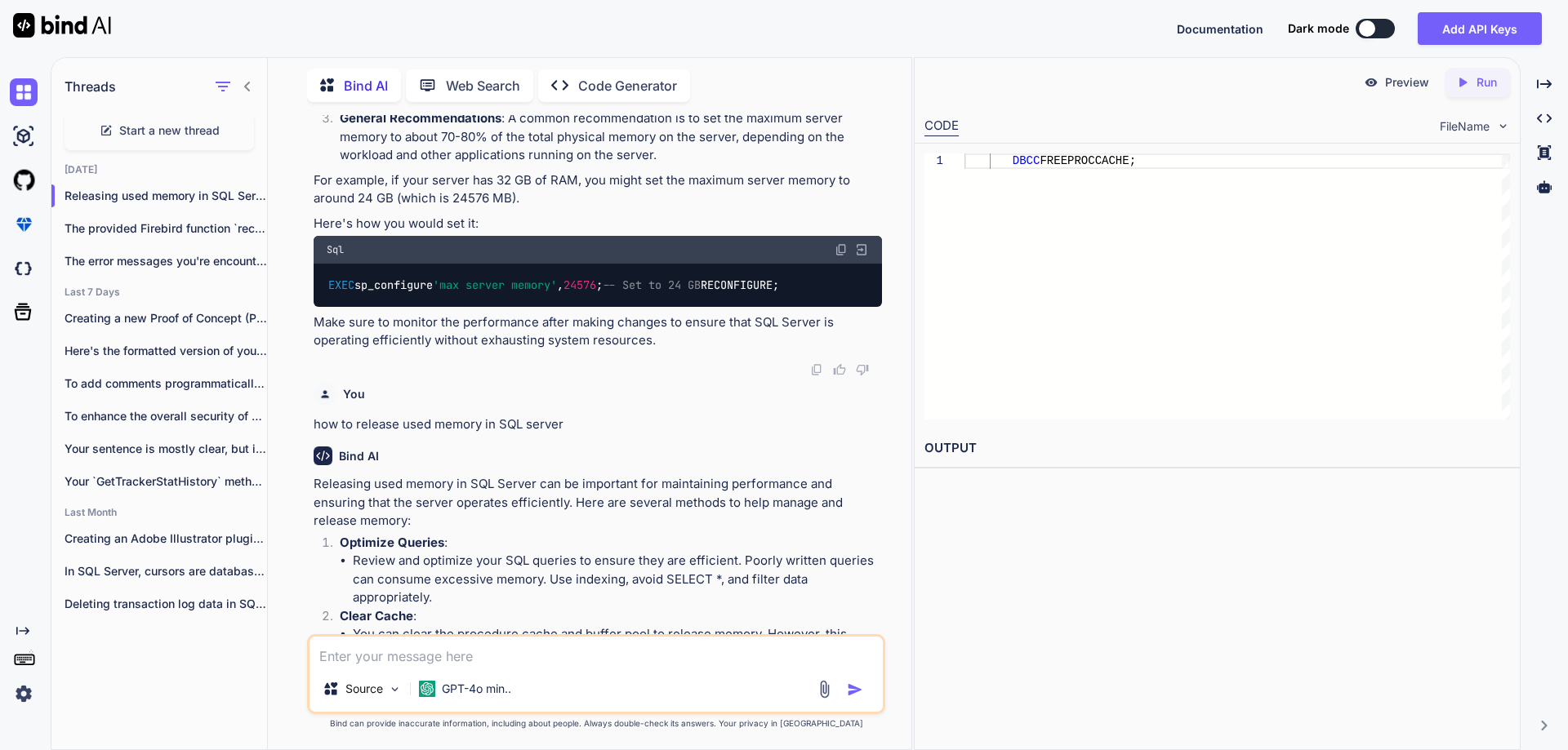
scroll to position [1062, 0]
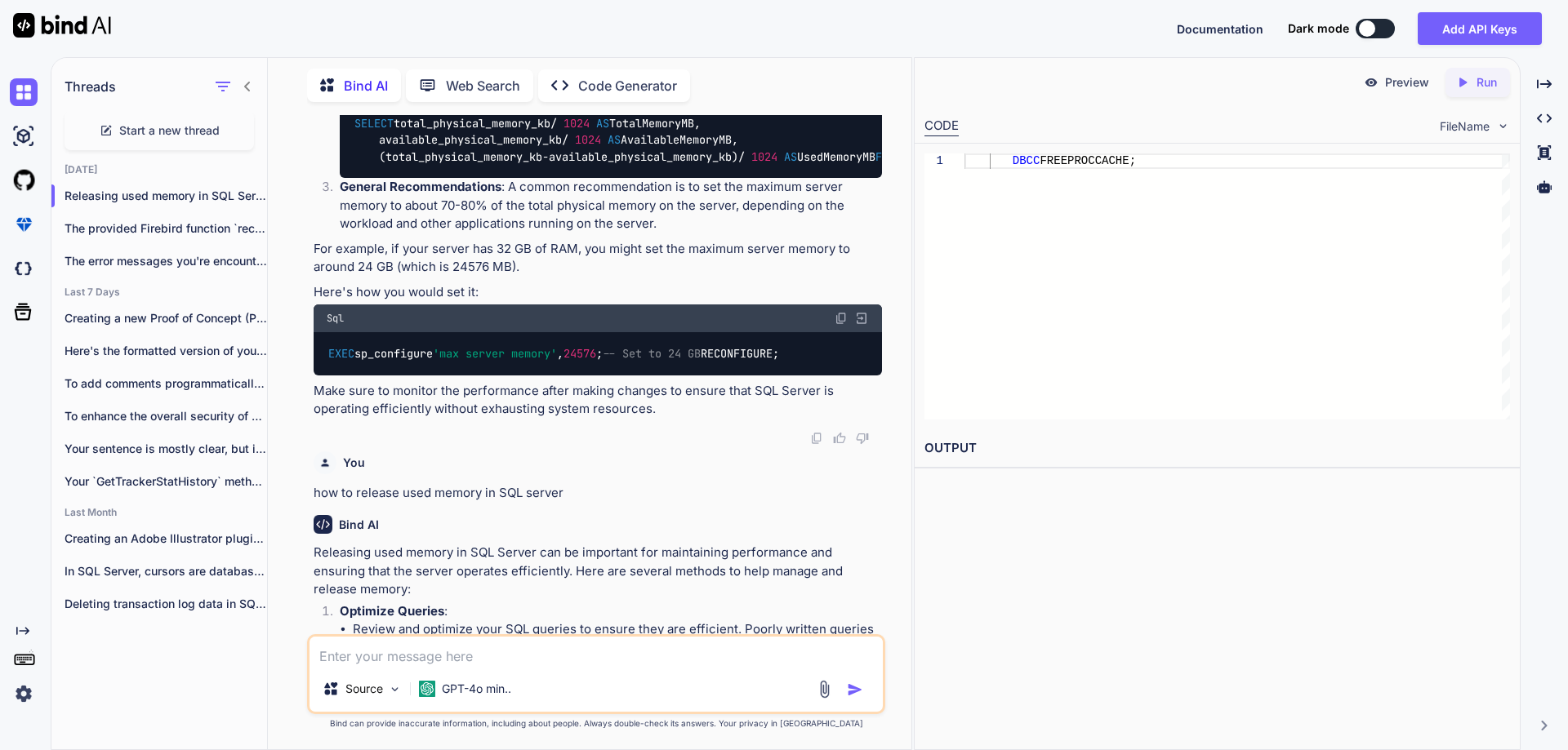
click at [596, 361] on span "24576" at bounding box center [579, 354] width 32 height 15
copy span "24576"
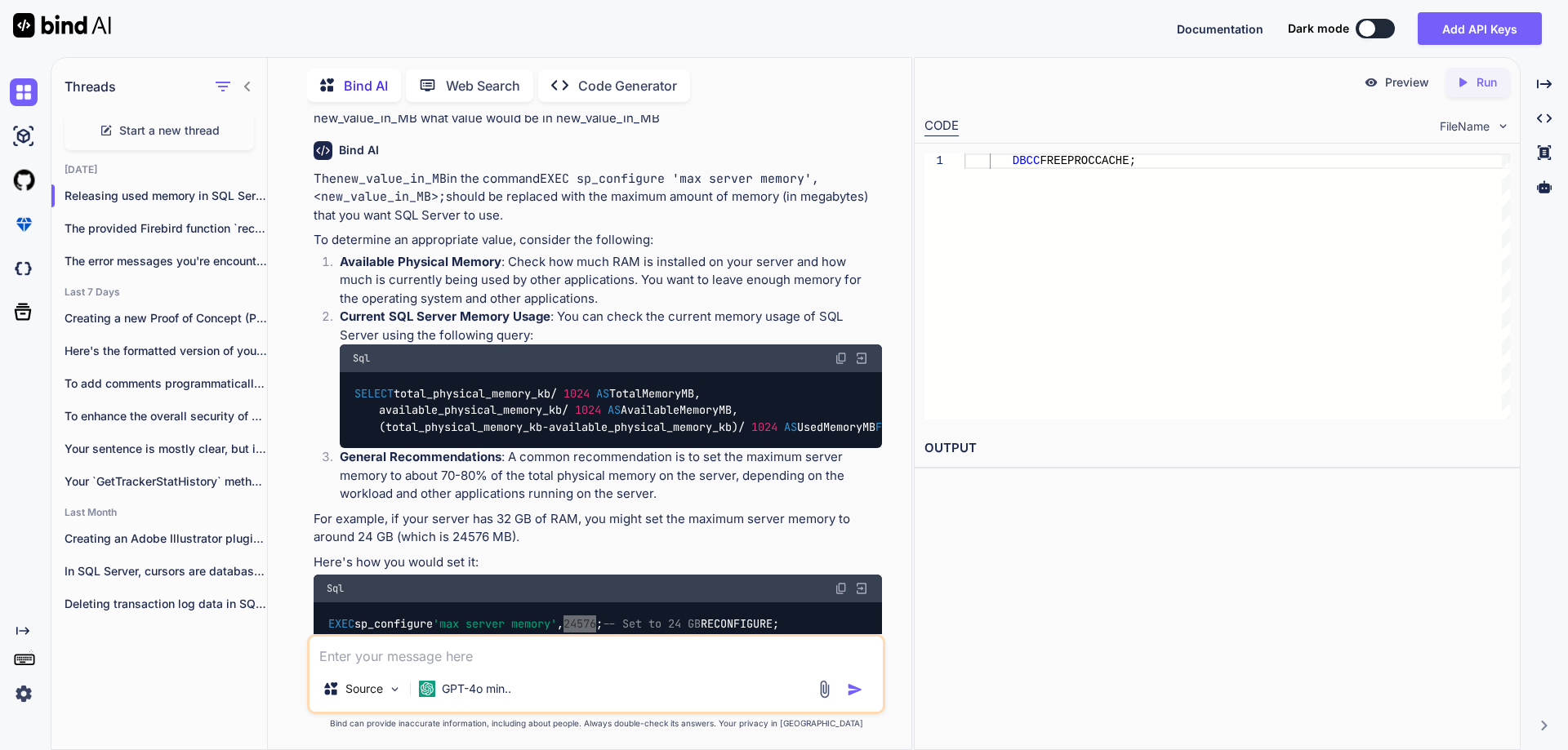
scroll to position [816, 0]
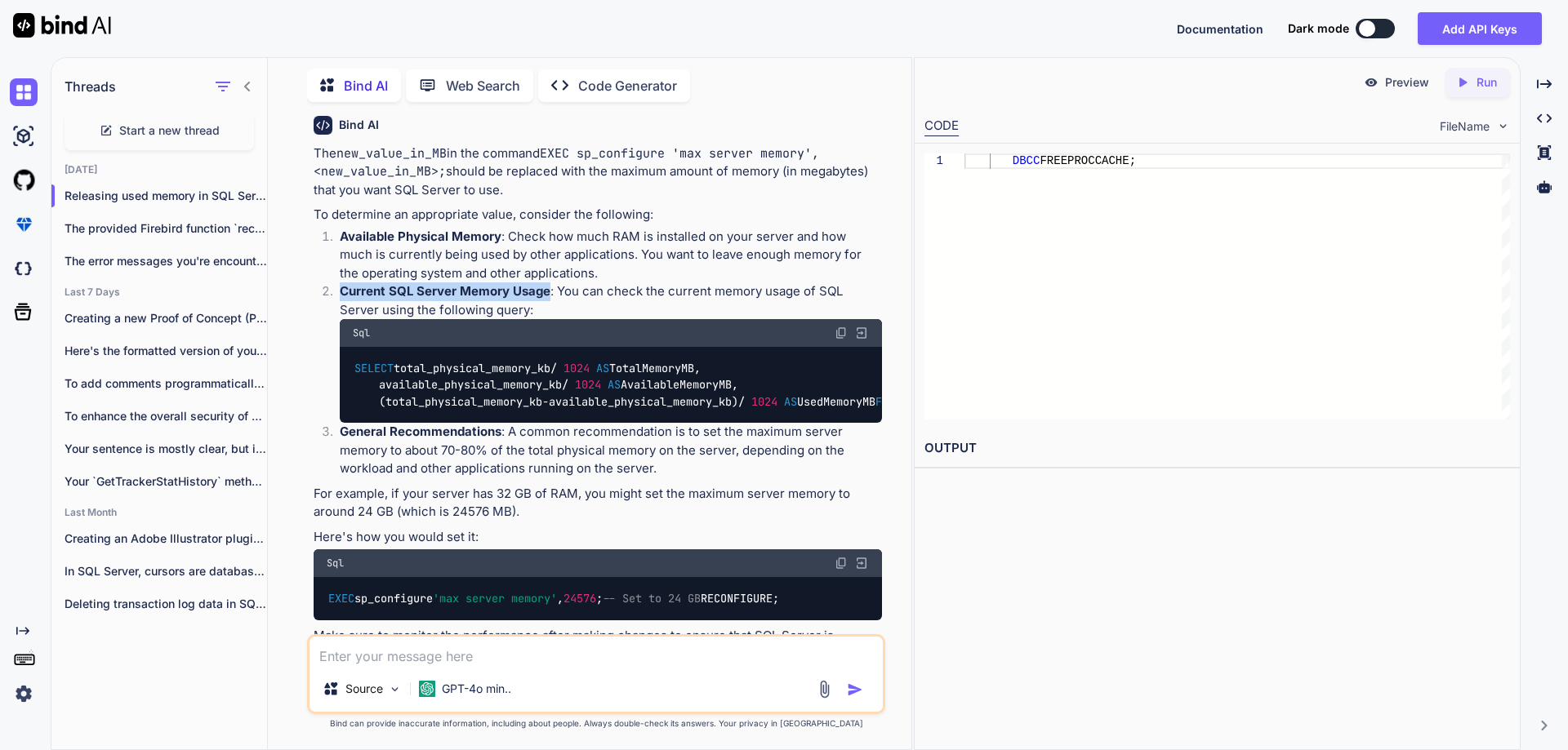
drag, startPoint x: 341, startPoint y: 293, endPoint x: 549, endPoint y: 296, distance: 208.0
click at [549, 296] on p "Current SQL Server Memory Usage : You can check the current memory usage of SQL…" at bounding box center [611, 300] width 543 height 37
copy strong "Current SQL Server Memory Usage"
click at [555, 656] on textarea at bounding box center [596, 652] width 573 height 29
paste textarea "Msg 15123, Level 16, State 1, Procedure sp_configure, Line 62 [Batch Start Line…"
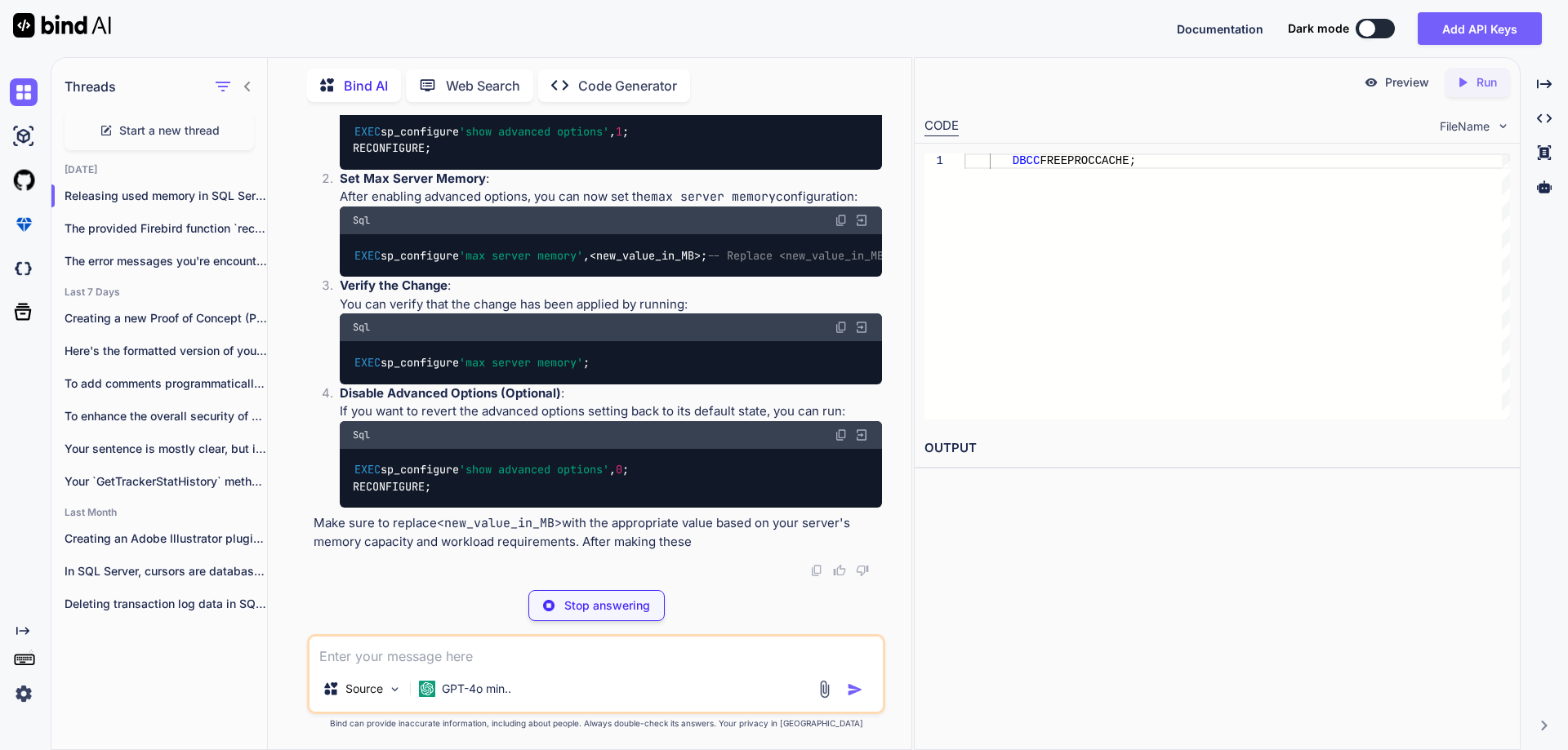
scroll to position [2777, 0]
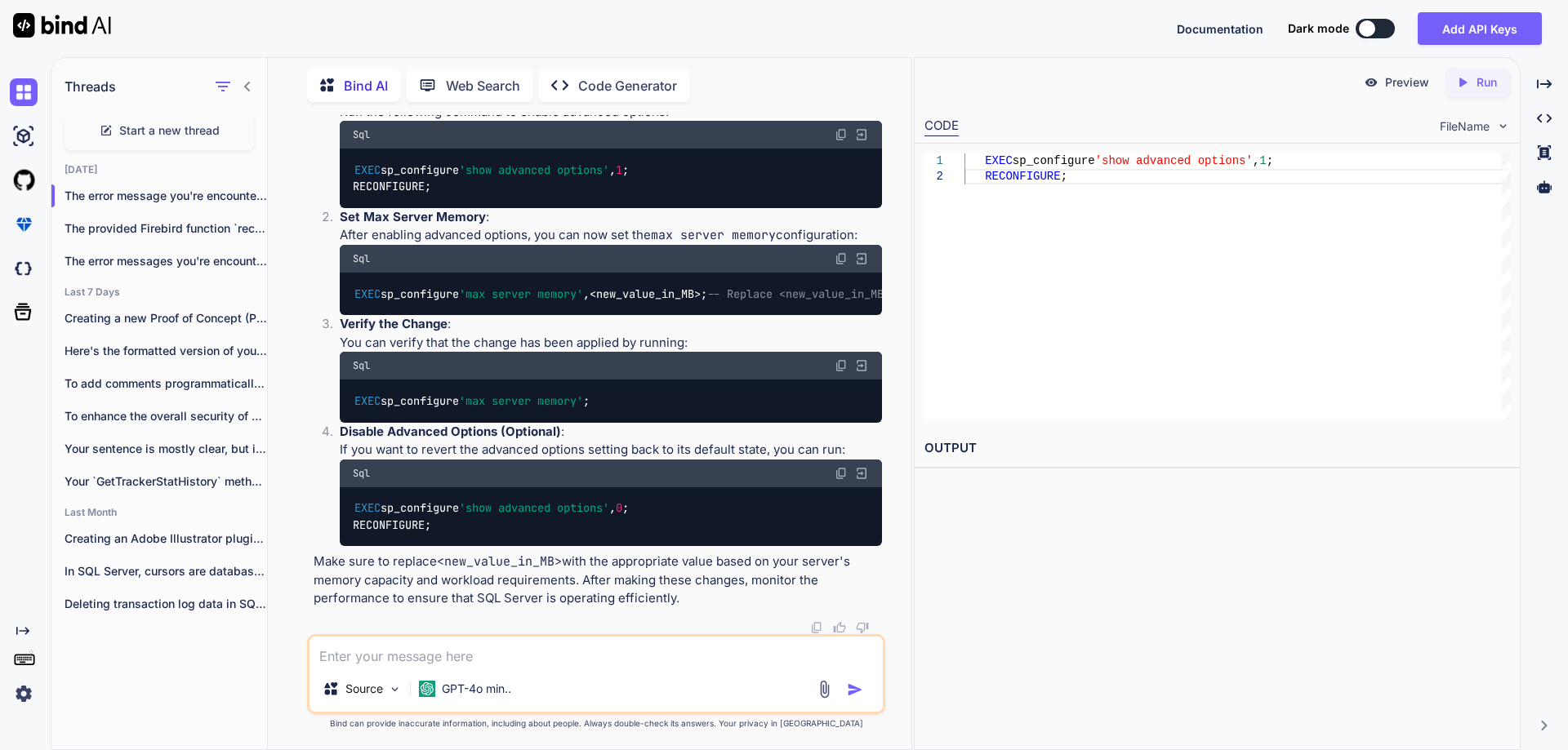
click at [843, 141] on img at bounding box center [841, 134] width 13 height 13
click at [839, 372] on img at bounding box center [841, 366] width 13 height 13
click at [837, 480] on img at bounding box center [841, 473] width 13 height 13
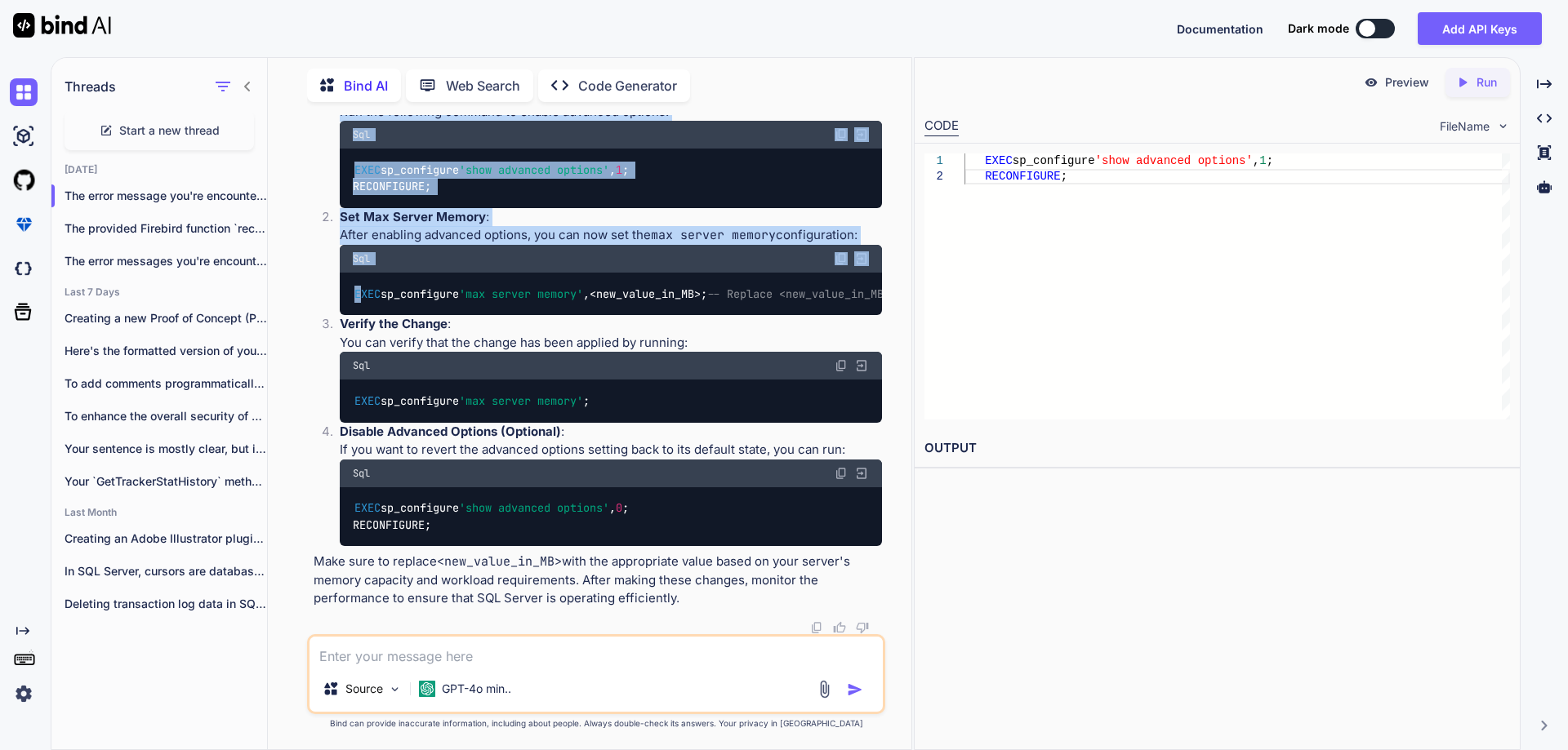
scroll to position [2879, 0]
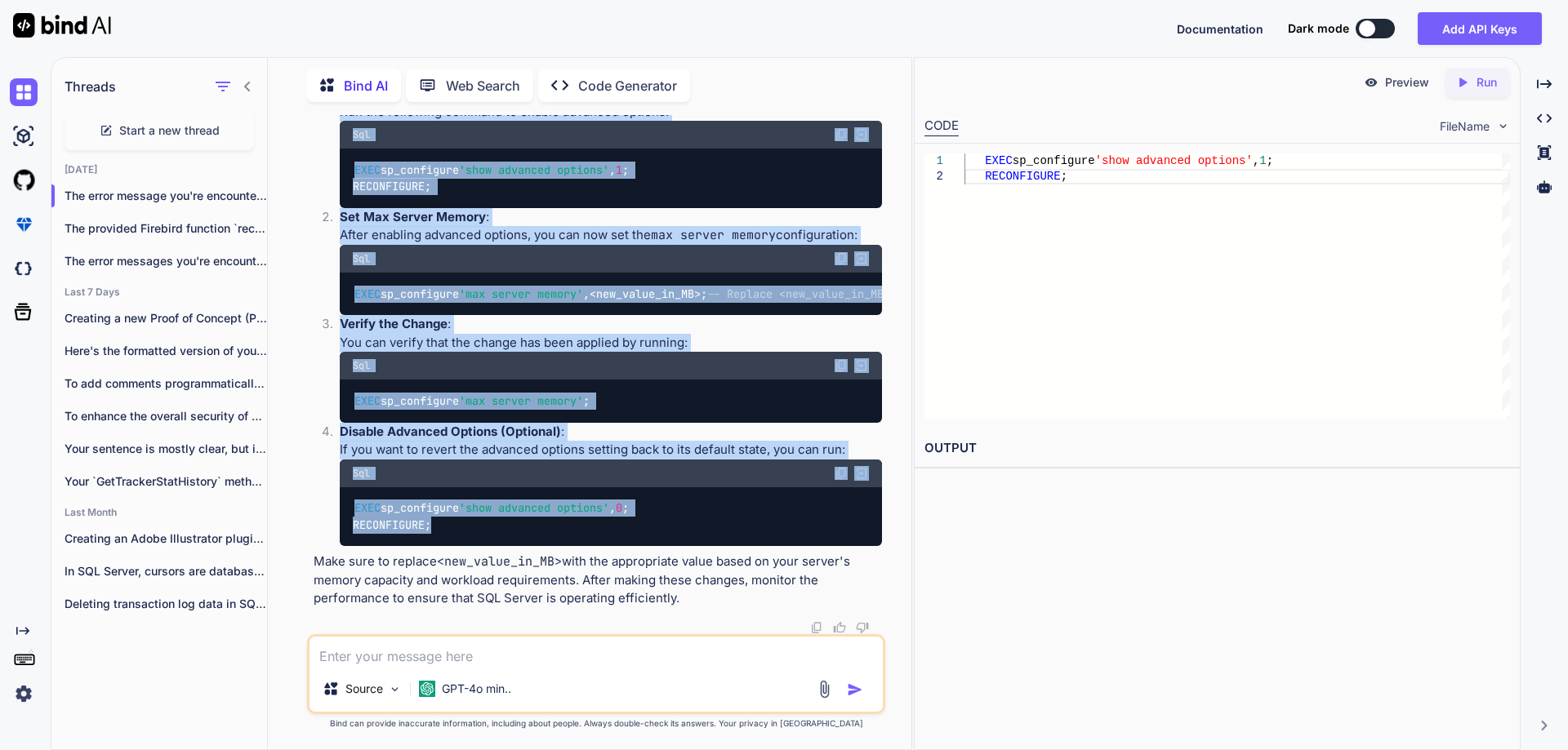
drag, startPoint x: 343, startPoint y: 246, endPoint x: 437, endPoint y: 530, distance: 299.2
click at [437, 530] on ol "Enable Advanced Options : Run the following command to enable advanced options:…" at bounding box center [597, 315] width 568 height 462
click at [490, 368] on div "Sql" at bounding box center [611, 366] width 543 height 27
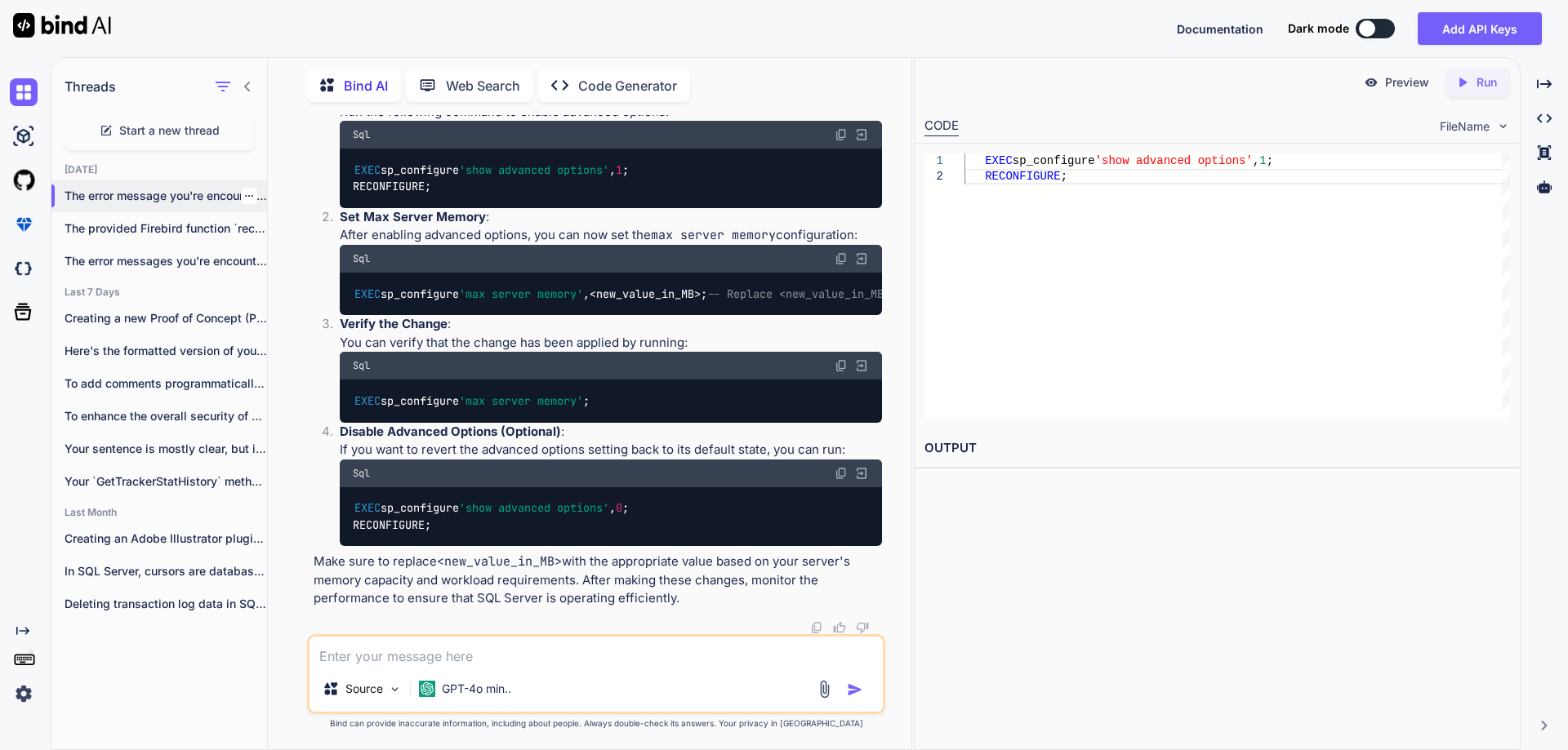
click at [246, 191] on icon "button" at bounding box center [249, 196] width 9 height 9
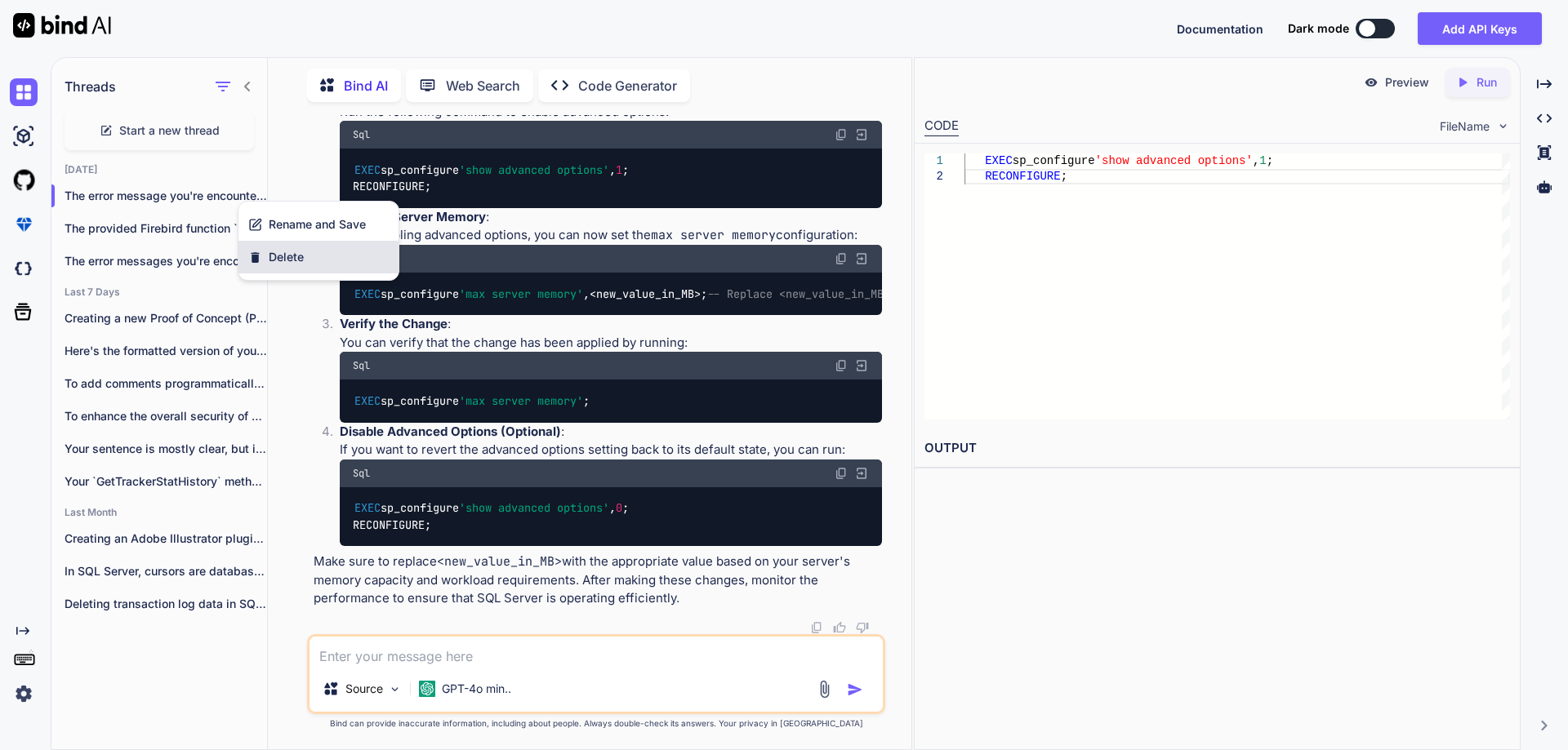
click at [276, 259] on span "Delete" at bounding box center [286, 257] width 35 height 16
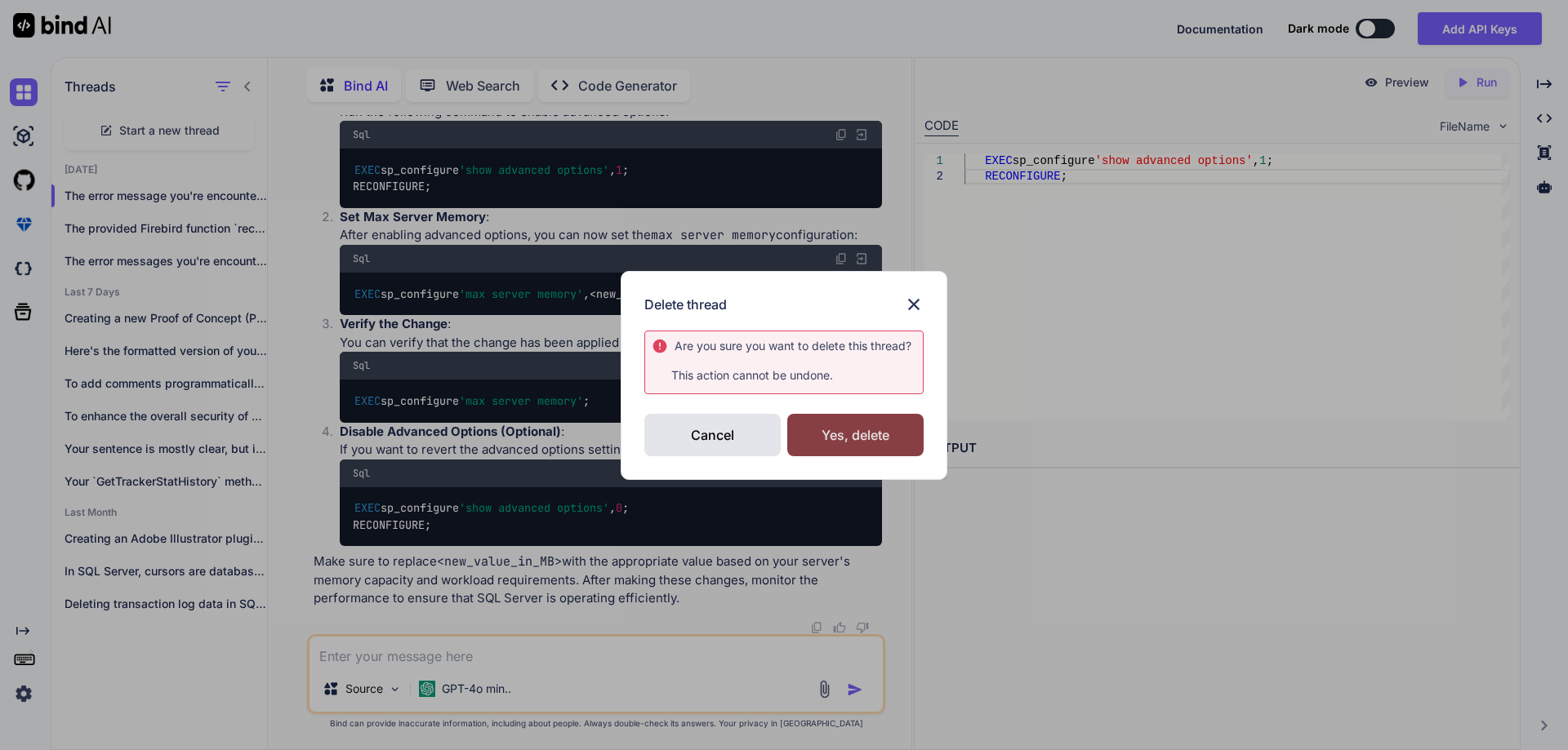
click at [844, 439] on div "Yes, delete" at bounding box center [855, 435] width 136 height 43
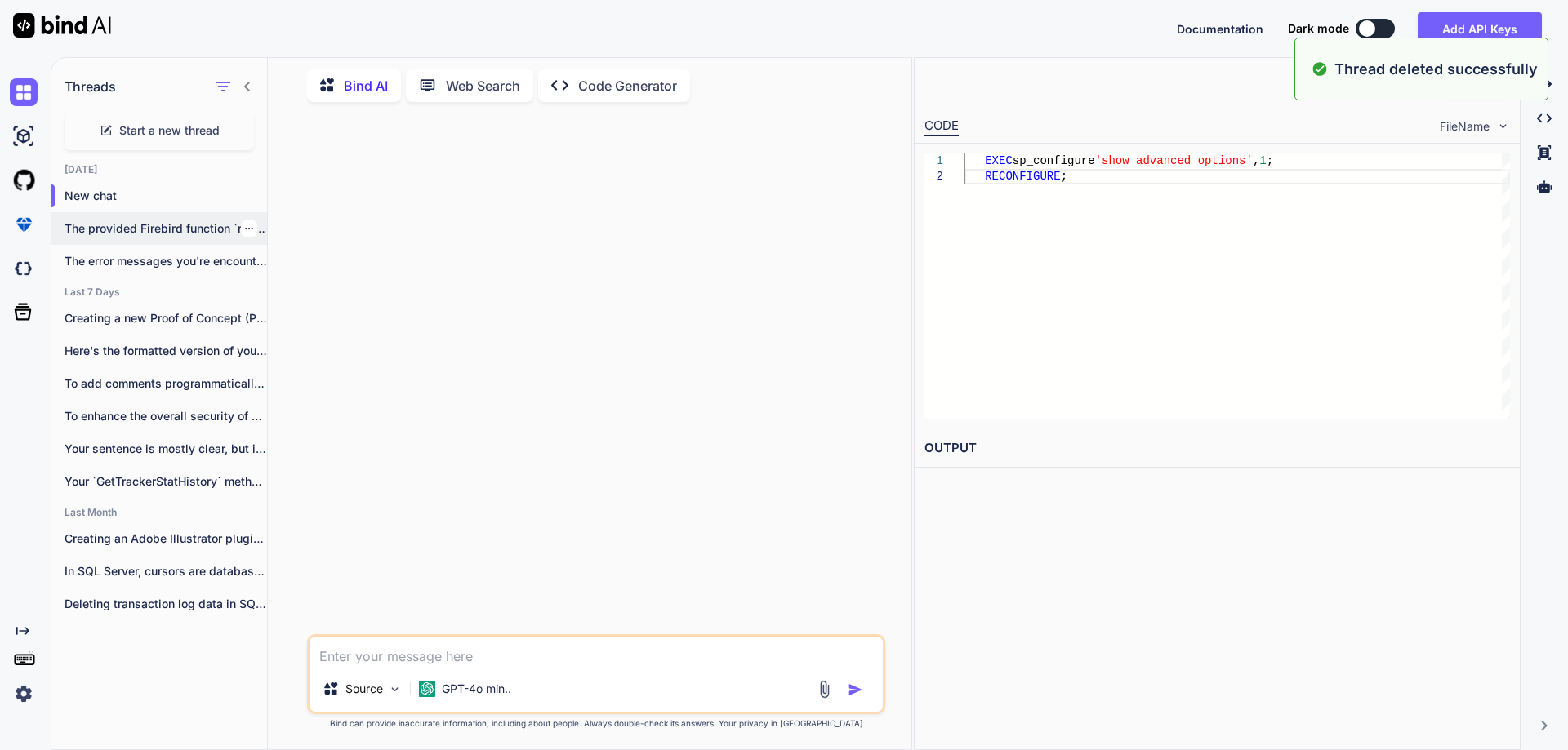
click at [162, 221] on p "The provided Firebird function `recalc_saldos_art_in` is designed..." at bounding box center [166, 228] width 203 height 16
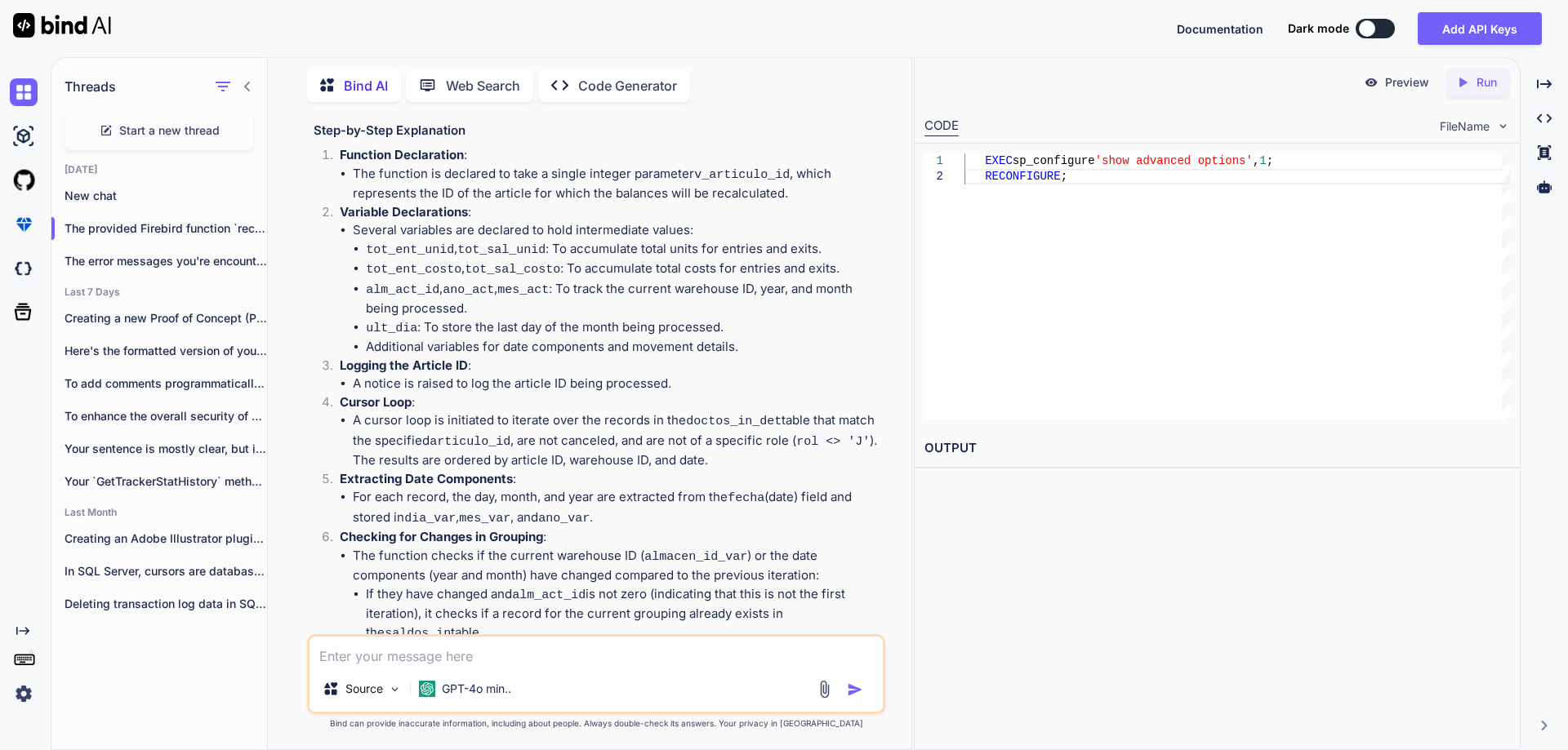
scroll to position [816, 0]
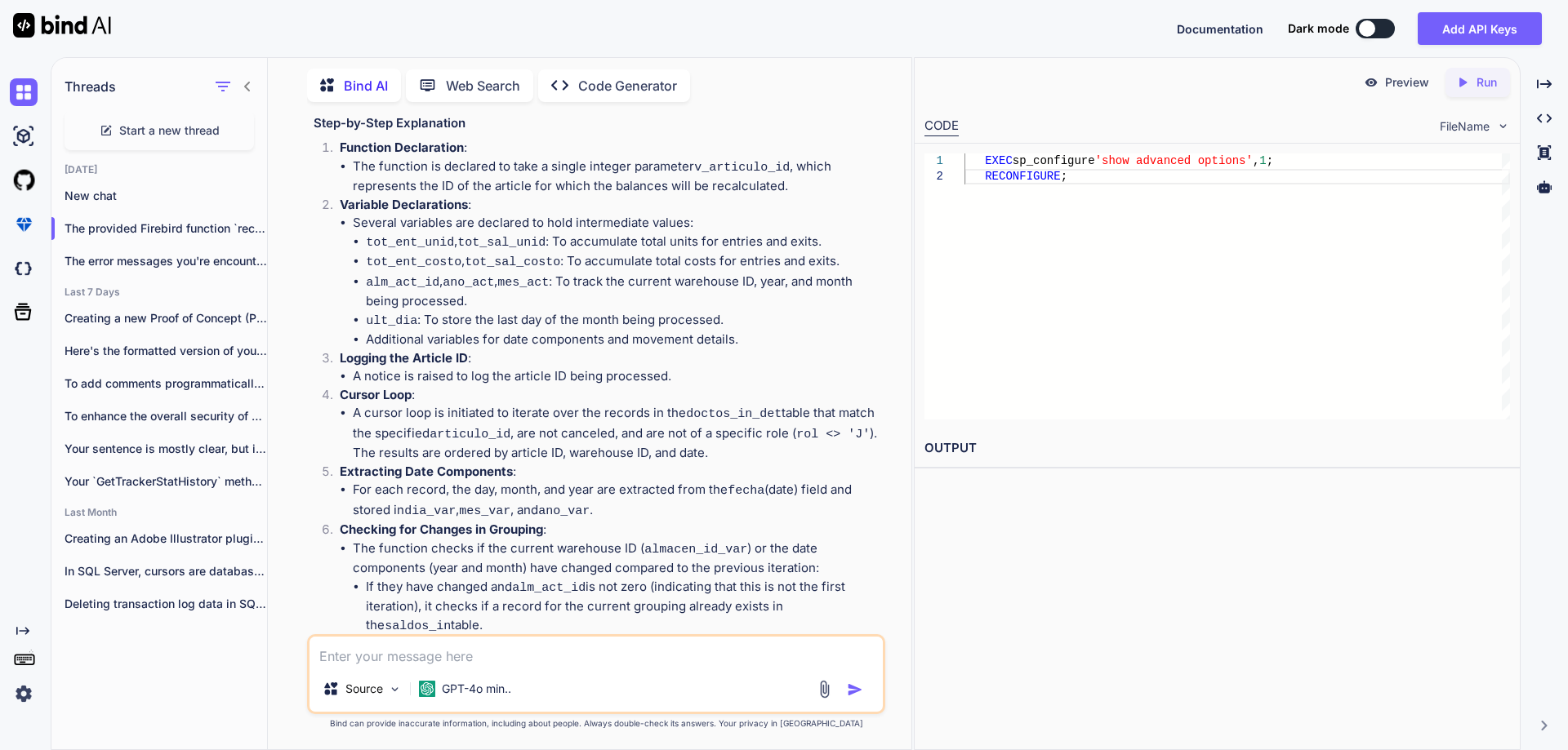
click at [578, 404] on li "A cursor loop is initiated to iterate over the records in the doctos_in_det tab…" at bounding box center [617, 434] width 529 height 59
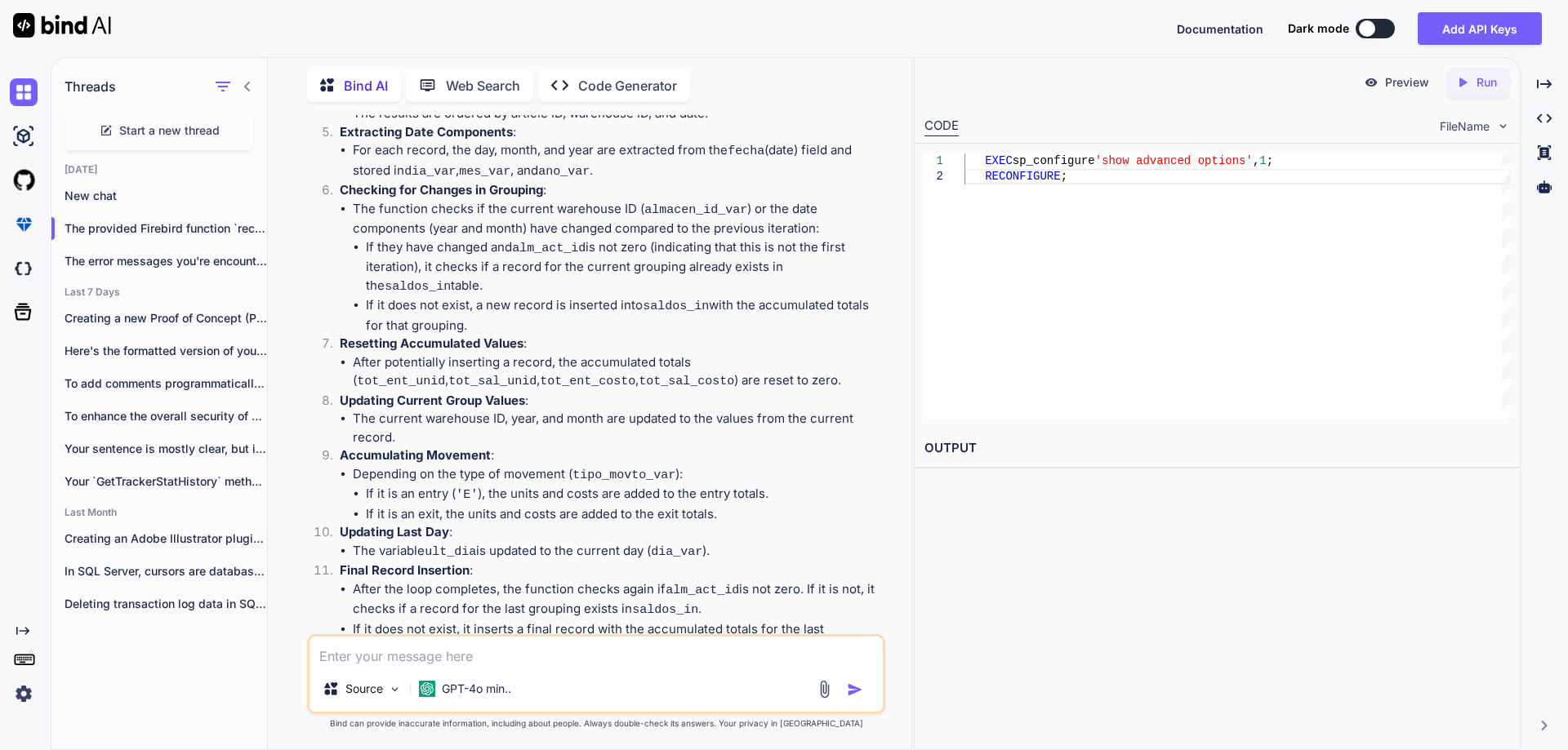
scroll to position [1302, 0]
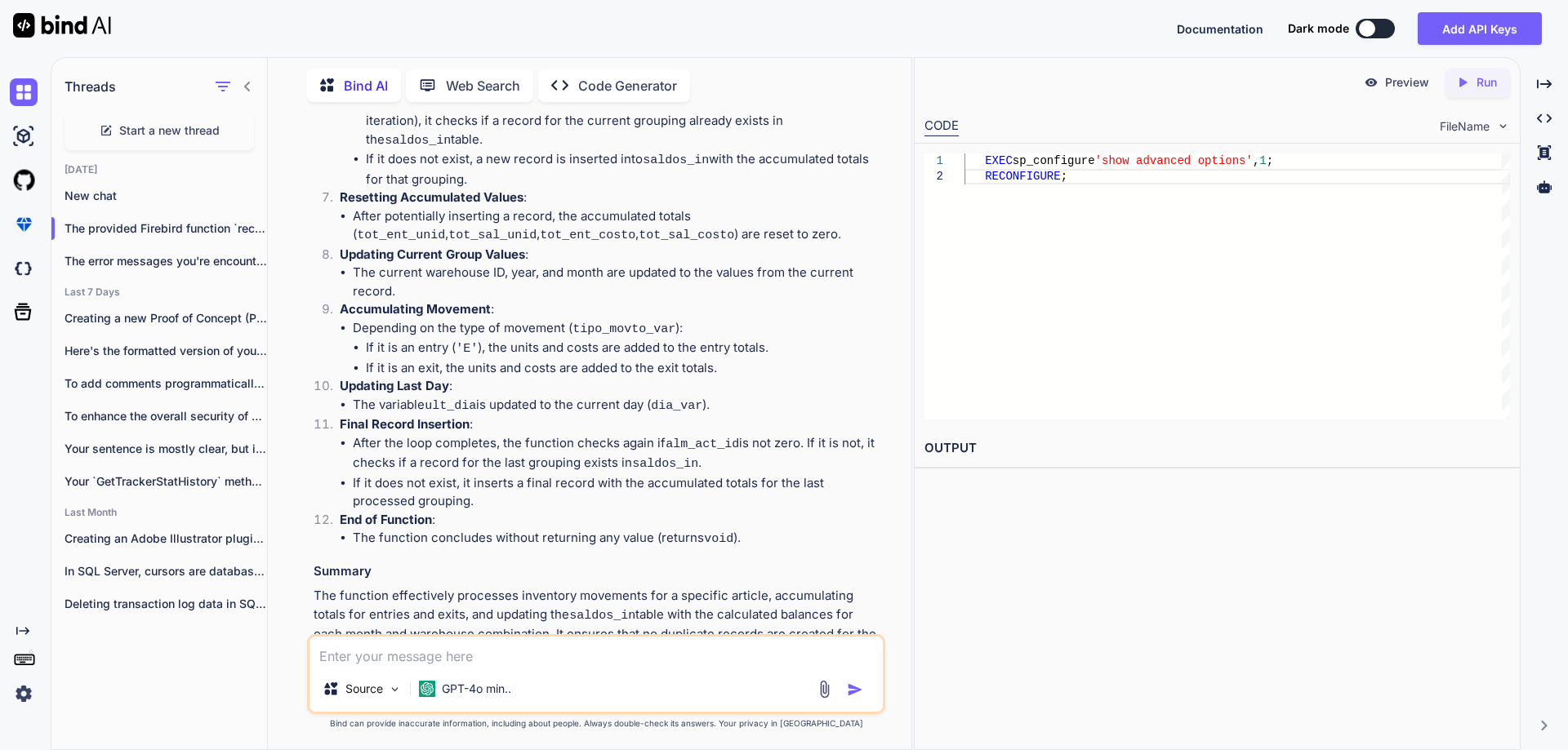
click at [467, 660] on textarea at bounding box center [596, 652] width 573 height 29
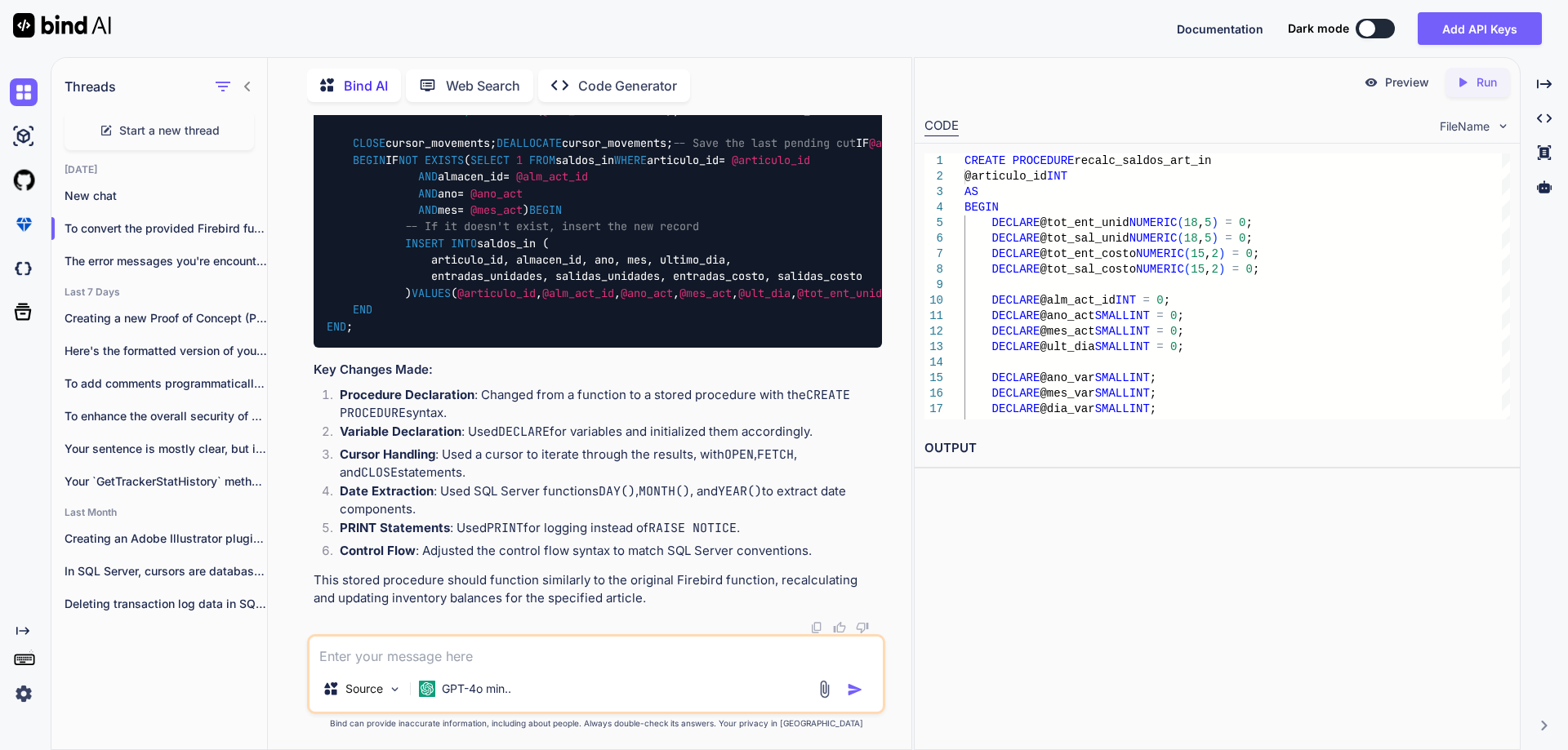
scroll to position [3051, 0]
drag, startPoint x: 406, startPoint y: 310, endPoint x: 586, endPoint y: 460, distance: 234.3
copy code "-- Initialize accumulated values SET @tot_ent_unid = 0 ; SET @tot_sal_unid = 0 …"
click at [486, 656] on textarea at bounding box center [596, 652] width 573 height 29
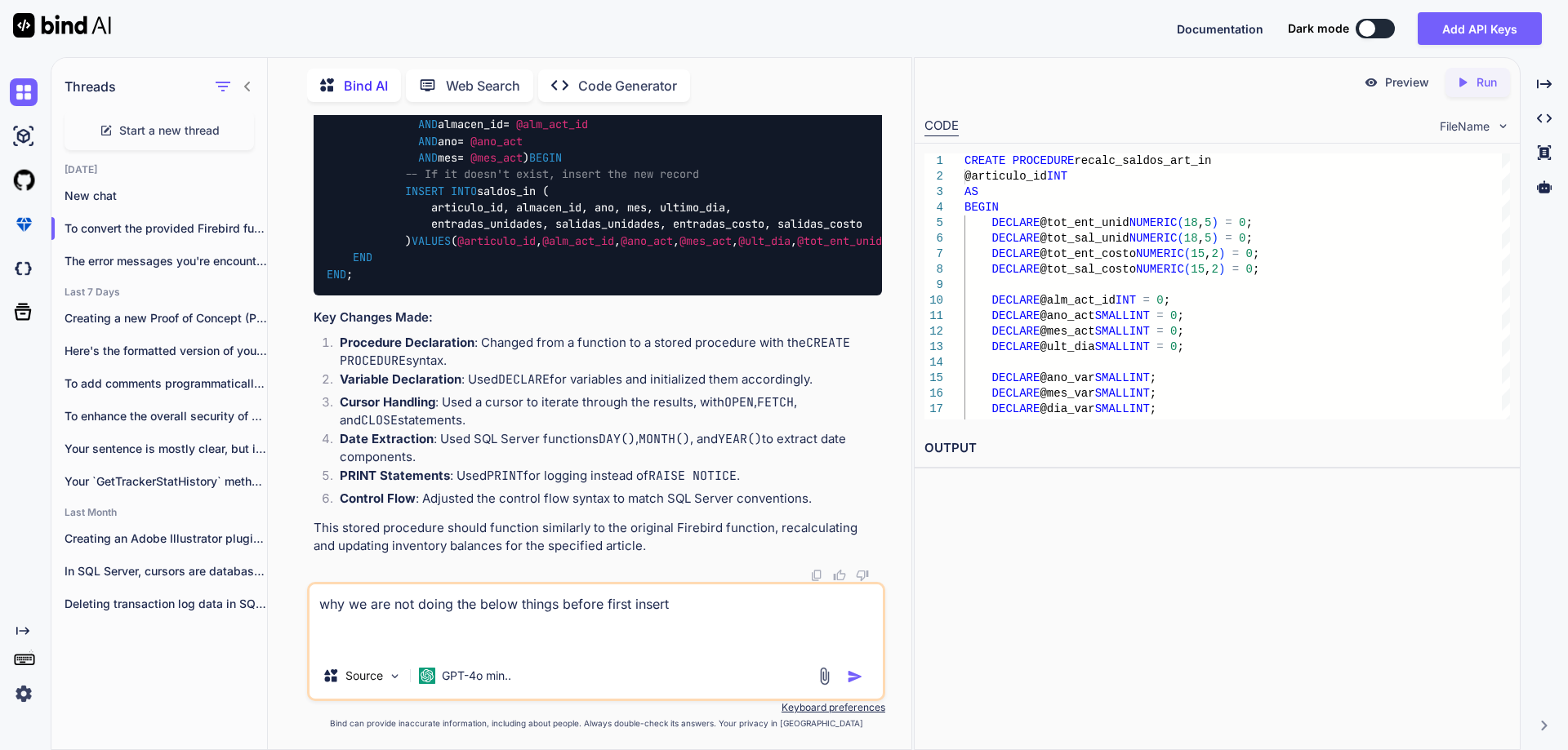
paste textarea "-- Initialize accumulated values SET @tot_ent_unid = 0; SET @tot_sal_unid = 0; …"
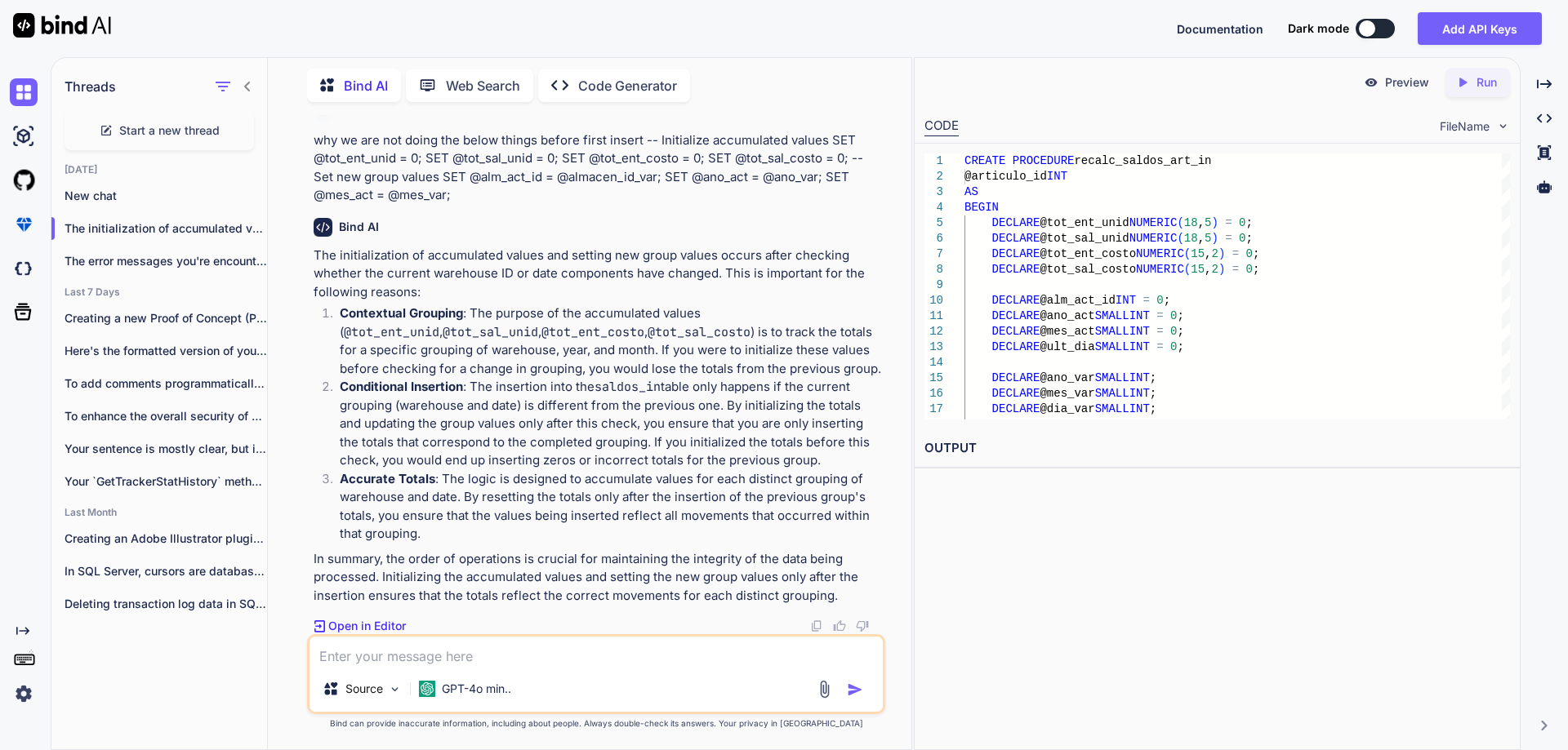
scroll to position [4504, 0]
click at [548, 658] on textarea at bounding box center [596, 652] width 573 height 29
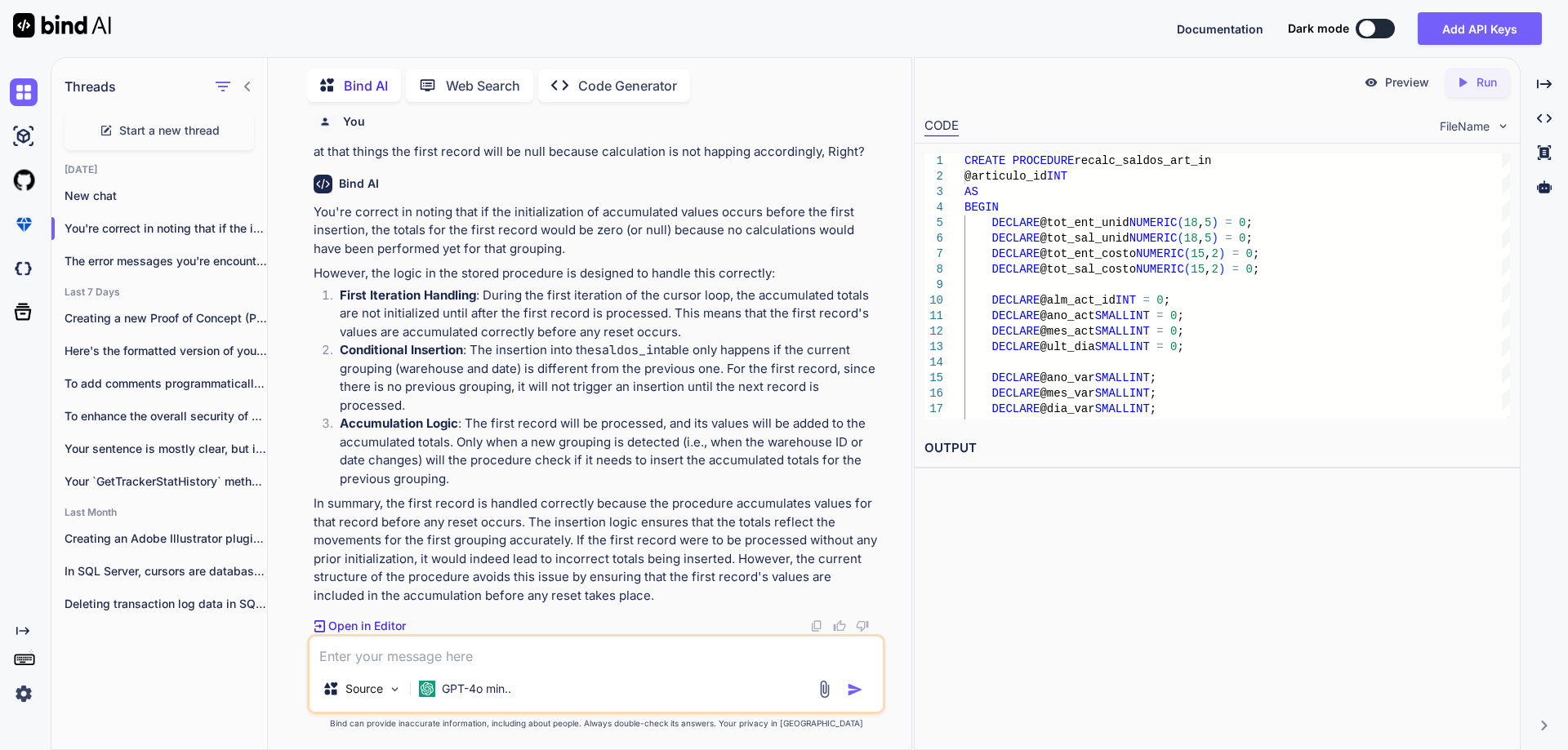
scroll to position [5017, 0]
drag, startPoint x: 601, startPoint y: 332, endPoint x: 663, endPoint y: 334, distance: 62.0
click at [663, 334] on p "First Iteration Handling : During the first iteration of the cursor loop, the a…" at bounding box center [611, 314] width 543 height 56
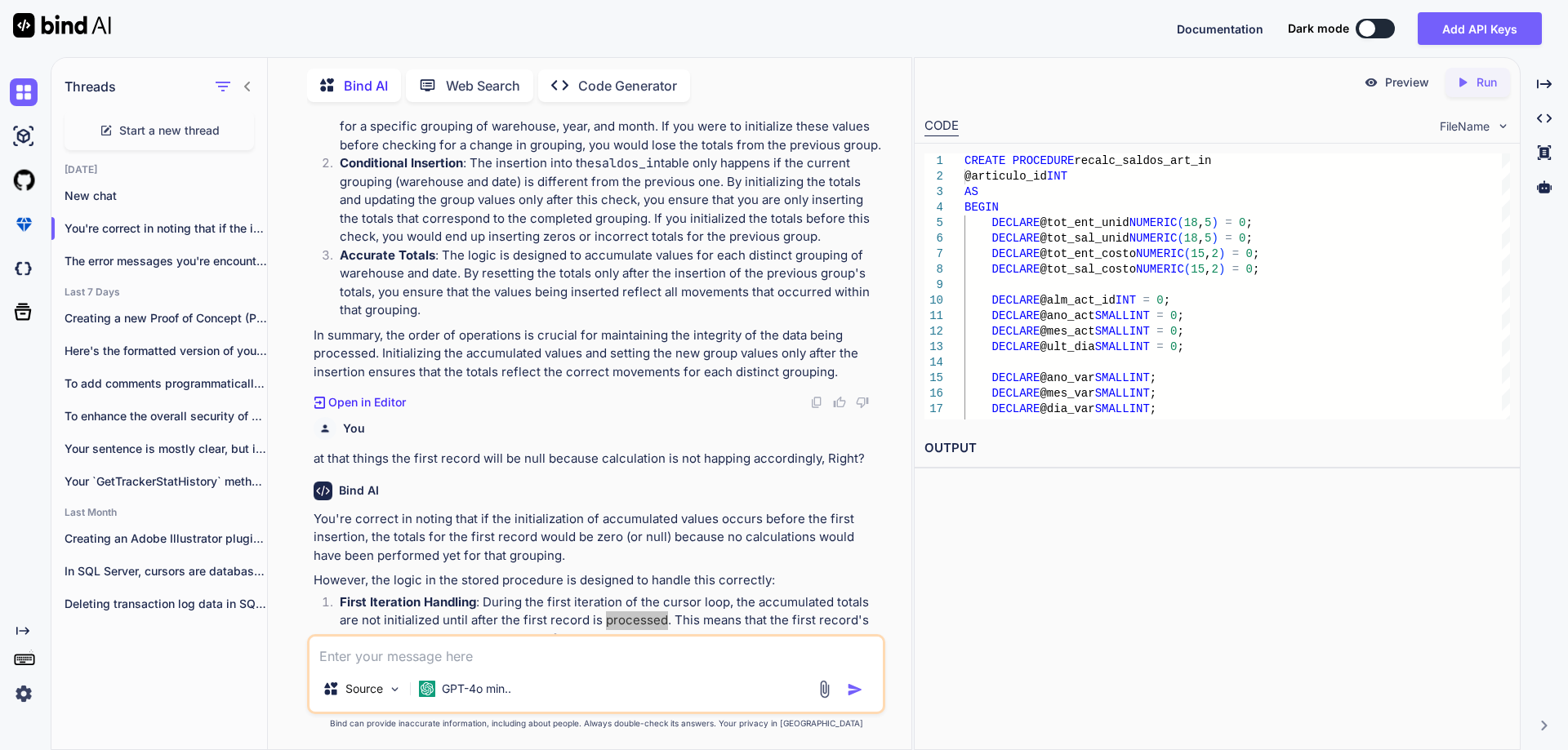
scroll to position [3710, 0]
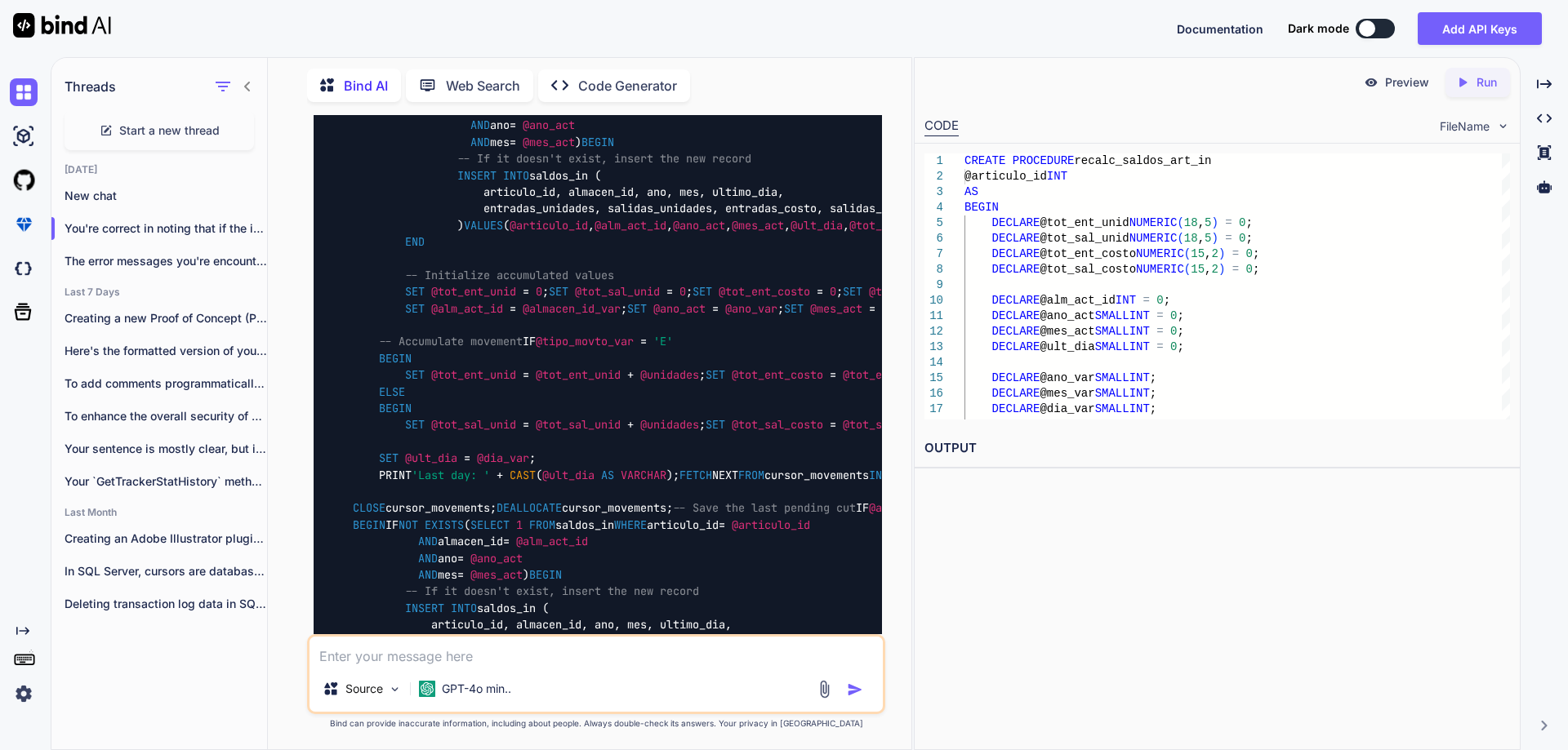
scroll to position [1914, 0]
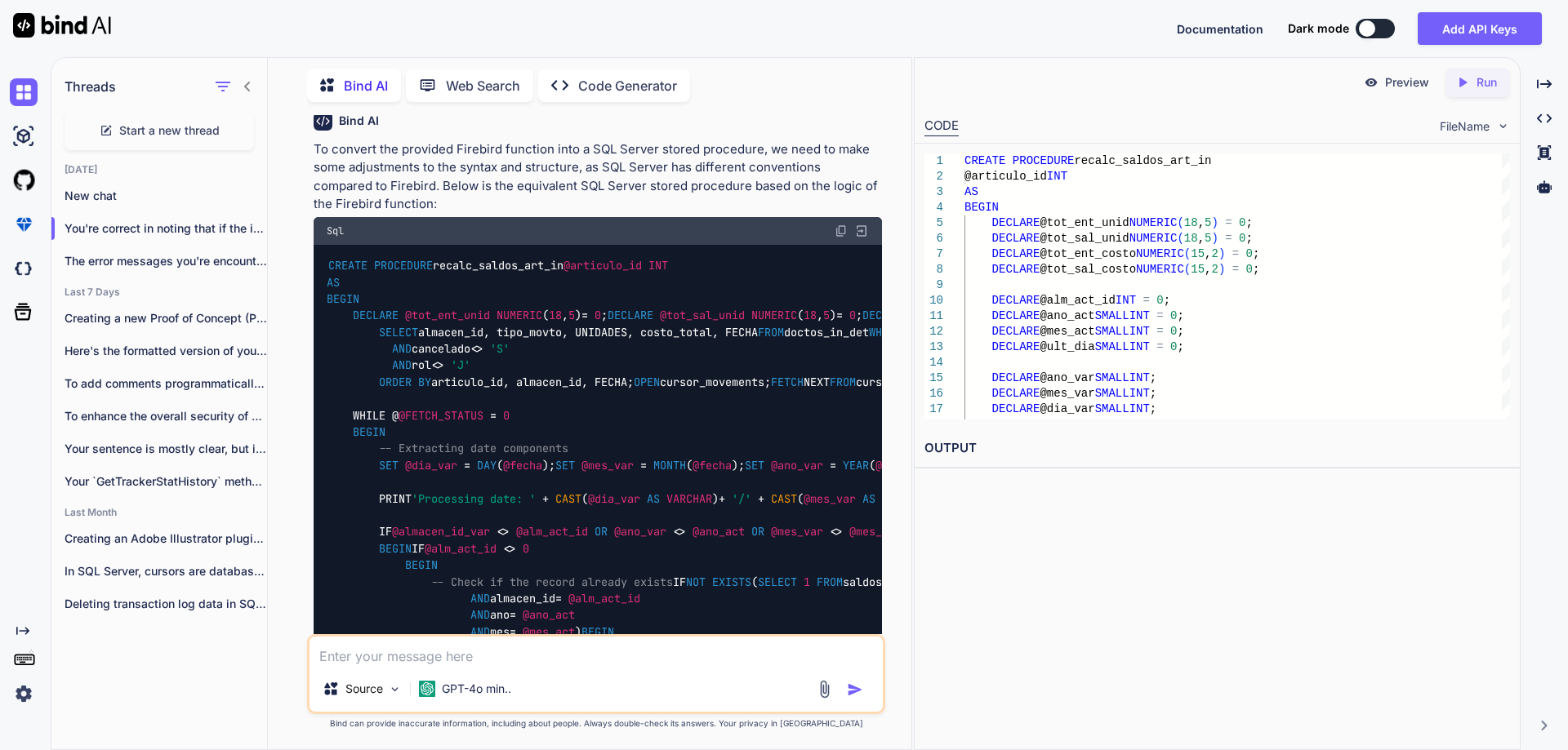
click at [843, 224] on img at bounding box center [841, 231] width 13 height 13
click at [438, 660] on textarea at bounding box center [596, 652] width 573 height 29
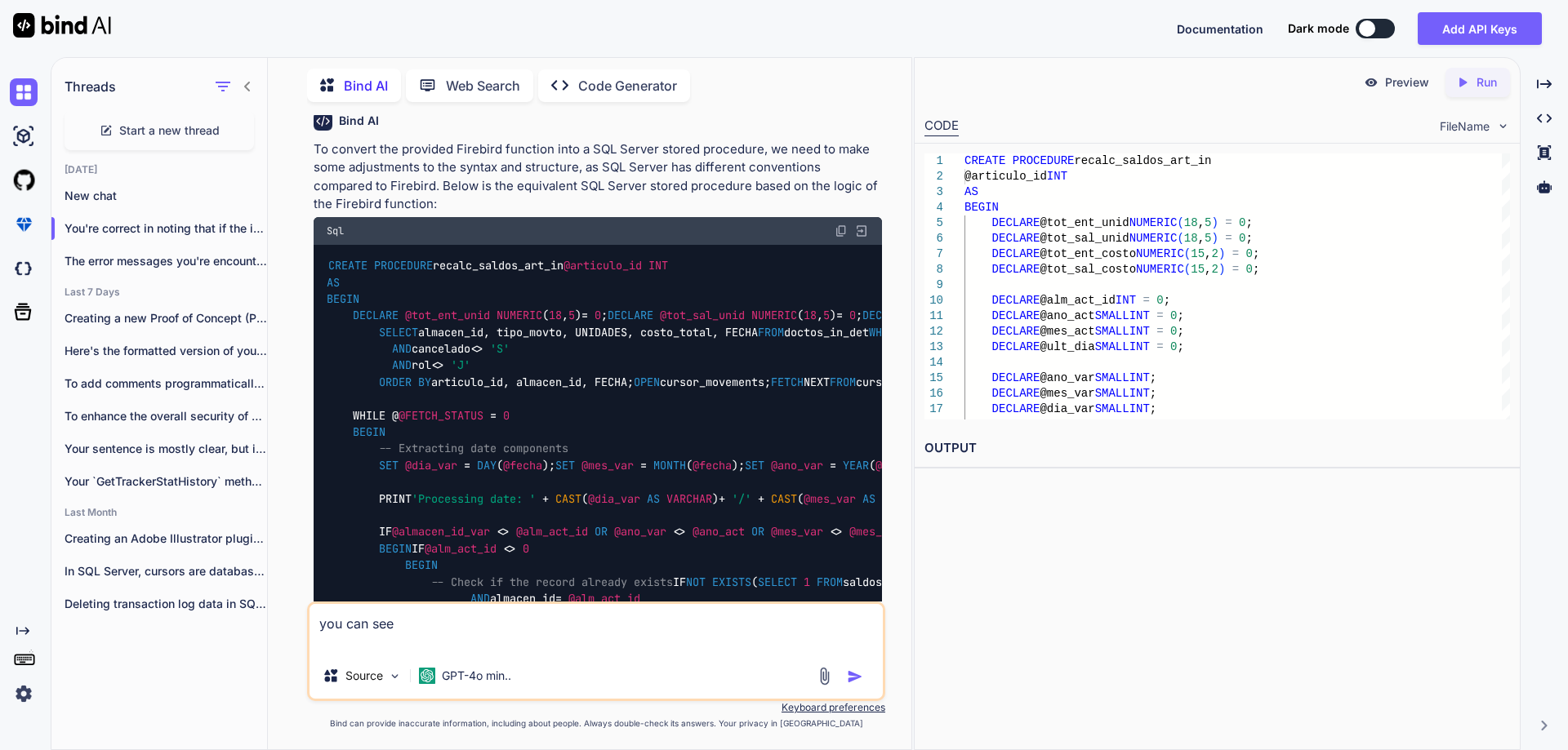
paste textarea "IF @alm_act_id <> 0"
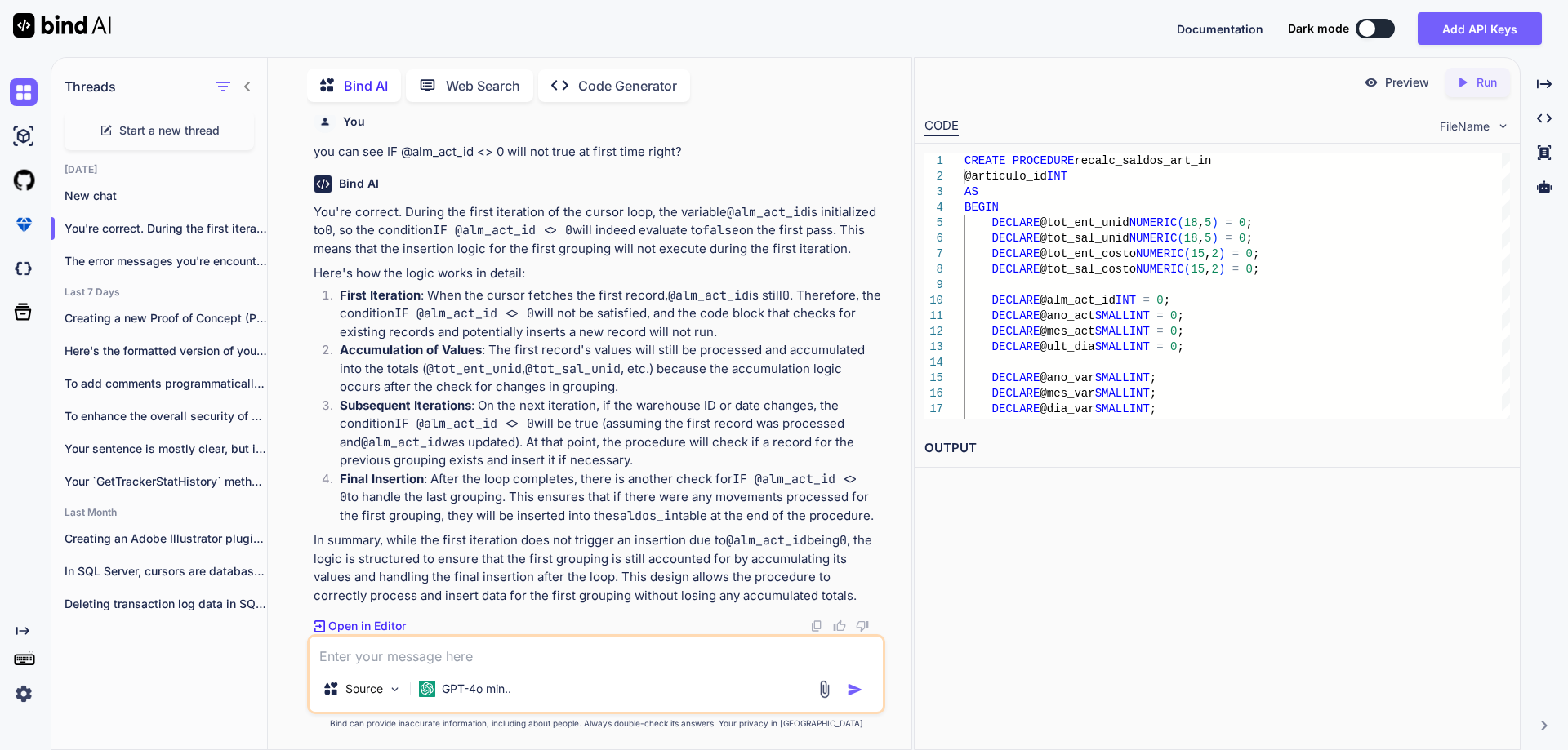
scroll to position [5484, 0]
drag, startPoint x: 714, startPoint y: 394, endPoint x: 336, endPoint y: 357, distance: 379.8
click at [336, 342] on li "First Iteration : When the cursor fetches the first record, @alm_act_id is stil…" at bounding box center [604, 314] width 555 height 56
click at [391, 303] on strong "First Iteration" at bounding box center [380, 295] width 80 height 15
drag, startPoint x: 615, startPoint y: 452, endPoint x: 559, endPoint y: 448, distance: 56.1
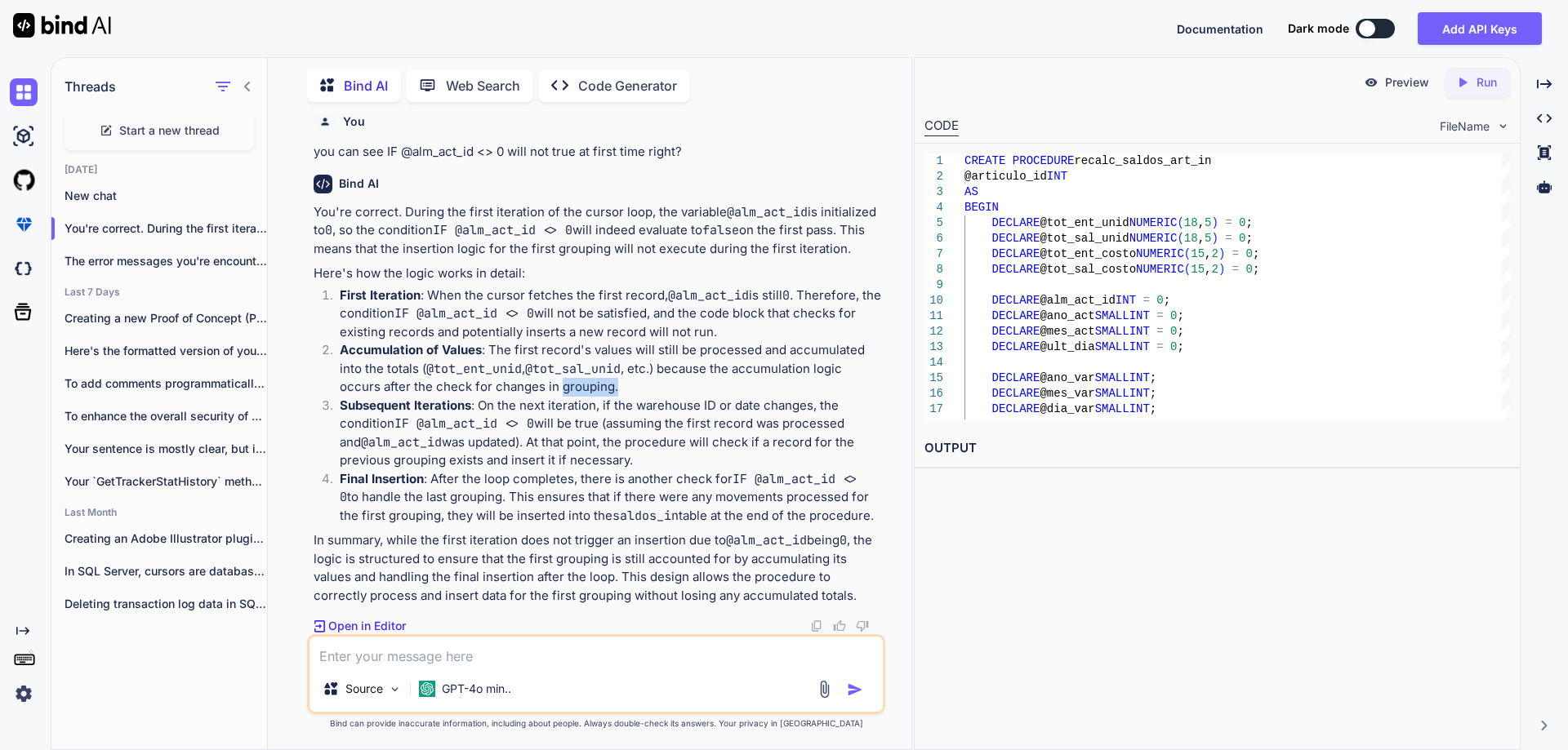
click at [559, 397] on p "Accumulation of Values : The first record's values will still be processed and …" at bounding box center [611, 368] width 543 height 56
click at [631, 397] on p "Accumulation of Values : The first record's values will still be processed and …" at bounding box center [611, 368] width 543 height 56
